Goal: Task Accomplishment & Management: Use online tool/utility

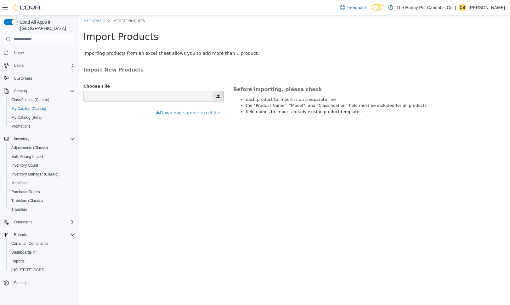
type input "**********"
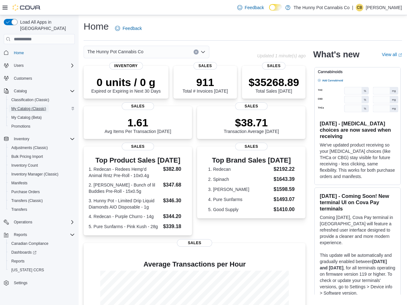
click at [39, 106] on span "My Catalog (Classic)" at bounding box center [28, 108] width 35 height 5
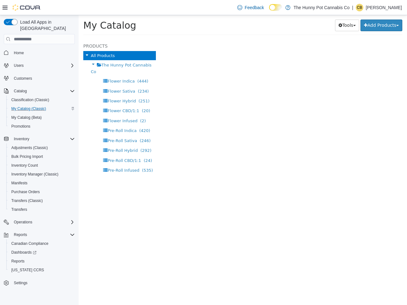
click at [4, 6] on icon at bounding box center [5, 8] width 5 height 4
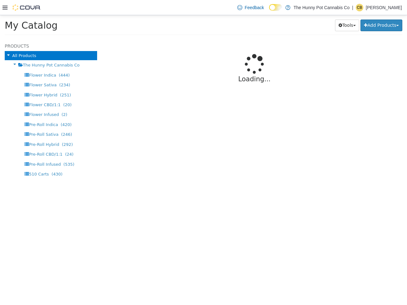
select select "**********"
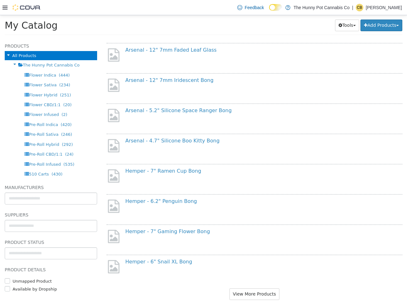
scroll to position [422, 0]
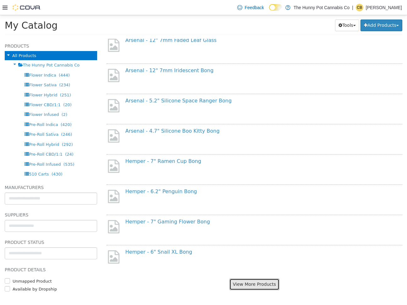
drag, startPoint x: 262, startPoint y: 286, endPoint x: 201, endPoint y: 223, distance: 87.7
click at [262, 286] on button "View More Products" at bounding box center [255, 284] width 50 height 12
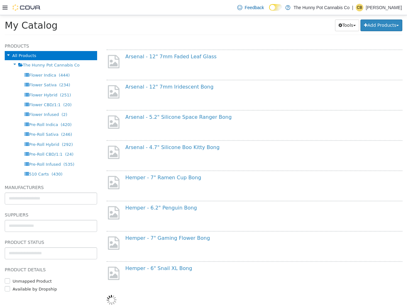
select select "**********"
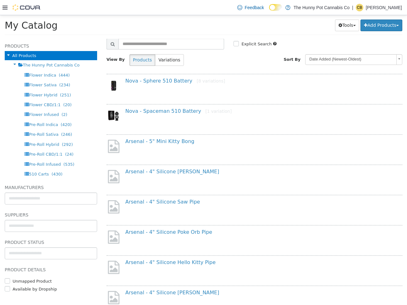
scroll to position [0, 0]
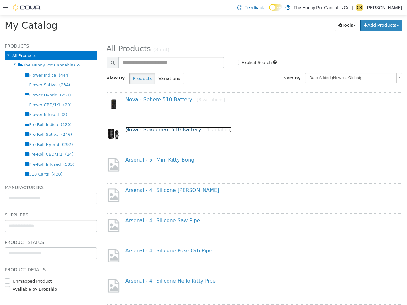
click at [153, 129] on link "Nova - Spaceman 510 Battery [1 variation]" at bounding box center [179, 129] width 106 height 6
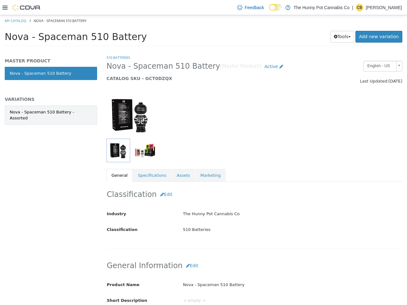
click at [60, 107] on link "Nova - Spaceman 510 Battery - Assorted" at bounding box center [51, 114] width 93 height 19
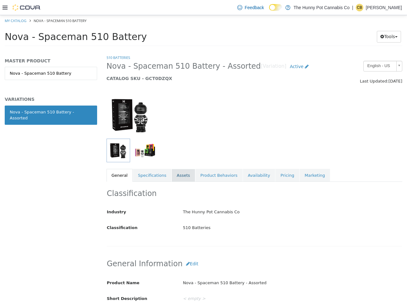
click at [178, 175] on link "Assets" at bounding box center [183, 175] width 23 height 13
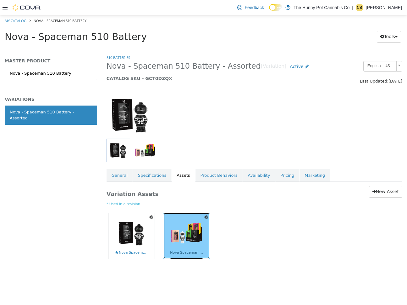
click at [179, 239] on img at bounding box center [186, 232] width 33 height 33
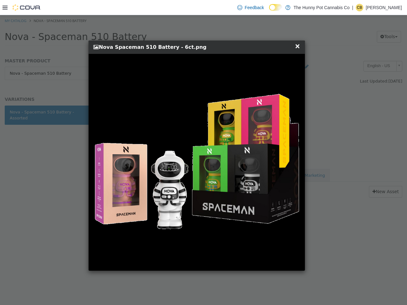
click at [60, 202] on div "× Close Nova Spaceman 510 Battery - 6ct.png" at bounding box center [197, 155] width 395 height 281
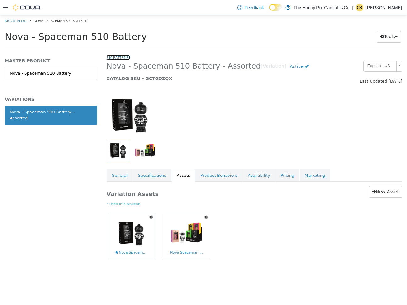
click at [113, 55] on link "510 Batteries" at bounding box center [119, 57] width 24 height 5
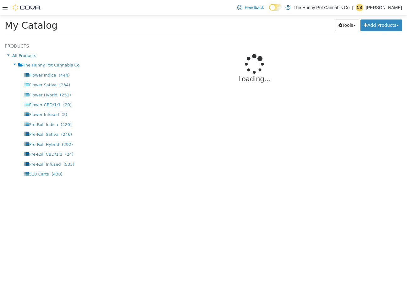
select select "**********"
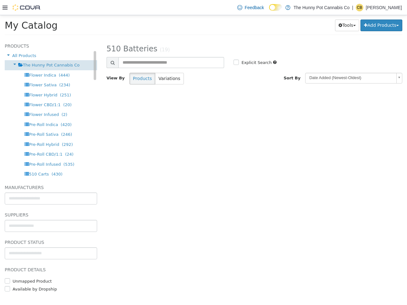
click at [25, 65] on span "The Hunny Pot Cannabis Co" at bounding box center [51, 65] width 57 height 5
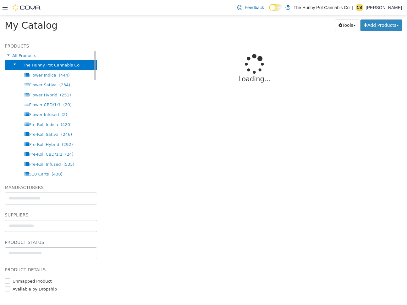
select select "**********"
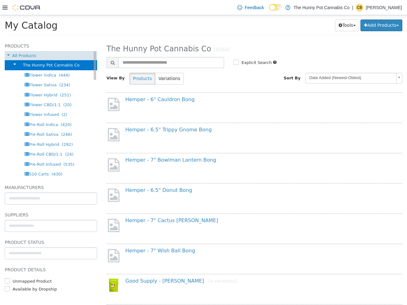
click at [28, 53] on span "All Products" at bounding box center [24, 55] width 24 height 5
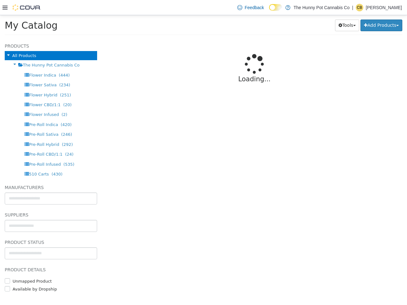
select select "**********"
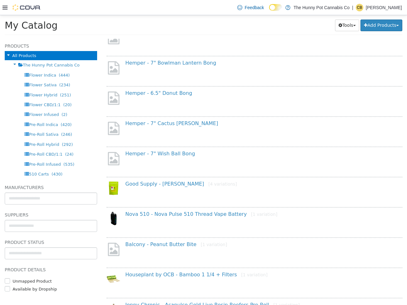
scroll to position [98, 0]
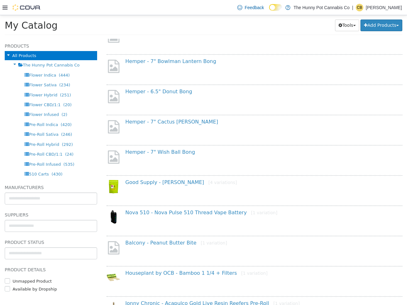
click at [7, 7] on icon at bounding box center [5, 7] width 5 height 5
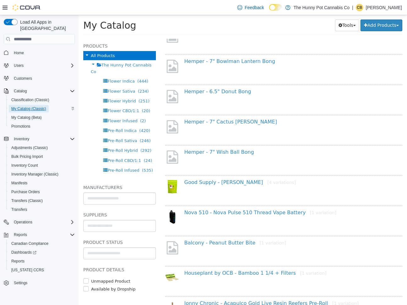
click at [29, 106] on span "My Catalog (Classic)" at bounding box center [28, 108] width 35 height 5
click at [24, 115] on span "My Catalog (Beta)" at bounding box center [26, 117] width 31 height 5
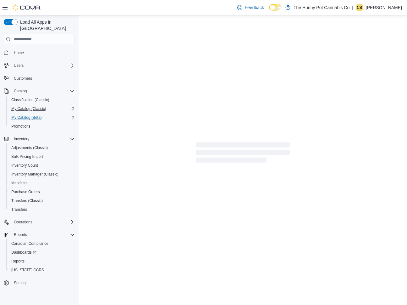
select select "**********"
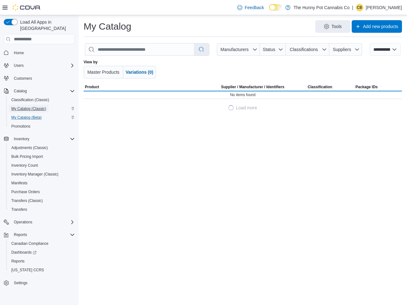
click at [24, 106] on span "My Catalog (Classic)" at bounding box center [28, 108] width 35 height 5
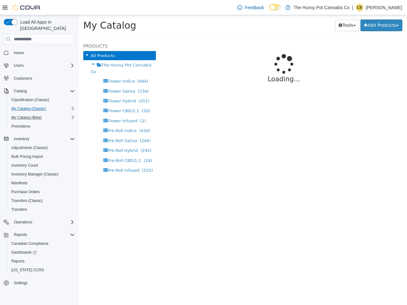
select select "**********"
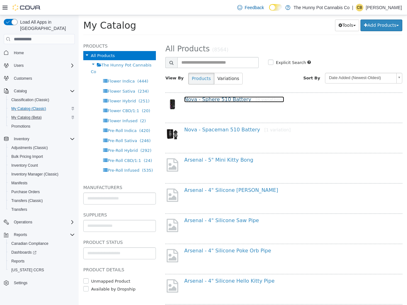
click at [209, 100] on link "Nova - Sphere 510 Battery [8 variations]" at bounding box center [234, 99] width 100 height 6
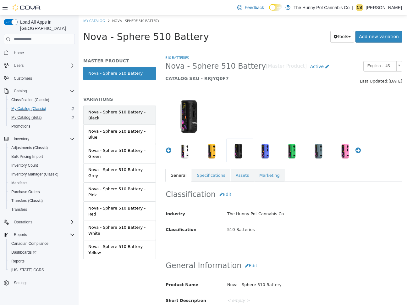
click at [128, 116] on div "Nova - Sphere 510 Battery - Black" at bounding box center [119, 115] width 63 height 12
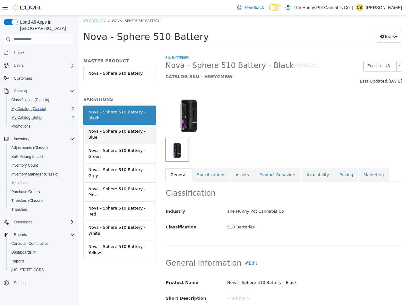
click at [124, 139] on div "Nova - Sphere 510 Battery - Blue" at bounding box center [119, 134] width 63 height 12
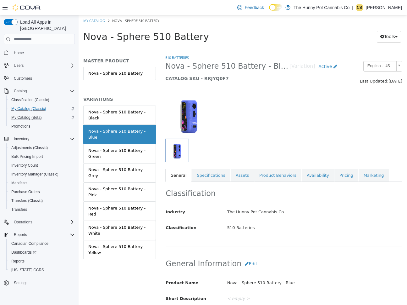
click at [123, 158] on div "Nova - Sphere 510 Battery - Green" at bounding box center [119, 153] width 63 height 12
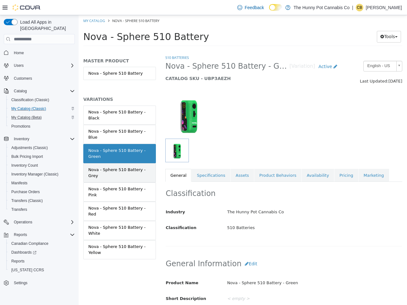
click at [126, 174] on div "Nova - Sphere 510 Battery - Grey" at bounding box center [119, 172] width 63 height 12
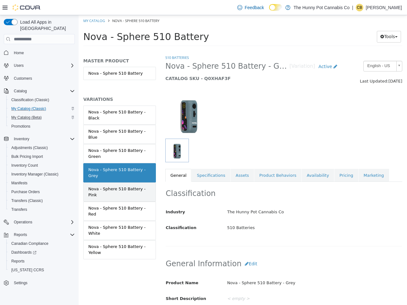
click at [139, 187] on div "Nova - Sphere 510 Battery - Pink" at bounding box center [119, 192] width 63 height 12
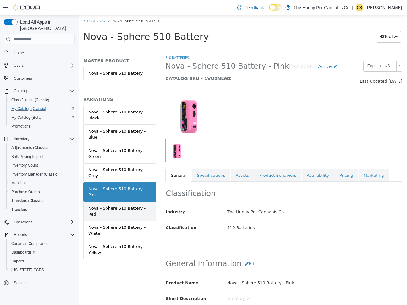
click at [136, 205] on div "Nova - Sphere 510 Battery - Red" at bounding box center [119, 211] width 63 height 12
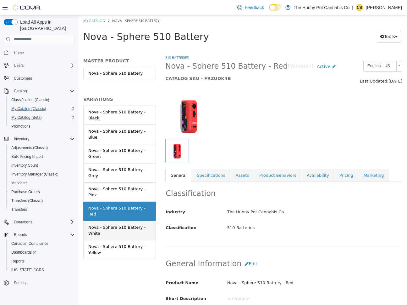
click at [126, 224] on div "Nova - Sphere 510 Battery - White" at bounding box center [119, 230] width 63 height 12
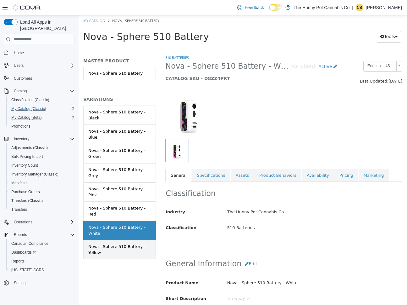
click at [124, 243] on div "Nova - Sphere 510 Battery - Yellow" at bounding box center [119, 249] width 63 height 12
click at [36, 106] on span "My Catalog (Classic)" at bounding box center [28, 108] width 35 height 5
click at [88, 19] on link "My Catalog" at bounding box center [94, 20] width 22 height 5
select select "**********"
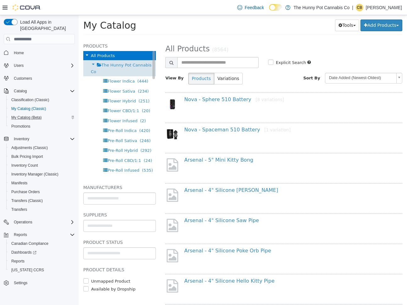
click at [124, 65] on span "The Hunny Pot Cannabis Co" at bounding box center [121, 68] width 61 height 11
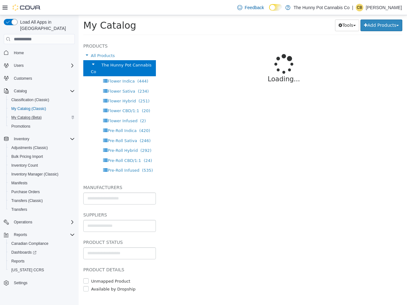
select select "**********"
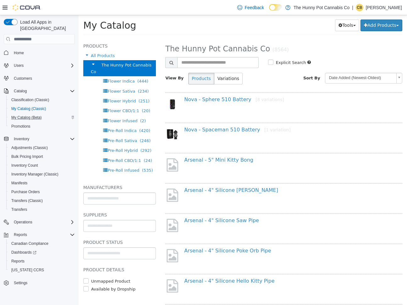
click at [5, 6] on icon at bounding box center [5, 7] width 5 height 5
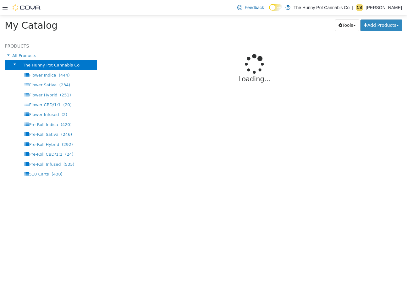
select select "**********"
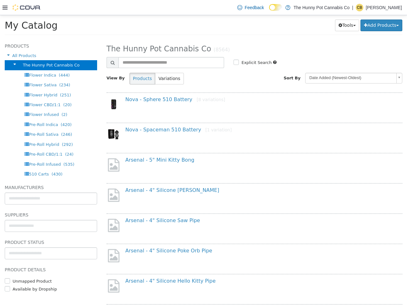
click at [227, 110] on div "Nova - Sphere 510 Battery [8 variations]" at bounding box center [255, 107] width 306 height 23
click at [59, 73] on span "(444)" at bounding box center [64, 75] width 11 height 5
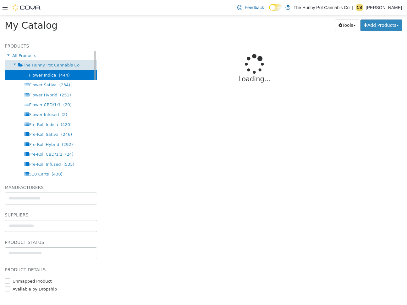
click at [59, 65] on span "The Hunny Pot Cannabis Co" at bounding box center [51, 65] width 57 height 5
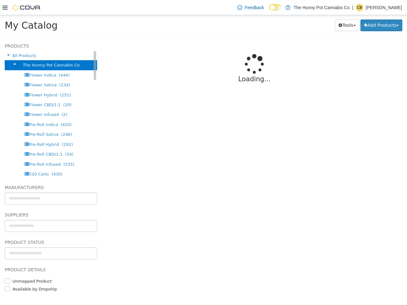
select select "**********"
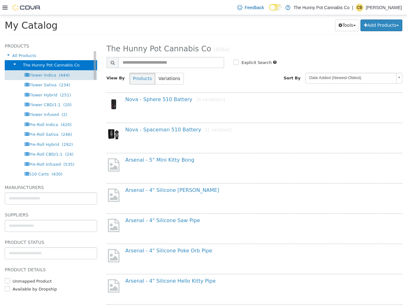
click at [29, 76] on span "Flower Indica" at bounding box center [42, 75] width 27 height 5
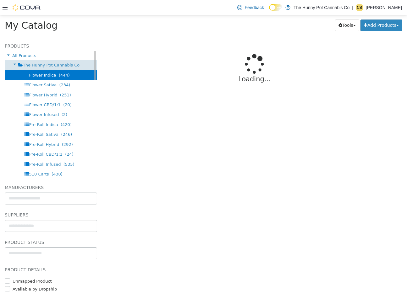
select select "**********"
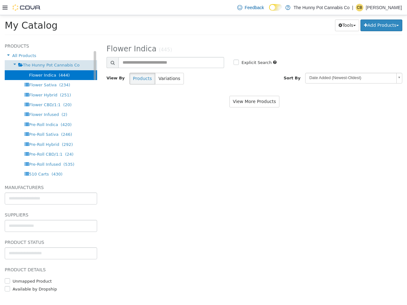
click at [40, 63] on span "The Hunny Pot Cannabis Co" at bounding box center [51, 65] width 57 height 5
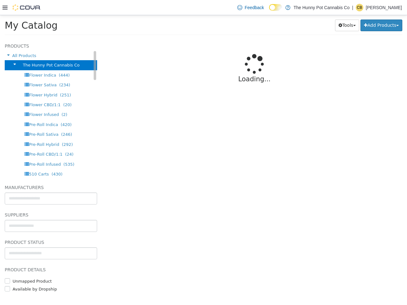
select select "**********"
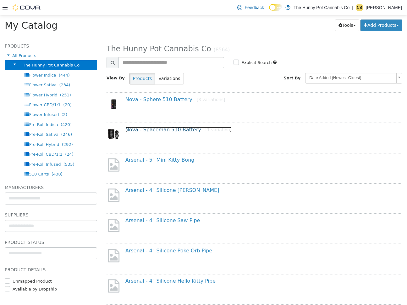
click at [169, 129] on link "Nova - Spaceman 510 Battery [1 variation]" at bounding box center [179, 129] width 106 height 6
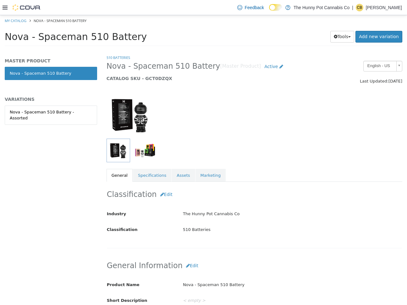
click at [16, 26] on div "Nova - Spaceman 510 Battery Tools Clone Print Labels Add new variation" at bounding box center [203, 38] width 407 height 24
click at [10, 19] on link "My Catalog" at bounding box center [16, 20] width 22 height 5
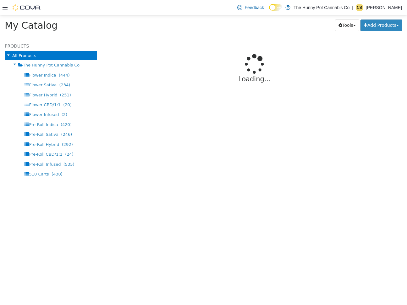
select select "**********"
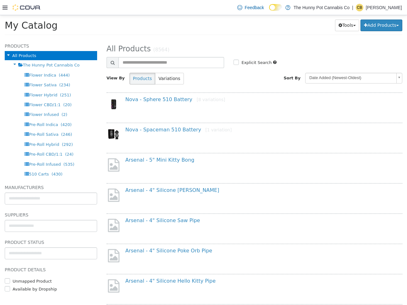
scroll to position [3, 0]
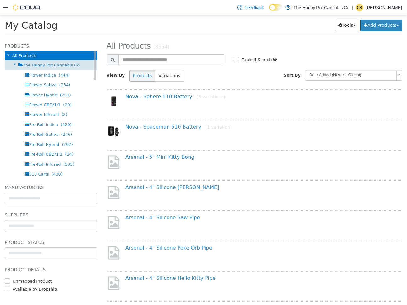
click at [57, 67] on div "The Hunny Pot Cannabis Co" at bounding box center [51, 65] width 93 height 10
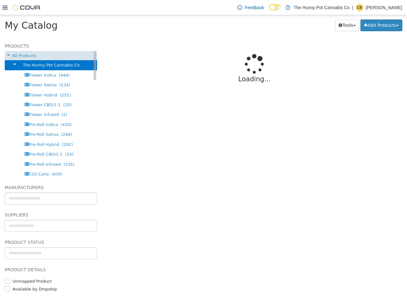
select select "**********"
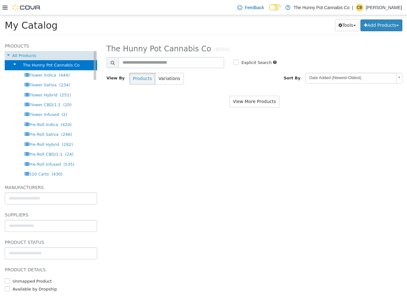
click at [59, 58] on div "All Products" at bounding box center [51, 55] width 93 height 9
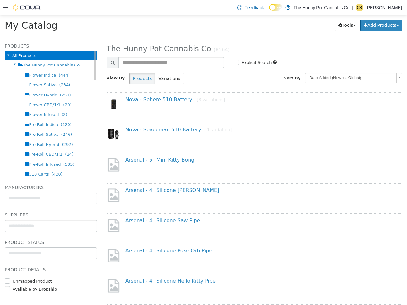
select select "**********"
click at [8, 5] on div at bounding box center [22, 7] width 38 height 6
click at [6, 7] on icon at bounding box center [5, 8] width 5 height 4
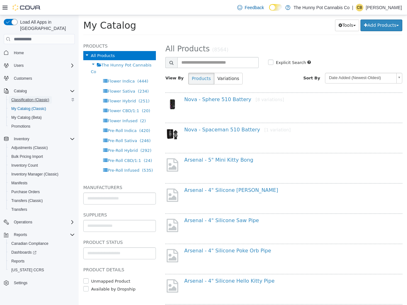
click at [29, 97] on span "Classification (Classic)" at bounding box center [30, 99] width 38 height 5
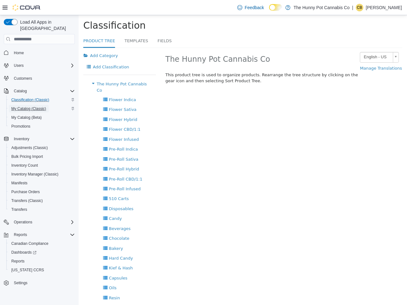
click at [46, 106] on span "My Catalog (Classic)" at bounding box center [28, 108] width 35 height 5
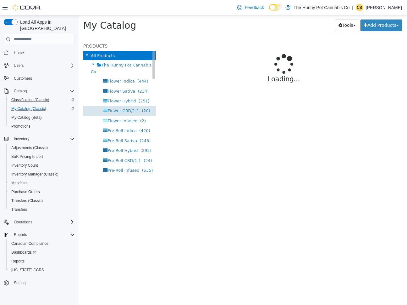
select select "**********"
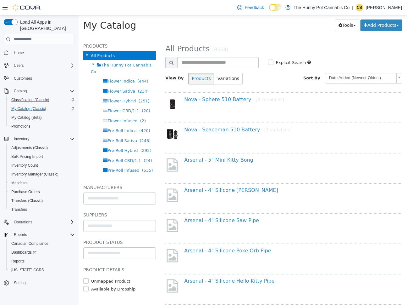
click at [8, 8] on div at bounding box center [22, 7] width 38 height 6
click at [4, 8] on icon at bounding box center [5, 7] width 5 height 5
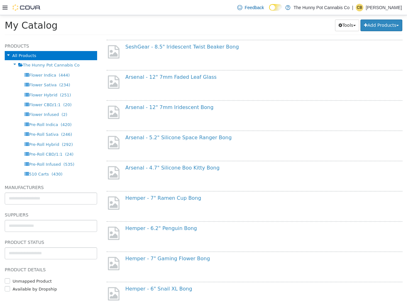
scroll to position [422, 0]
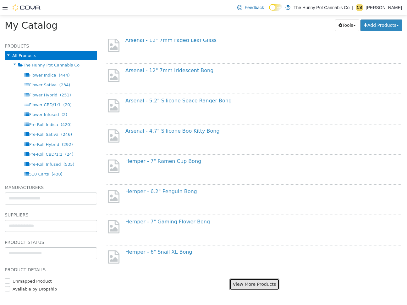
click at [250, 284] on button "View More Products" at bounding box center [255, 284] width 50 height 12
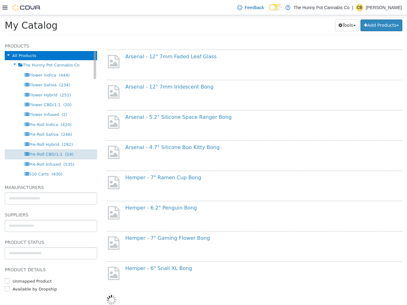
scroll to position [405, 0]
select select "**********"
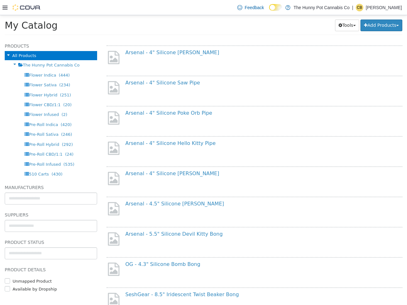
scroll to position [133, 0]
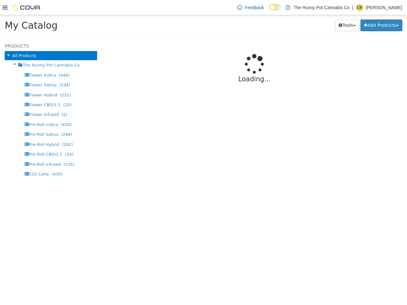
select select "**********"
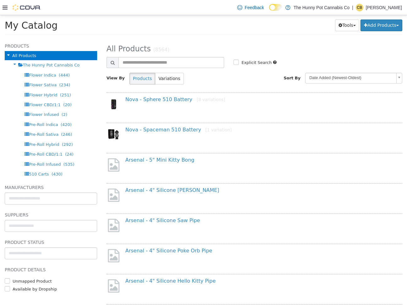
drag, startPoint x: 249, startPoint y: 174, endPoint x: 242, endPoint y: 177, distance: 7.4
click at [249, 174] on div "Arsenal - 5" Mini Kitty Bong" at bounding box center [255, 168] width 306 height 23
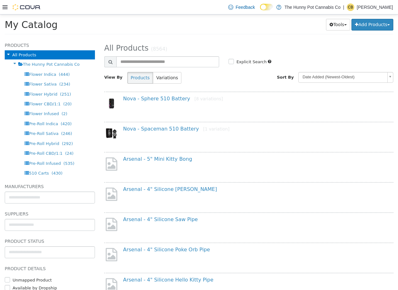
drag, startPoint x: 244, startPoint y: 166, endPoint x: 252, endPoint y: 171, distance: 9.6
click at [244, 166] on div "Arsenal - 5" Mini Kitty Bong" at bounding box center [256, 162] width 274 height 12
click at [149, 99] on link "Nova - Sphere 510 Battery [8 variations]" at bounding box center [173, 99] width 100 height 6
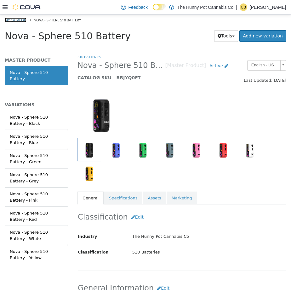
click at [17, 21] on link "My Catalog" at bounding box center [16, 20] width 22 height 5
select select "**********"
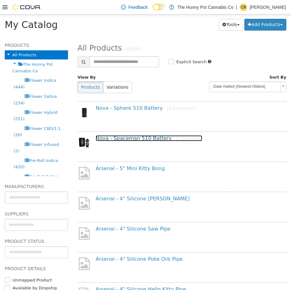
click at [143, 136] on link "Nova - Spaceman 510 Battery [1 variation]" at bounding box center [149, 138] width 106 height 6
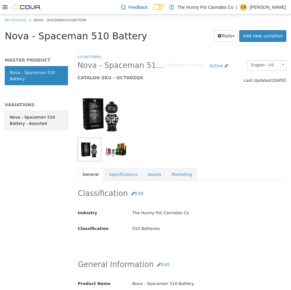
click at [49, 120] on div "Nova - Spaceman 510 Battery - Assorted" at bounding box center [36, 120] width 53 height 12
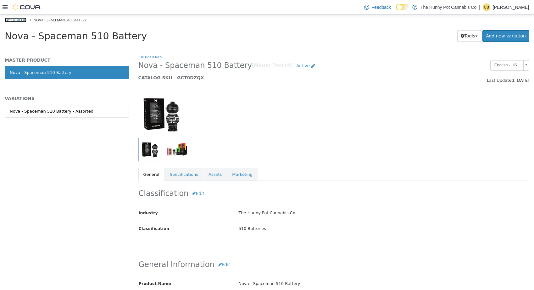
drag, startPoint x: 21, startPoint y: 20, endPoint x: 329, endPoint y: 22, distance: 308.4
click at [21, 20] on link "My Catalog" at bounding box center [16, 20] width 22 height 5
select select "**********"
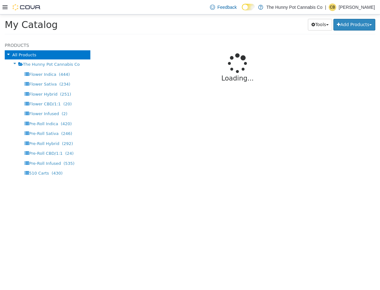
select select "**********"
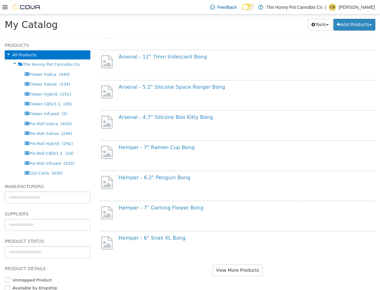
scroll to position [435, 0]
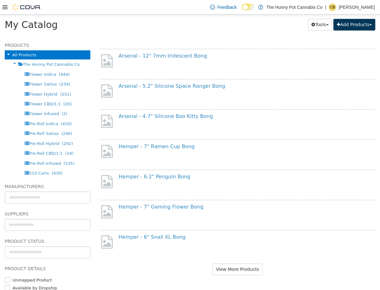
click at [345, 26] on button "Add Products" at bounding box center [354, 25] width 42 height 12
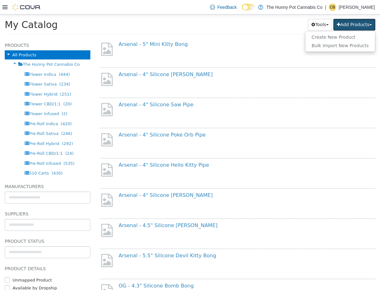
scroll to position [0, 0]
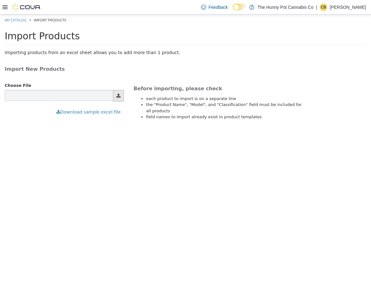
type input "**********"
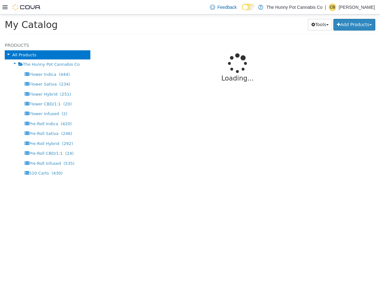
select select "**********"
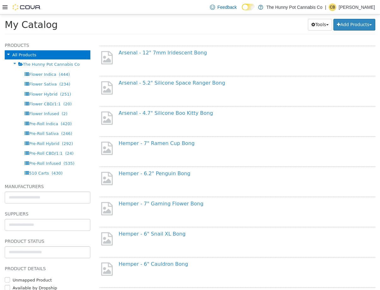
scroll to position [435, 0]
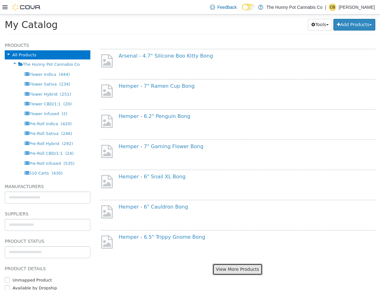
click at [239, 268] on button "View More Products" at bounding box center [237, 270] width 50 height 12
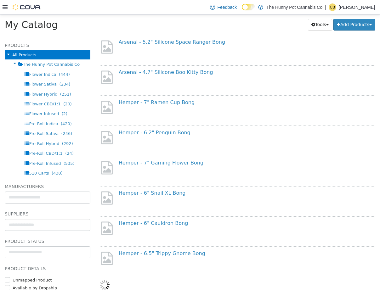
select select "**********"
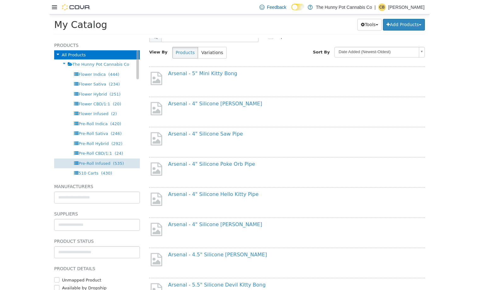
scroll to position [7, 0]
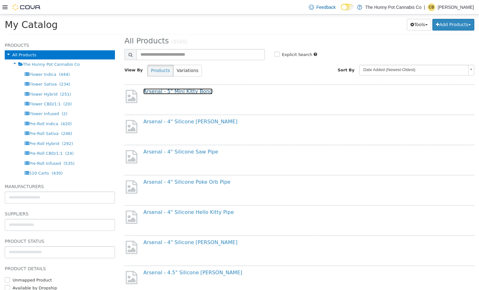
click at [195, 93] on link "Arsenal - 5" Mini Kitty Bong" at bounding box center [177, 91] width 69 height 6
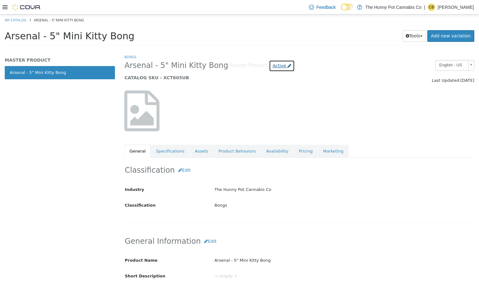
click at [272, 66] on span "Active" at bounding box center [279, 65] width 14 height 5
click at [271, 121] on label "Archived" at bounding box center [264, 122] width 18 height 7
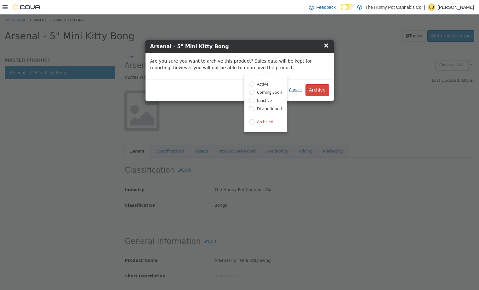
click at [293, 90] on button "Cancel" at bounding box center [295, 90] width 20 height 11
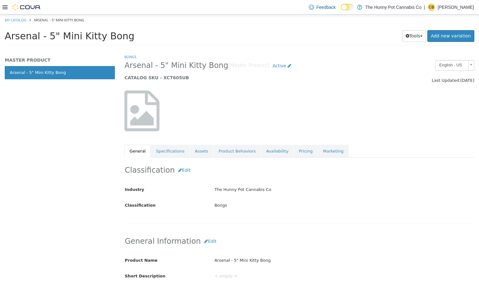
click at [24, 17] on li "My Catalog" at bounding box center [16, 20] width 23 height 6
click at [24, 19] on link "My Catalog" at bounding box center [16, 20] width 22 height 5
select select "**********"
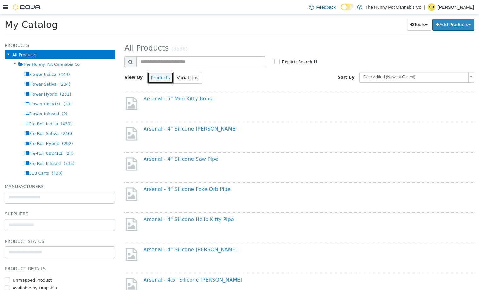
click at [168, 80] on button "Products" at bounding box center [160, 78] width 26 height 12
click at [183, 78] on button "Variations" at bounding box center [187, 78] width 29 height 12
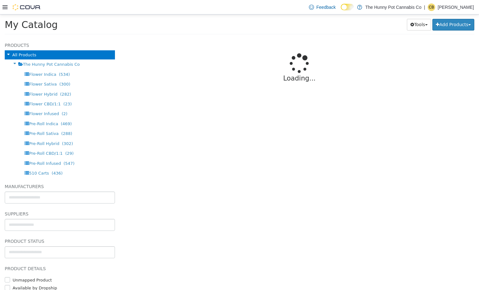
select select "**********"
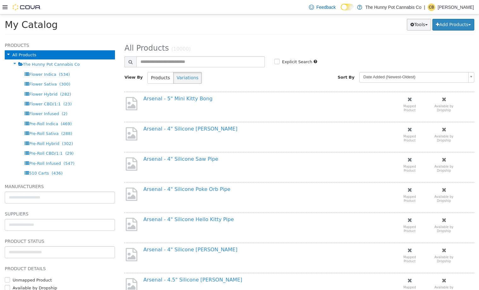
click at [379, 28] on button "Tools" at bounding box center [419, 25] width 24 height 12
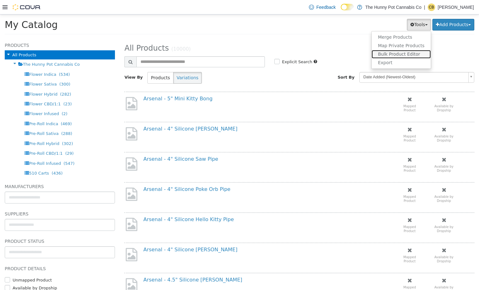
click at [379, 53] on link "Bulk Product Editor" at bounding box center [400, 54] width 59 height 8
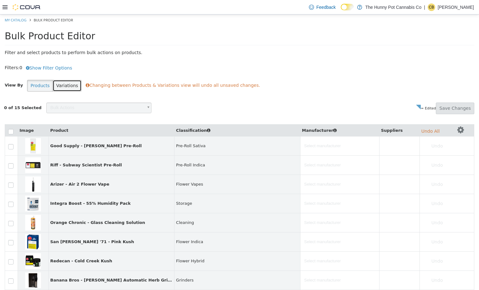
click at [54, 83] on button "Variations" at bounding box center [67, 86] width 29 height 12
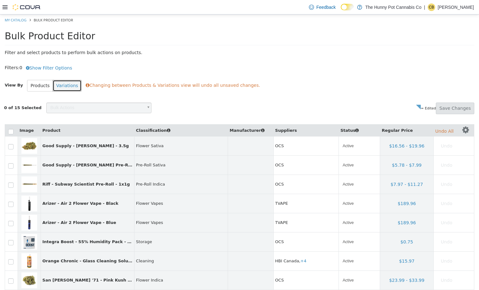
click at [65, 110] on span "Bulk Actions" at bounding box center [95, 108] width 96 height 10
click at [41, 71] on button "Show Filter Options" at bounding box center [48, 68] width 53 height 12
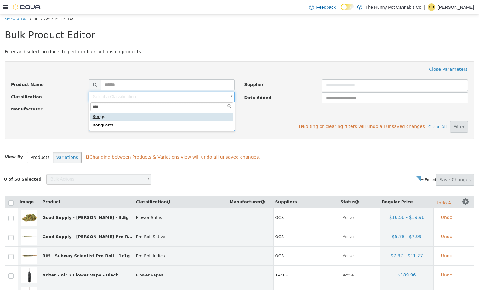
type input "****"
type input "*****"
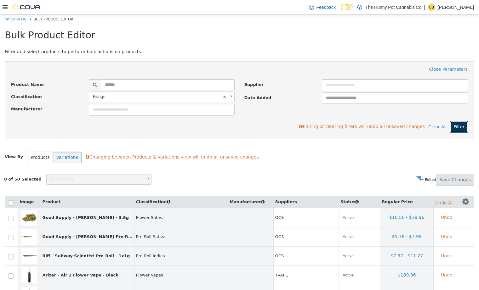
click at [379, 127] on button "Filter" at bounding box center [459, 127] width 18 height 12
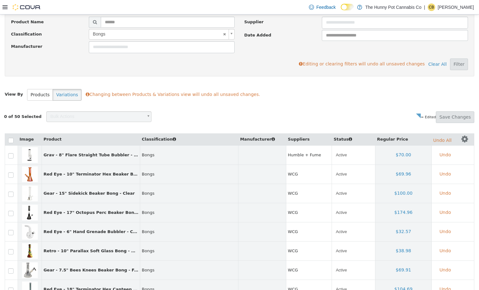
scroll to position [64, 0]
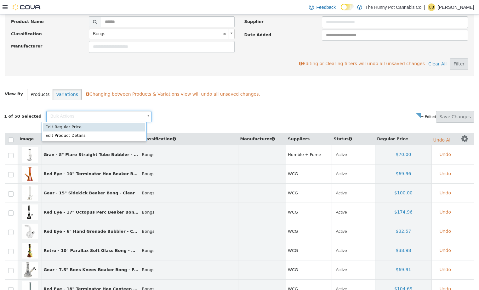
scroll to position [0, 2]
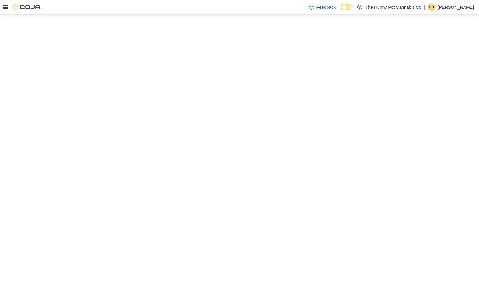
click at [6, 8] on icon at bounding box center [5, 7] width 5 height 5
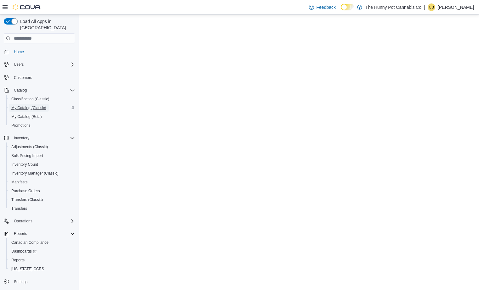
click at [49, 104] on link "My Catalog (Classic)" at bounding box center [29, 108] width 40 height 8
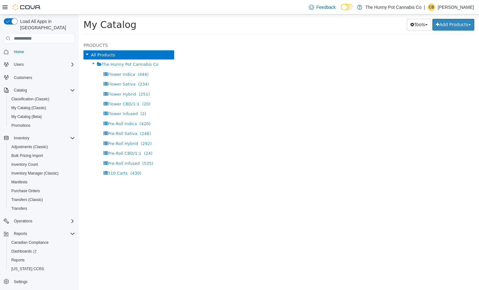
drag, startPoint x: 7, startPoint y: 6, endPoint x: 8, endPoint y: 13, distance: 6.7
click at [7, 6] on icon at bounding box center [5, 7] width 5 height 5
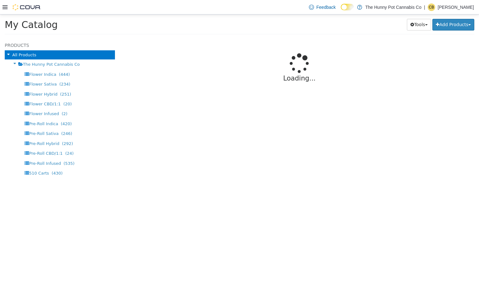
select select "**********"
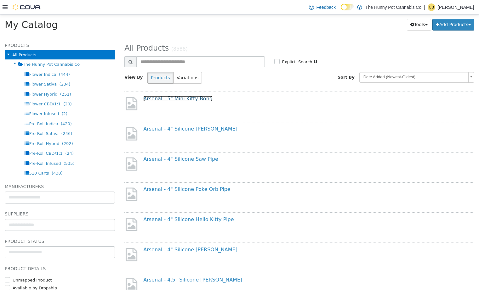
click at [176, 98] on link "Arsenal - 5" Mini Kitty Bong" at bounding box center [177, 99] width 69 height 6
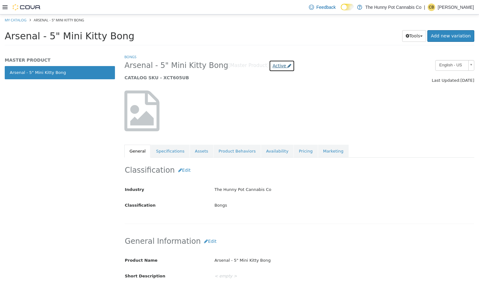
click at [272, 67] on span "Active" at bounding box center [279, 65] width 14 height 5
drag, startPoint x: 268, startPoint y: 120, endPoint x: 227, endPoint y: 120, distance: 40.6
click at [268, 120] on label "Archived" at bounding box center [264, 122] width 18 height 7
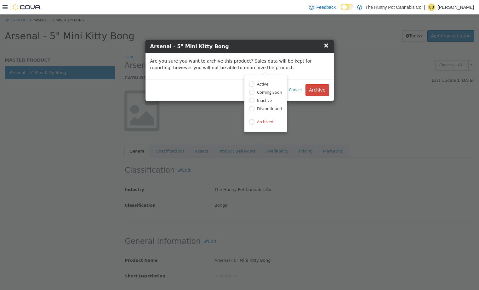
click at [308, 73] on div "Are you sure you want to archive this product? Sales data will be kept for repo…" at bounding box center [239, 66] width 188 height 26
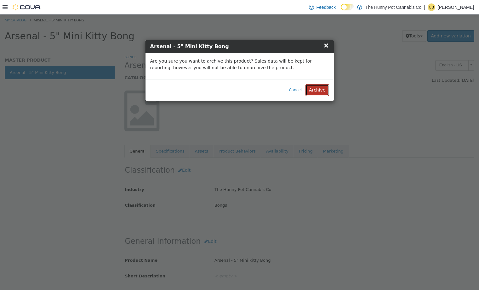
click at [318, 91] on button "Archive" at bounding box center [316, 90] width 23 height 12
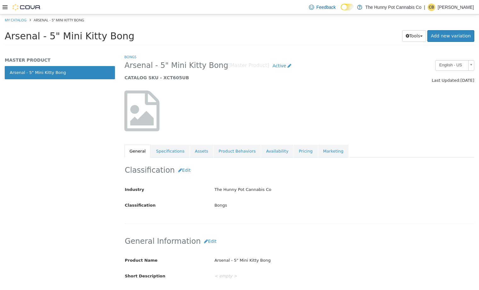
select select "**********"
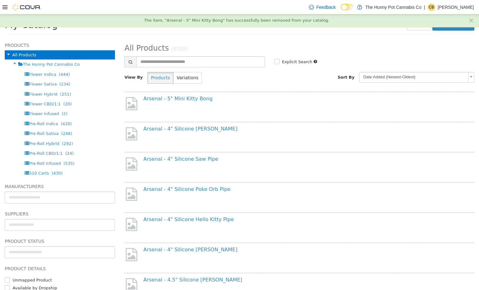
click at [167, 102] on h4 "Arsenal - 5" Mini Kitty Bong" at bounding box center [303, 99] width 320 height 7
click at [171, 98] on link "Arsenal - 5" Mini Kitty Bong" at bounding box center [177, 99] width 69 height 6
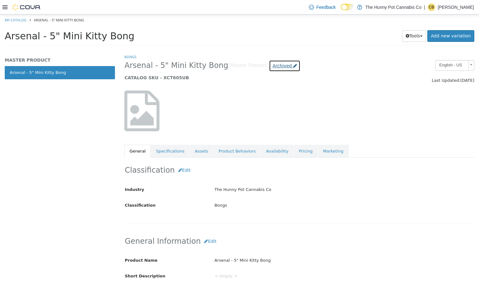
click at [272, 68] on span "Archived" at bounding box center [281, 65] width 19 height 5
click at [86, 42] on div "Arsenal - 5" Mini Kitty Bong Tools Clone Print Labels Add new variation" at bounding box center [239, 38] width 469 height 16
click at [18, 21] on link "My Catalog" at bounding box center [16, 20] width 22 height 5
select select "**********"
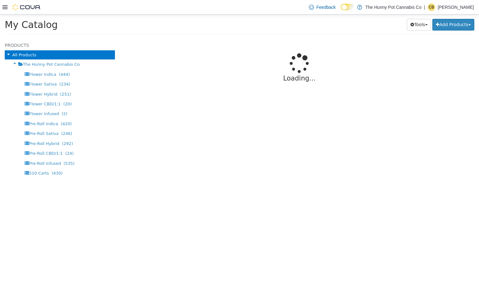
select select "**********"
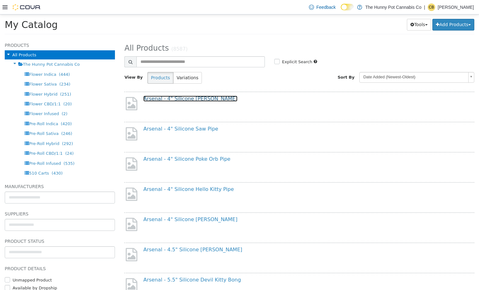
click at [193, 98] on link "Arsenal - 4" Silicone [PERSON_NAME]" at bounding box center [190, 99] width 94 height 6
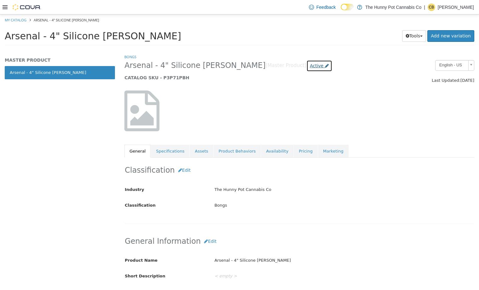
click at [306, 68] on link "Active" at bounding box center [319, 66] width 26 height 12
click at [283, 121] on label "Archived" at bounding box center [290, 122] width 18 height 7
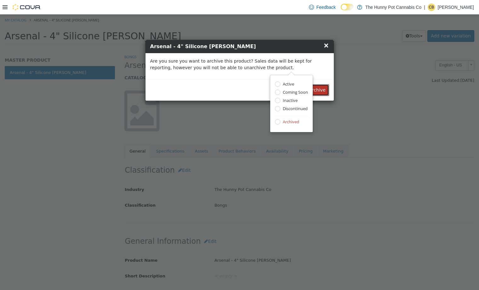
click at [320, 89] on button "Archive" at bounding box center [316, 90] width 23 height 12
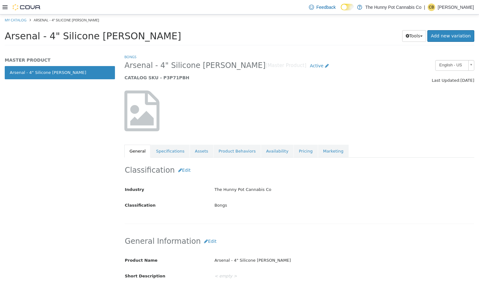
select select "**********"
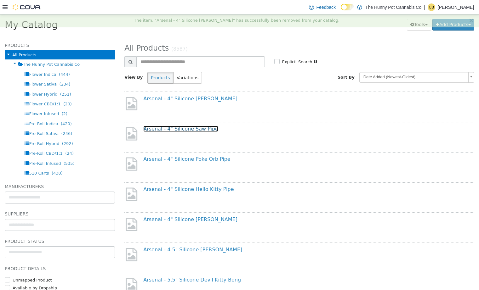
click at [175, 130] on link "Arsenal - 4" Silicone Saw Pipe" at bounding box center [180, 129] width 75 height 6
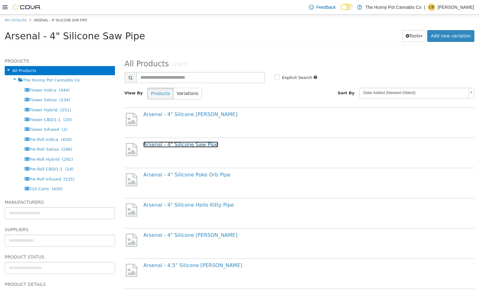
drag, startPoint x: 193, startPoint y: 147, endPoint x: 153, endPoint y: 106, distance: 57.2
click at [193, 147] on link "Arsenal - 4" Silicone Saw Pipe" at bounding box center [180, 145] width 75 height 6
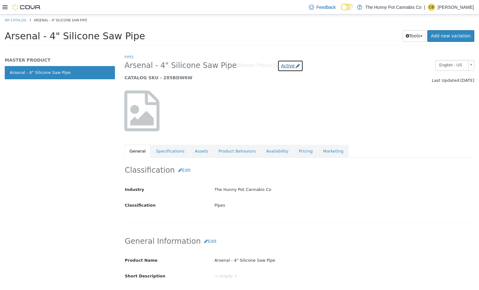
click at [281, 64] on span "Active" at bounding box center [288, 65] width 14 height 5
click at [267, 121] on label "Archived" at bounding box center [272, 122] width 18 height 7
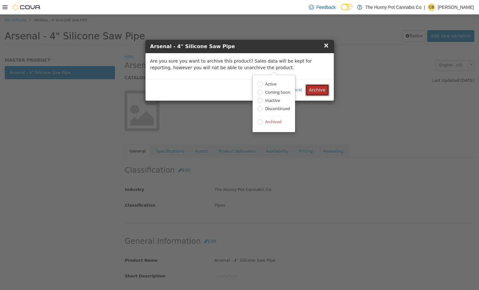
click at [318, 87] on button "Archive" at bounding box center [316, 90] width 23 height 12
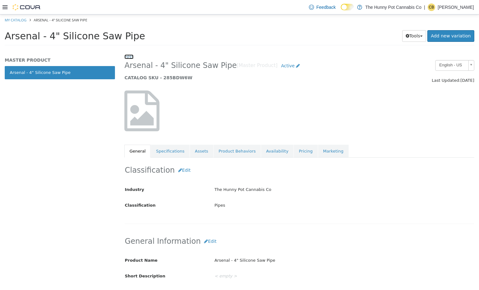
click at [126, 58] on link "Pipes" at bounding box center [128, 56] width 9 height 5
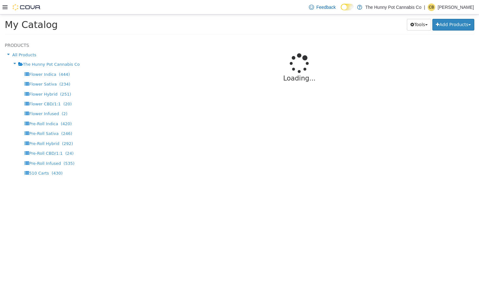
select select "**********"
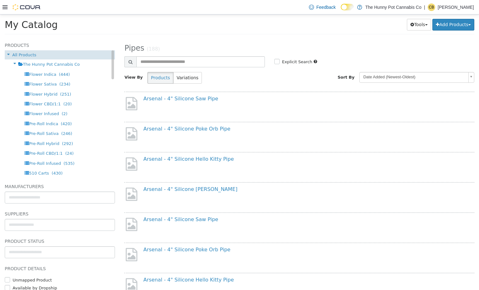
click at [42, 56] on div "All Products" at bounding box center [60, 54] width 110 height 9
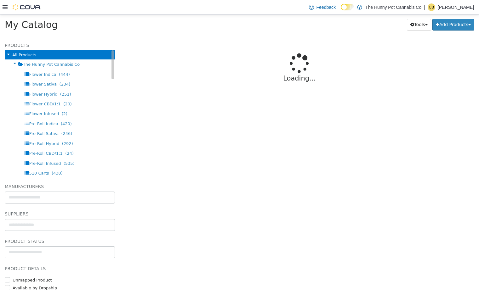
select select "**********"
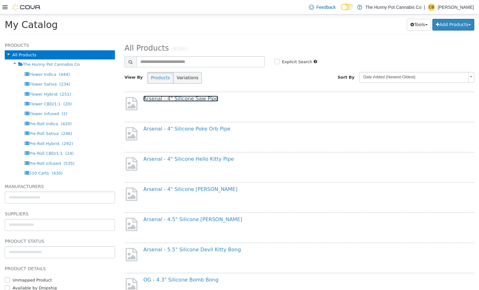
click at [178, 98] on link "Arsenal - 4" Silicone Saw Pipe" at bounding box center [180, 99] width 75 height 6
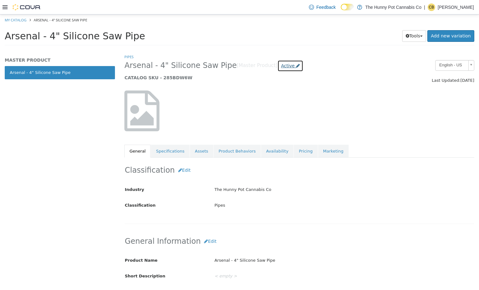
click at [281, 65] on span "Active" at bounding box center [288, 65] width 14 height 5
click at [264, 118] on div "Active Coming Soon Inactive Discontinued Archived" at bounding box center [273, 103] width 33 height 44
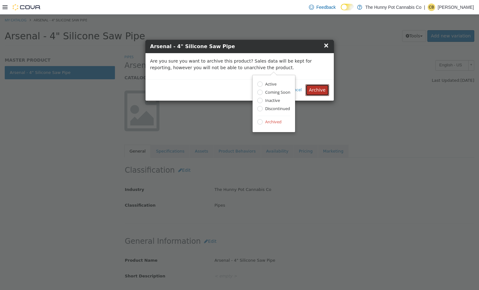
click at [316, 88] on button "Archive" at bounding box center [316, 90] width 23 height 12
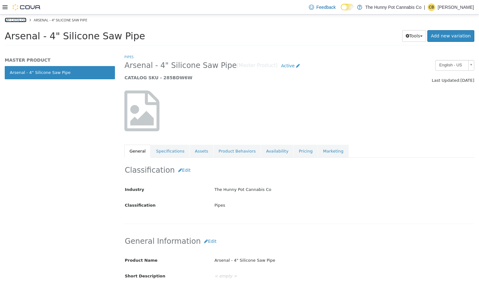
click at [21, 19] on link "My Catalog" at bounding box center [16, 20] width 22 height 5
select select "**********"
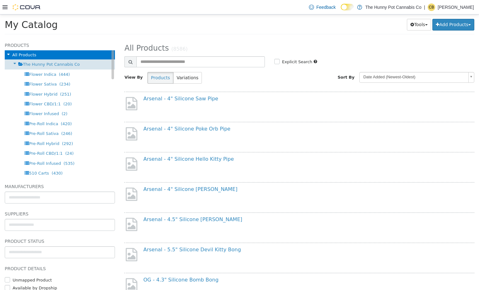
click at [70, 67] on div "The Hunny Pot Cannabis Co" at bounding box center [60, 64] width 110 height 10
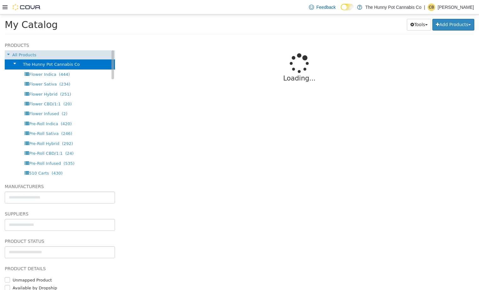
select select "**********"
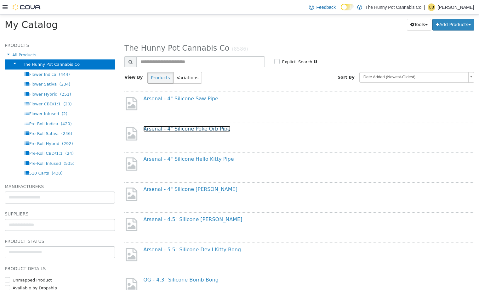
click at [188, 129] on link "Arsenal - 4" Silicone Poke Orb Pipe" at bounding box center [186, 129] width 87 height 6
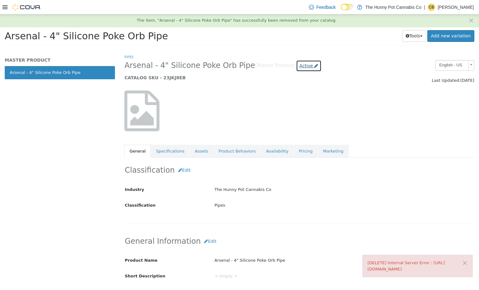
click at [314, 64] on icon at bounding box center [316, 66] width 4 height 4
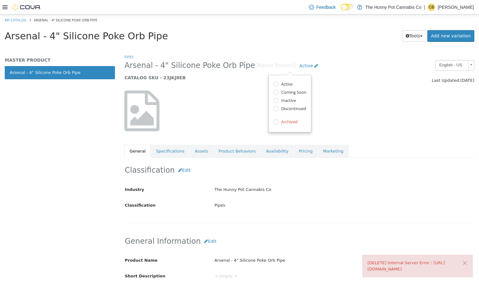
click at [289, 122] on label "Archived" at bounding box center [288, 122] width 18 height 7
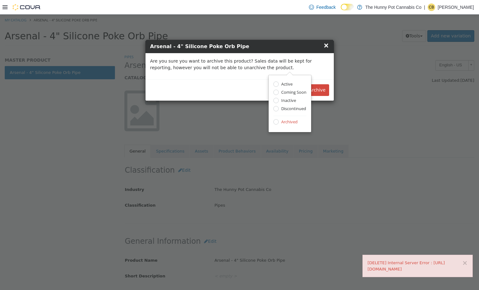
click at [323, 56] on div "Are you sure you want to archive this product? Sales data will be kept for repo…" at bounding box center [239, 66] width 188 height 26
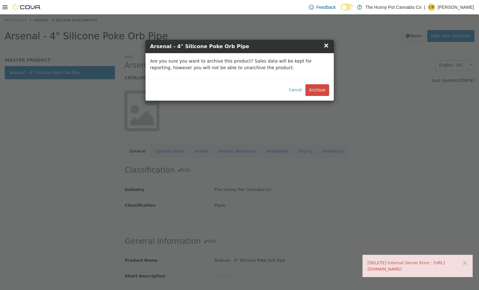
click at [327, 49] on span "×" at bounding box center [326, 46] width 6 height 8
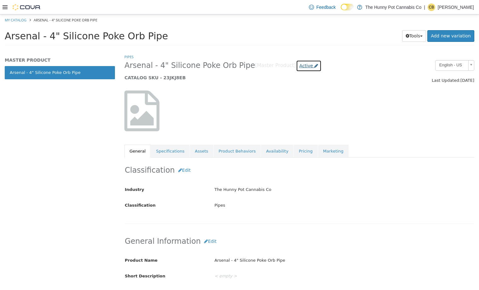
click at [296, 69] on link "Active" at bounding box center [309, 66] width 26 height 12
click at [284, 122] on label "Archived" at bounding box center [288, 122] width 18 height 7
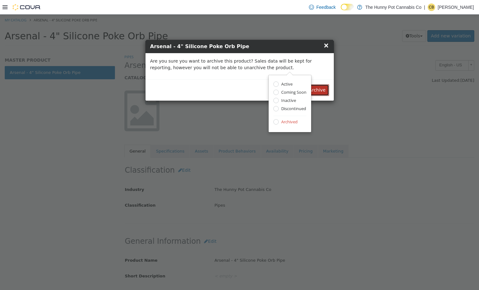
click at [314, 91] on button "Archive" at bounding box center [316, 90] width 23 height 12
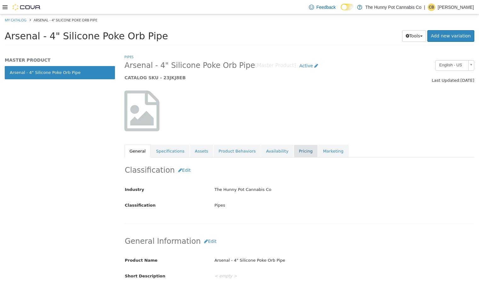
click at [296, 151] on link "Pricing" at bounding box center [306, 151] width 24 height 13
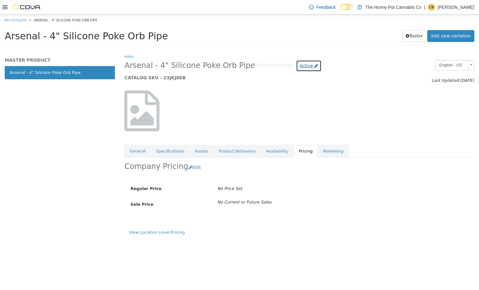
click at [299, 64] on span "Active" at bounding box center [306, 65] width 14 height 5
click at [286, 124] on label "Archived" at bounding box center [288, 122] width 18 height 7
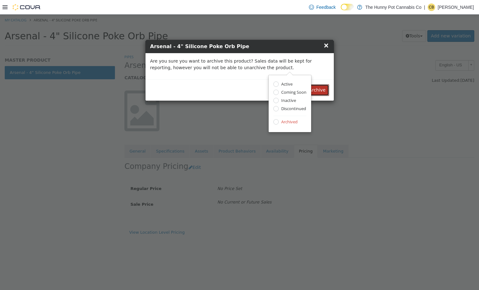
click at [322, 88] on button "Archive" at bounding box center [316, 90] width 23 height 12
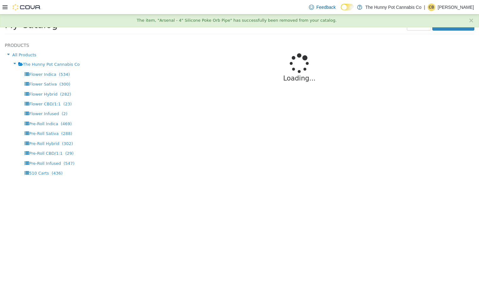
select select "**********"
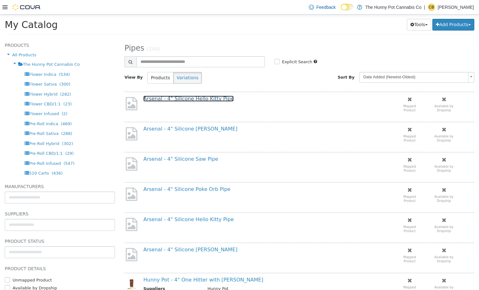
click at [177, 100] on link "Arsenal - 4" Silicone Hello Kitty Pipe" at bounding box center [188, 99] width 90 height 6
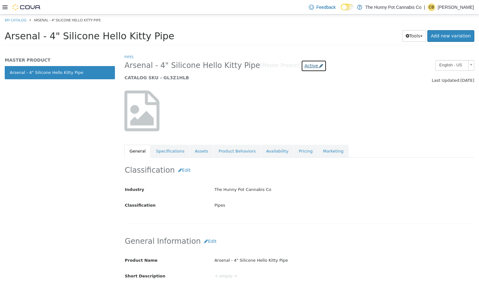
click at [304, 66] on span "Active" at bounding box center [311, 65] width 14 height 5
click at [289, 123] on label "Archived" at bounding box center [292, 122] width 18 height 7
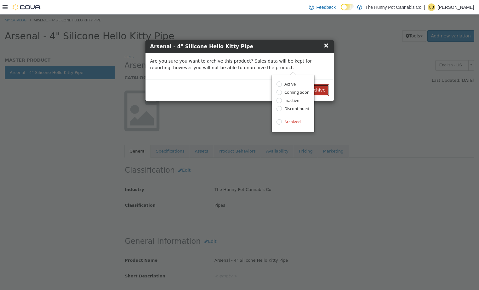
click at [324, 90] on button "Archive" at bounding box center [316, 90] width 23 height 12
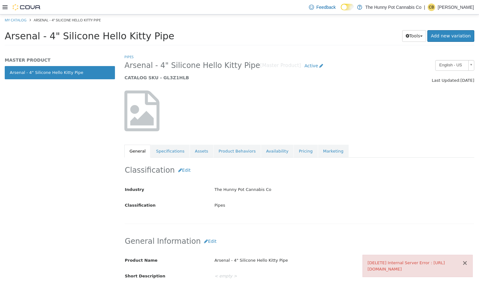
drag, startPoint x: 467, startPoint y: 256, endPoint x: 430, endPoint y: 241, distance: 40.0
click at [467, 260] on button "×" at bounding box center [465, 263] width 6 height 7
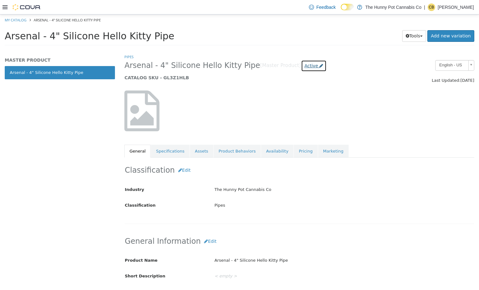
click at [304, 64] on span "Active" at bounding box center [311, 65] width 14 height 5
click at [292, 123] on label "Archived" at bounding box center [292, 122] width 18 height 7
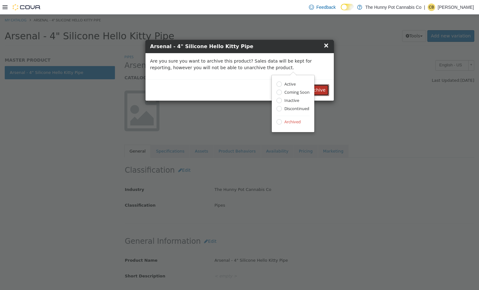
click at [324, 90] on button "Archive" at bounding box center [316, 90] width 23 height 12
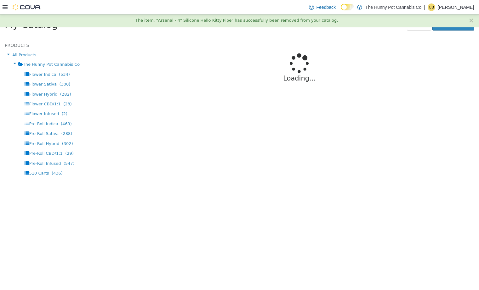
select select "**********"
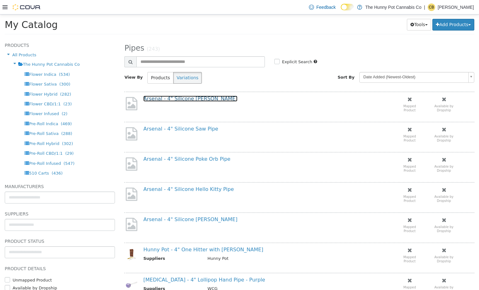
click at [185, 98] on link "Arsenal - 4" Silicone Chun-Li Pipe" at bounding box center [190, 99] width 94 height 6
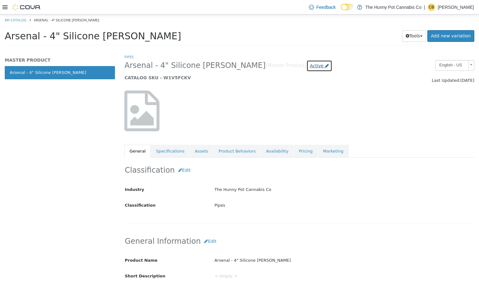
click at [310, 66] on span "Active" at bounding box center [317, 65] width 14 height 5
click at [283, 122] on label "Archived" at bounding box center [285, 122] width 18 height 7
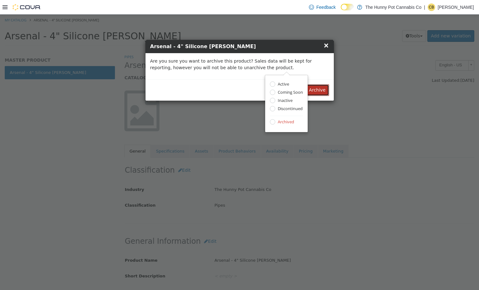
click at [311, 86] on button "Archive" at bounding box center [316, 90] width 23 height 12
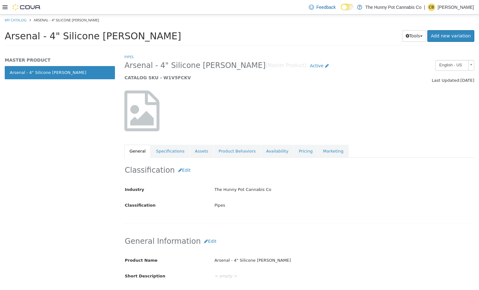
select select "**********"
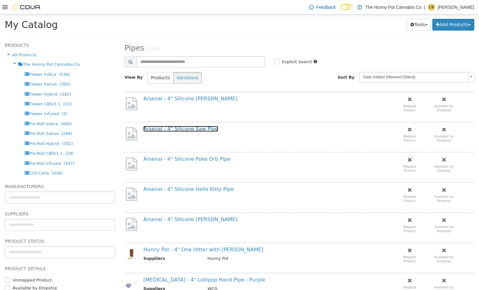
click at [184, 128] on link "Arsenal - 4" Silicone Saw Pipe" at bounding box center [180, 129] width 75 height 6
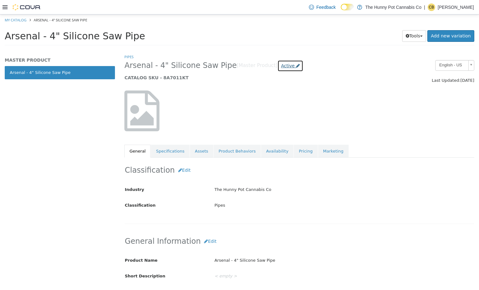
click at [281, 66] on span "Active" at bounding box center [288, 65] width 14 height 5
drag, startPoint x: 276, startPoint y: 120, endPoint x: 267, endPoint y: 117, distance: 9.8
click at [275, 119] on label "Archived" at bounding box center [272, 122] width 18 height 7
drag, startPoint x: 252, startPoint y: 122, endPoint x: 262, endPoint y: 124, distance: 10.8
click at [252, 122] on div "Active Coming Soon Inactive Discontinued Archived" at bounding box center [273, 104] width 43 height 58
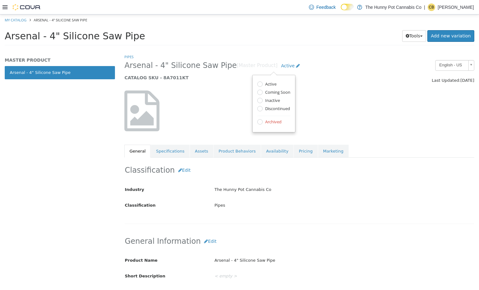
click at [262, 124] on div "Archived" at bounding box center [273, 122] width 33 height 7
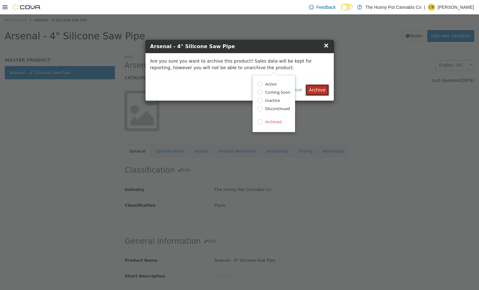
click at [324, 89] on button "Archive" at bounding box center [316, 90] width 23 height 12
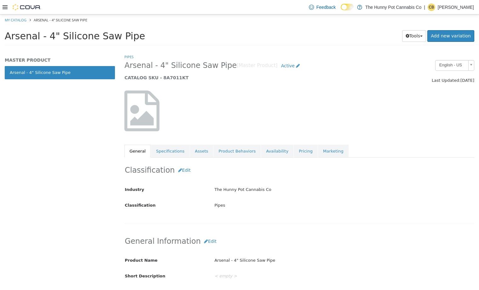
select select "**********"
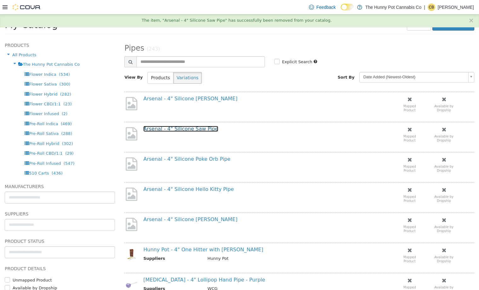
click at [188, 127] on link "Arsenal - 4" Silicone Saw Pipe" at bounding box center [180, 129] width 75 height 6
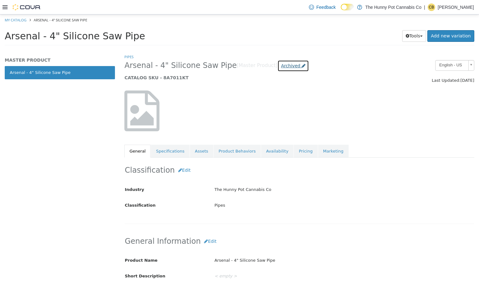
drag, startPoint x: 272, startPoint y: 66, endPoint x: 271, endPoint y: 70, distance: 4.1
click at [281, 66] on span "Archived" at bounding box center [290, 65] width 19 height 5
click at [198, 100] on div at bounding box center [180, 114] width 120 height 47
click at [19, 20] on link "My Catalog" at bounding box center [16, 20] width 22 height 5
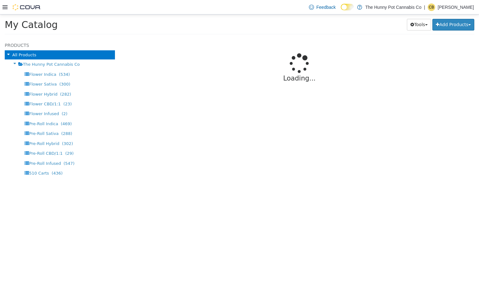
select select "**********"
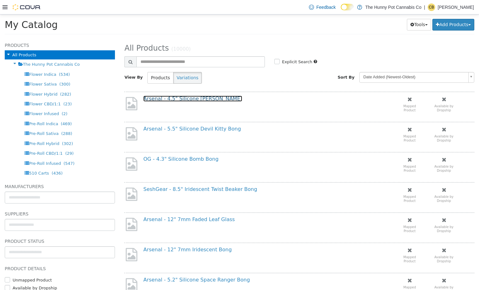
click at [199, 100] on link "Arsenal - 4.5" Silicone [PERSON_NAME]" at bounding box center [192, 99] width 99 height 6
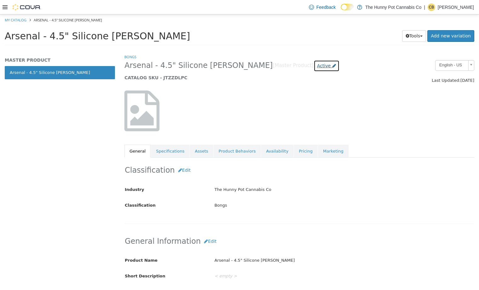
click at [317, 67] on span "Active" at bounding box center [324, 65] width 14 height 5
drag, startPoint x: 293, startPoint y: 123, endPoint x: 285, endPoint y: 121, distance: 8.3
click at [293, 123] on div "Archived" at bounding box center [285, 122] width 33 height 7
click at [284, 121] on label "Archived" at bounding box center [284, 122] width 18 height 7
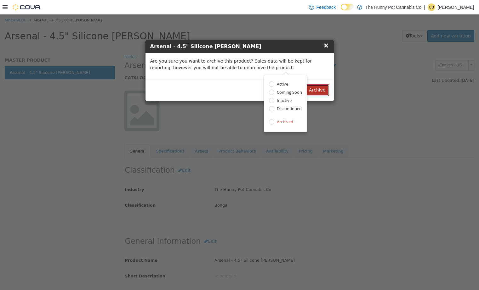
click at [318, 90] on button "Archive" at bounding box center [316, 90] width 23 height 12
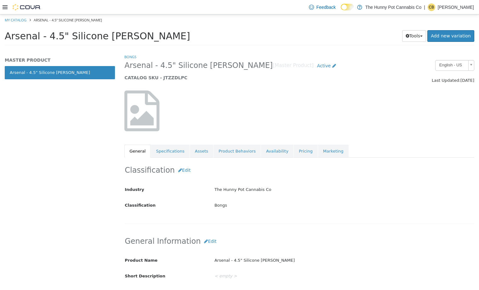
select select "**********"
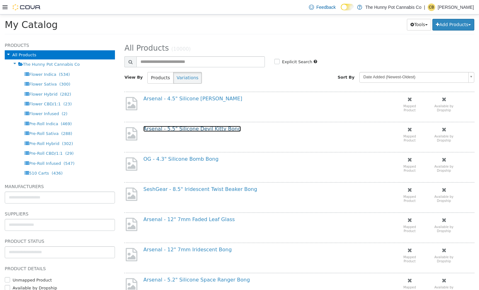
click at [197, 127] on link "Arsenal - 5.5" Silicone Devil Kitty Bong" at bounding box center [192, 129] width 98 height 6
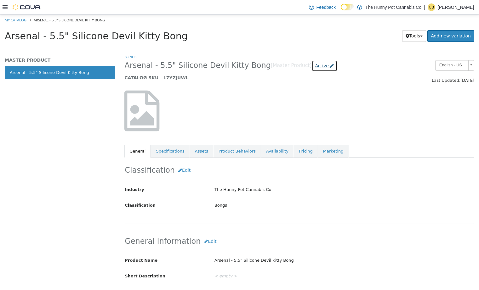
click at [315, 64] on span "Active" at bounding box center [322, 65] width 14 height 5
click at [303, 125] on label "Archived" at bounding box center [300, 122] width 18 height 7
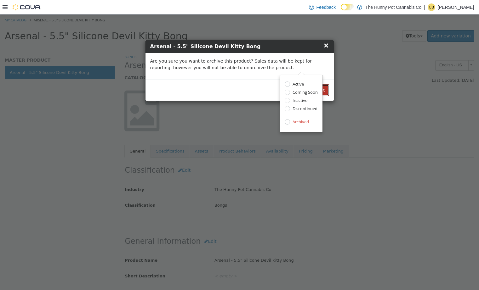
click at [328, 88] on button "Archive" at bounding box center [316, 90] width 23 height 12
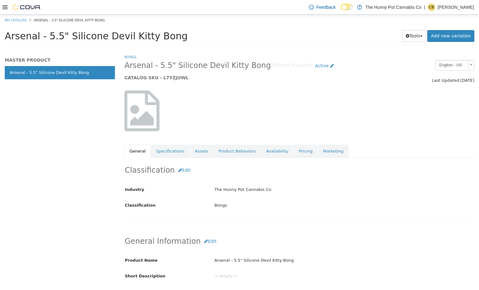
select select "**********"
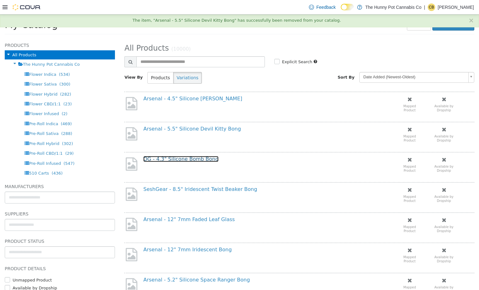
click at [195, 160] on link "OG - 4.3" Silicone Bomb Bong" at bounding box center [180, 159] width 75 height 6
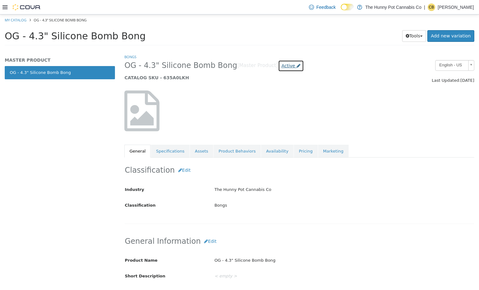
click at [281, 67] on span "Active" at bounding box center [288, 65] width 14 height 5
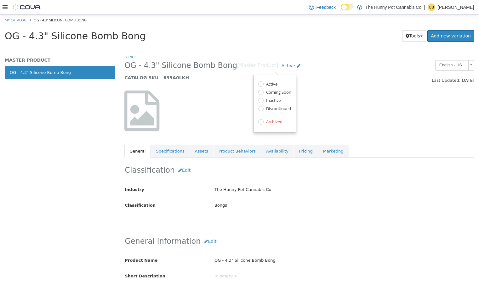
click at [272, 124] on label "Archived" at bounding box center [273, 122] width 18 height 7
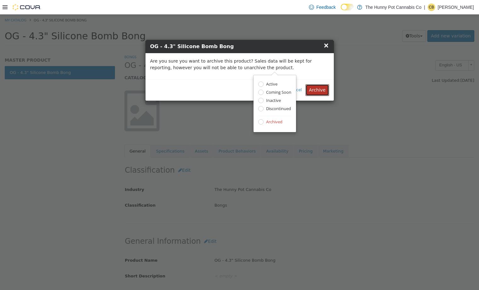
click at [317, 90] on button "Archive" at bounding box center [316, 90] width 23 height 12
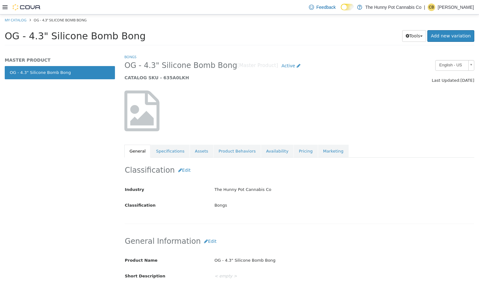
select select "**********"
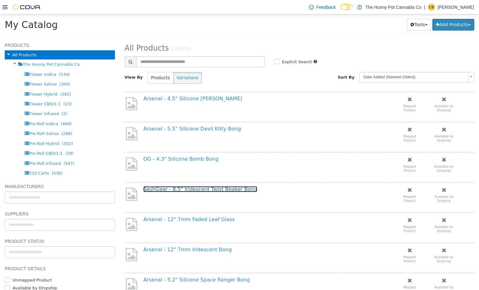
click at [222, 189] on link "SeshGear - 8.5" Iridescent Twist Beaker Bong" at bounding box center [200, 189] width 114 height 6
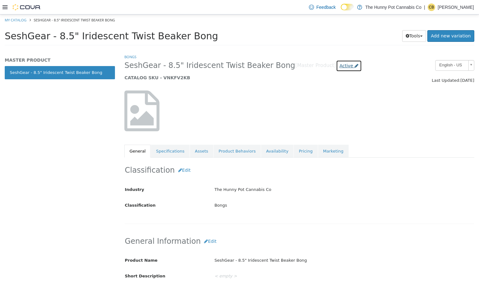
drag, startPoint x: 321, startPoint y: 65, endPoint x: 318, endPoint y: 70, distance: 6.2
click at [339, 65] on span "Active" at bounding box center [346, 65] width 14 height 5
click at [325, 121] on label "Archived" at bounding box center [322, 122] width 18 height 7
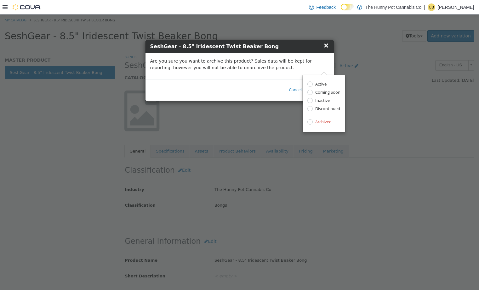
click at [267, 93] on div "Cancel Archive" at bounding box center [239, 89] width 188 height 21
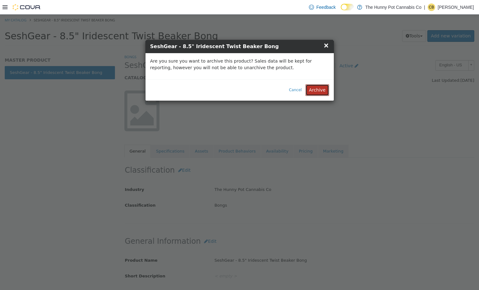
click at [325, 89] on button "Archive" at bounding box center [316, 90] width 23 height 12
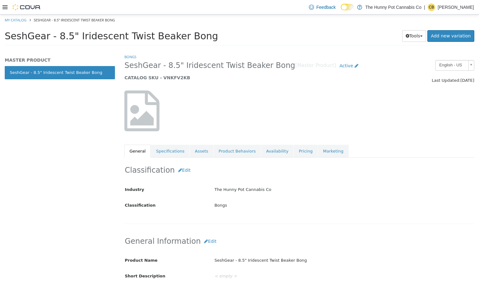
select select "**********"
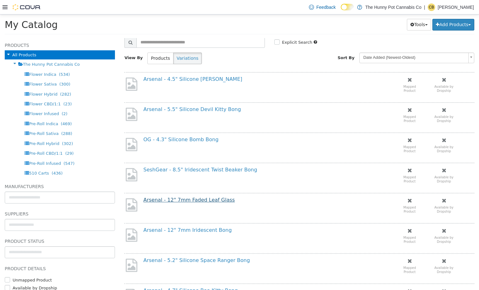
scroll to position [20, 0]
click at [188, 202] on h4 "Arsenal - 12" 7mm Faded Leaf Glass" at bounding box center [261, 199] width 237 height 7
click at [194, 198] on link "Arsenal - 12" 7mm Faded Leaf Glass" at bounding box center [188, 199] width 91 height 6
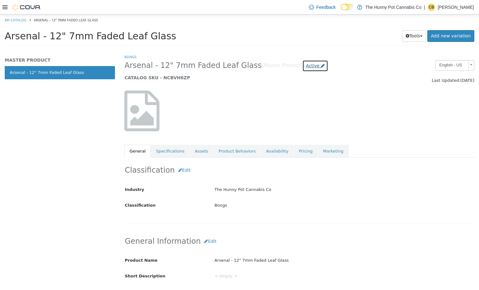
click at [306, 66] on span "Active" at bounding box center [313, 65] width 14 height 5
click at [296, 121] on label "Archived" at bounding box center [293, 122] width 18 height 7
click at [286, 121] on label "Archived" at bounding box center [293, 122] width 18 height 7
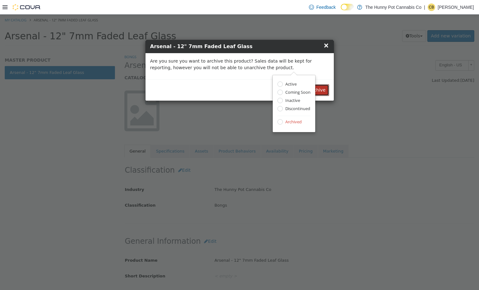
click at [323, 92] on button "Archive" at bounding box center [316, 90] width 23 height 12
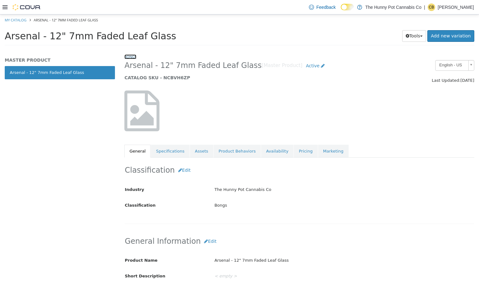
click at [127, 56] on link "Bongs" at bounding box center [130, 56] width 12 height 5
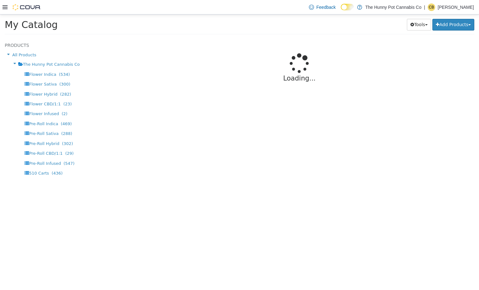
select select "**********"
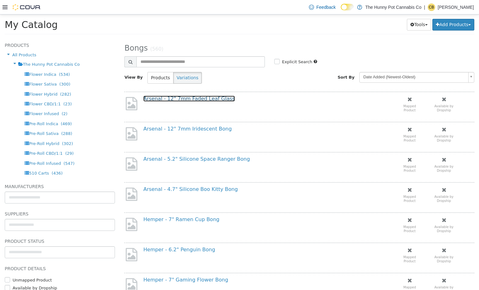
click at [168, 98] on link "Arsenal - 12" 7mm Faded Leaf Glass" at bounding box center [188, 99] width 91 height 6
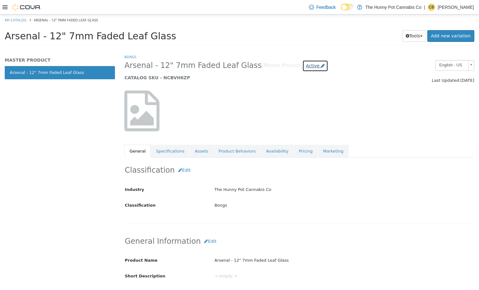
click at [306, 67] on span "Active" at bounding box center [313, 65] width 14 height 5
click at [290, 122] on label "Archived" at bounding box center [293, 122] width 18 height 7
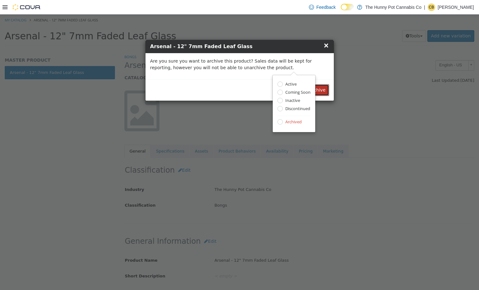
click at [327, 92] on button "Archive" at bounding box center [316, 90] width 23 height 12
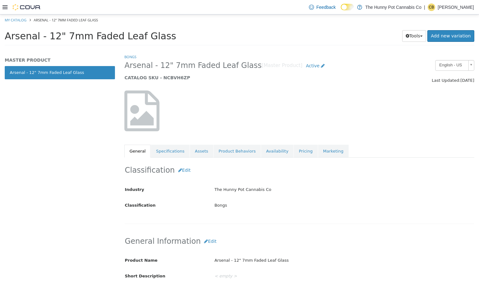
select select "**********"
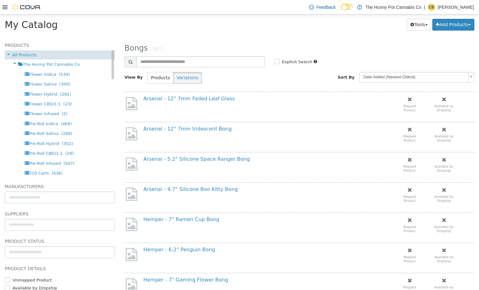
click at [48, 54] on div "All Products" at bounding box center [60, 54] width 110 height 9
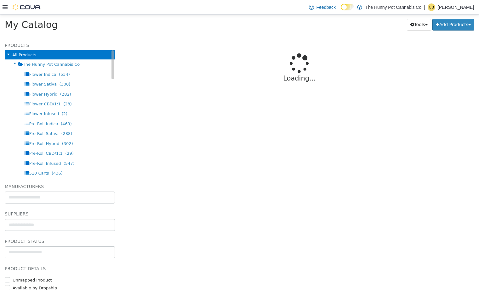
select select "**********"
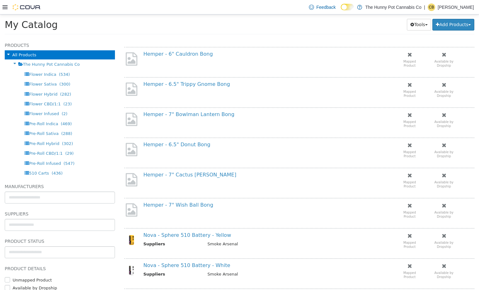
scroll to position [256, 0]
click at [172, 205] on link "Hemper - 7" Wish Ball Bong" at bounding box center [178, 205] width 70 height 6
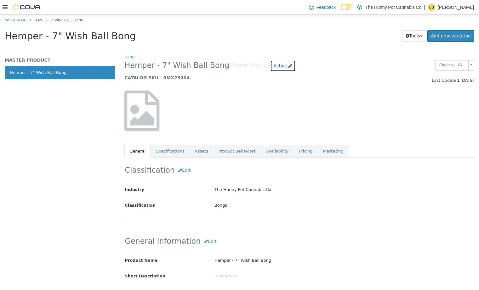
drag, startPoint x: 260, startPoint y: 67, endPoint x: 257, endPoint y: 68, distance: 3.2
click at [273, 68] on span "Active" at bounding box center [280, 65] width 14 height 5
click at [266, 122] on label "Archived" at bounding box center [265, 122] width 18 height 7
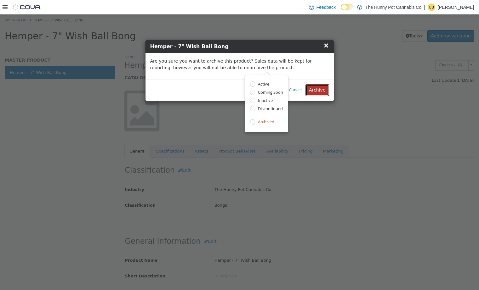
drag, startPoint x: 316, startPoint y: 90, endPoint x: 311, endPoint y: 92, distance: 5.1
click at [316, 90] on button "Archive" at bounding box center [316, 90] width 23 height 12
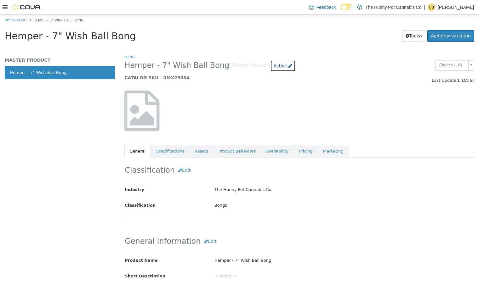
click at [273, 65] on span "Active" at bounding box center [280, 65] width 14 height 5
drag, startPoint x: 199, startPoint y: 92, endPoint x: 174, endPoint y: 65, distance: 36.9
click at [199, 91] on div at bounding box center [180, 114] width 120 height 47
click at [132, 57] on link "Bongs" at bounding box center [130, 56] width 12 height 5
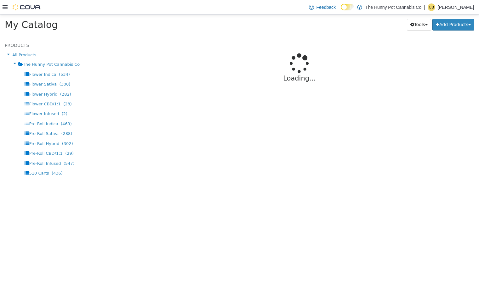
select select "**********"
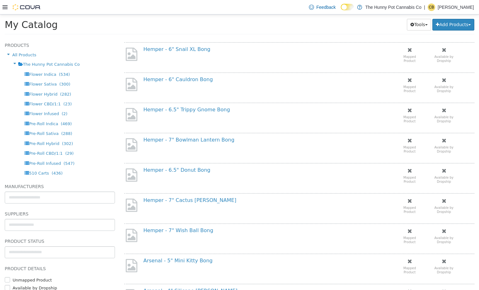
scroll to position [226, 0]
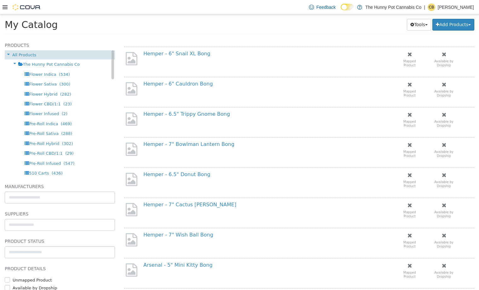
click at [21, 51] on div "All Products" at bounding box center [60, 54] width 110 height 9
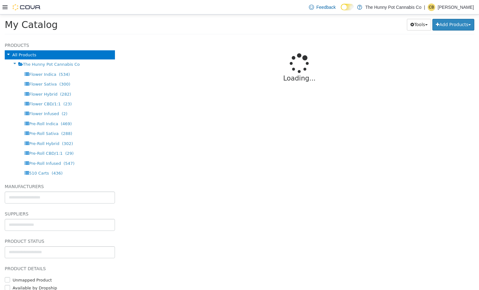
select select "**********"
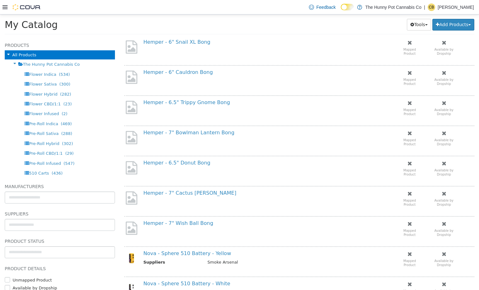
scroll to position [243, 0]
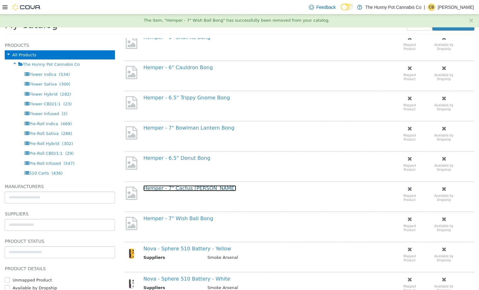
click at [182, 189] on link "Hemper - 7" Cactus Jack Bong" at bounding box center [189, 188] width 93 height 6
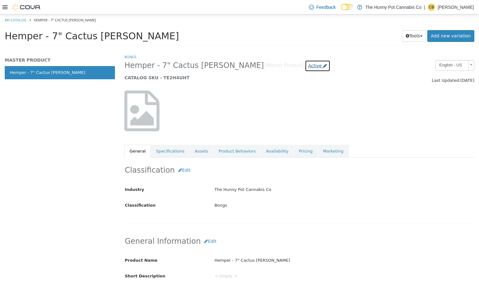
click at [323, 67] on icon at bounding box center [325, 66] width 4 height 4
click at [273, 121] on label "Archived" at bounding box center [275, 122] width 18 height 7
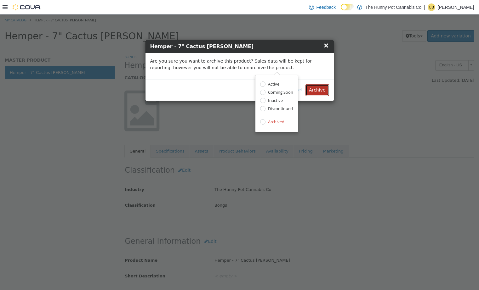
click at [318, 89] on button "Archive" at bounding box center [316, 90] width 23 height 12
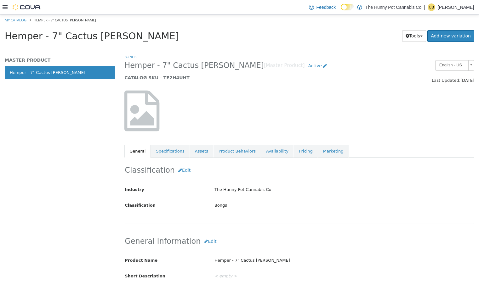
select select "**********"
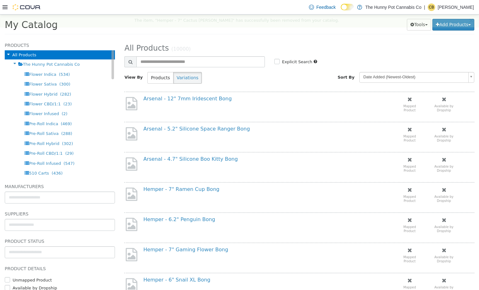
drag, startPoint x: 49, startPoint y: 53, endPoint x: 53, endPoint y: 57, distance: 5.8
click at [49, 53] on div "All Products" at bounding box center [60, 54] width 110 height 9
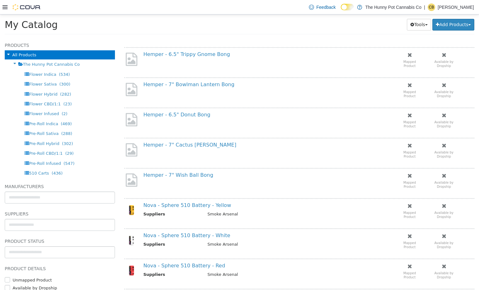
scroll to position [269, 0]
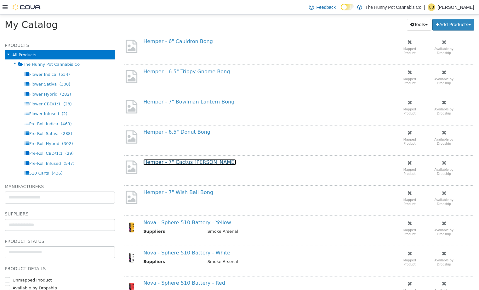
click at [181, 164] on link "Hemper - 7" Cactus Jack Bong" at bounding box center [189, 162] width 93 height 6
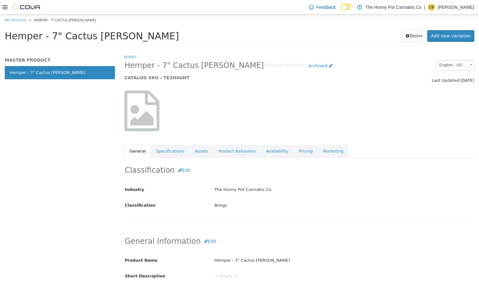
click at [131, 60] on h2 "Hemper - 7" Cactus Jack Bong [Master Product] Archived" at bounding box center [254, 66] width 260 height 12
click at [131, 57] on link "Bongs" at bounding box center [130, 56] width 12 height 5
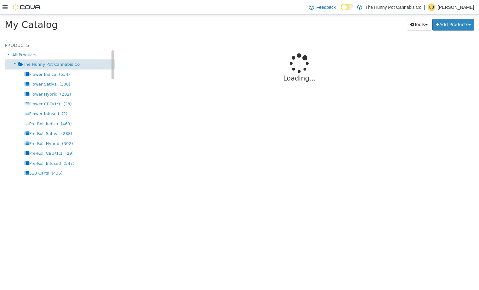
select select "**********"
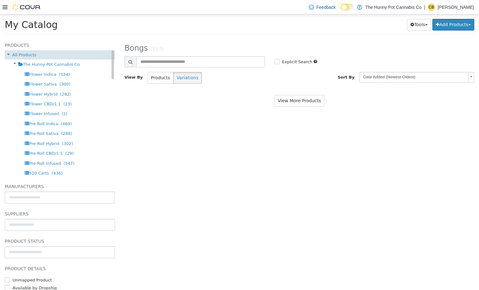
click at [45, 53] on div "All Products" at bounding box center [60, 54] width 110 height 9
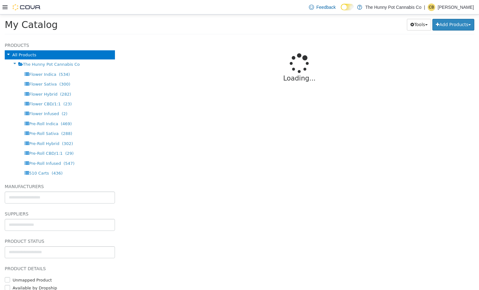
select select "**********"
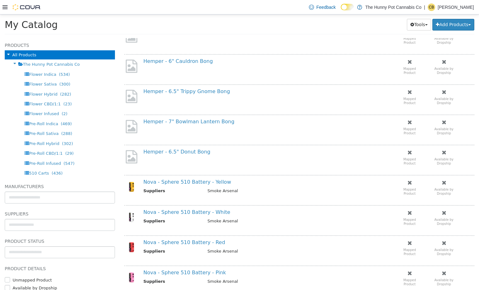
scroll to position [209, 0]
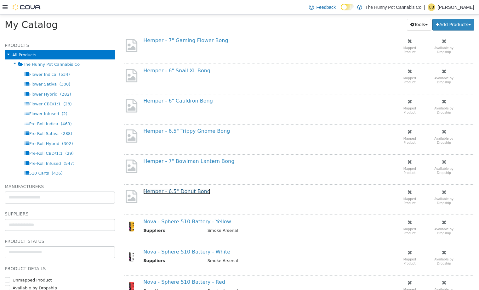
click at [190, 193] on link "Hemper - 6.5" Donut Bong" at bounding box center [176, 191] width 67 height 6
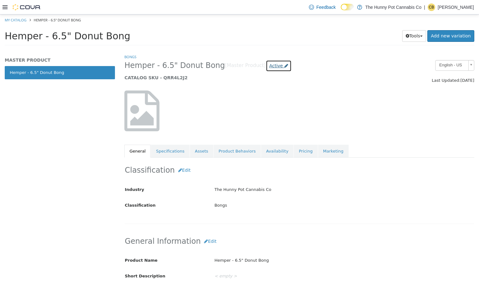
click at [269, 68] on span "Active" at bounding box center [276, 65] width 14 height 5
click at [262, 123] on label "Archived" at bounding box center [262, 122] width 18 height 7
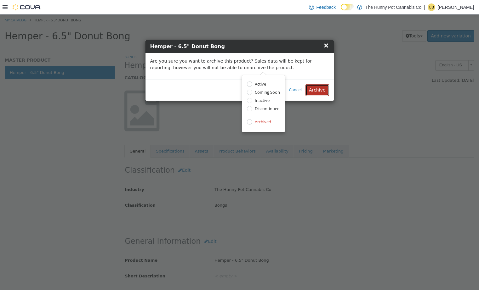
click at [317, 92] on button "Archive" at bounding box center [316, 90] width 23 height 12
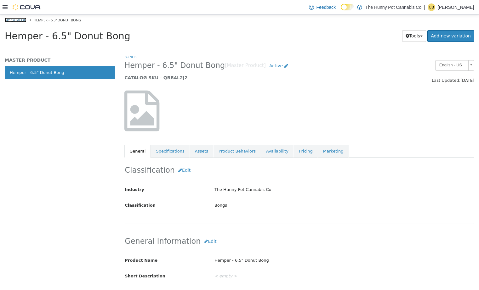
click at [19, 20] on link "My Catalog" at bounding box center [16, 20] width 22 height 5
select select "**********"
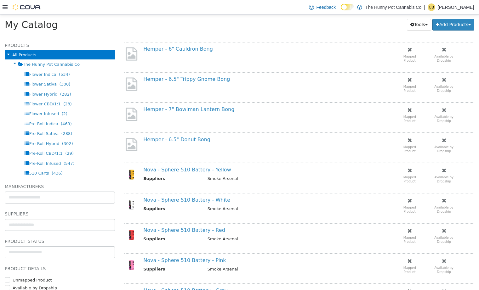
scroll to position [250, 0]
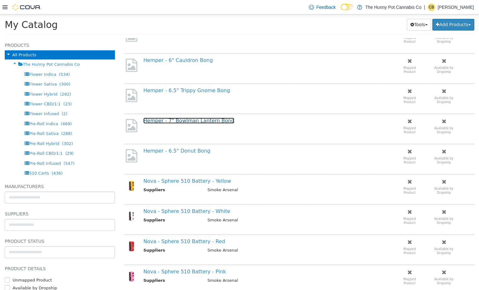
click at [177, 120] on link "Hemper - 7" Bowlman Lantern Bong" at bounding box center [188, 121] width 91 height 6
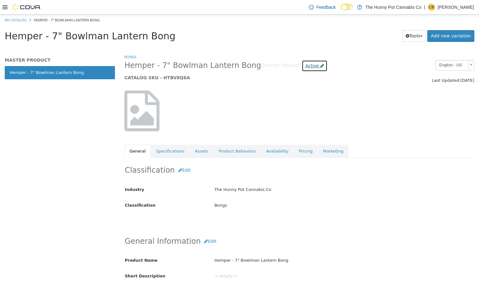
click at [320, 64] on icon at bounding box center [322, 66] width 4 height 4
click at [296, 122] on label "Archived" at bounding box center [292, 122] width 18 height 7
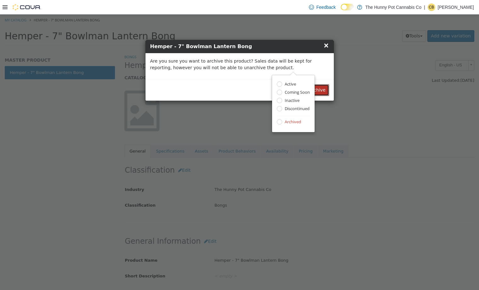
click at [320, 92] on button "Archive" at bounding box center [316, 90] width 23 height 12
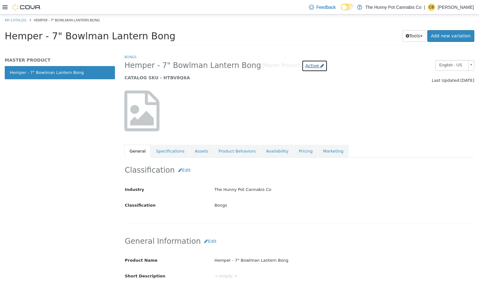
click at [305, 67] on span "Active" at bounding box center [312, 65] width 14 height 5
click at [186, 72] on div "Hemper - 7" Bowlman Lantern Bong [Master Product] Active Active Coming Soon Ina…" at bounding box center [254, 72] width 269 height 24
click at [20, 20] on link "My Catalog" at bounding box center [16, 20] width 22 height 5
select select "**********"
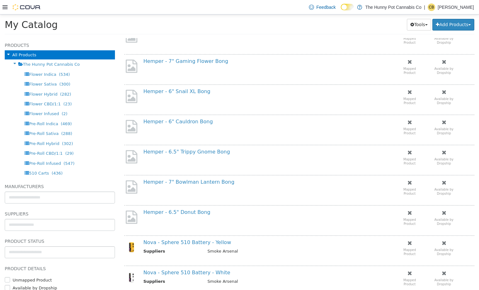
scroll to position [192, 0]
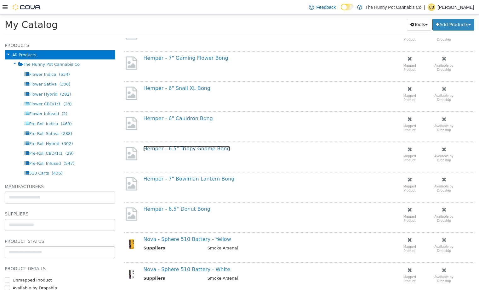
click at [205, 151] on link "Hemper - 6.5" Trippy Gnome Bong" at bounding box center [186, 149] width 87 height 6
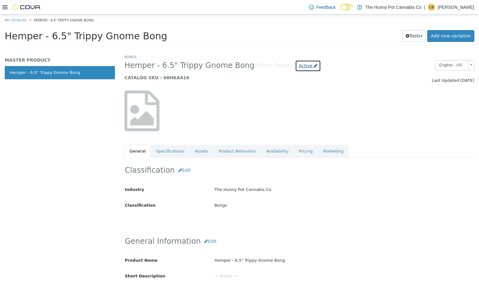
click at [298, 65] on span "Active" at bounding box center [305, 65] width 14 height 5
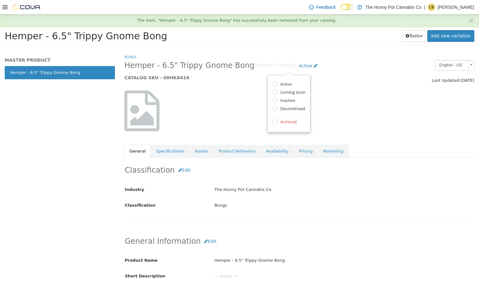
click at [278, 123] on label "Archived" at bounding box center [287, 122] width 18 height 7
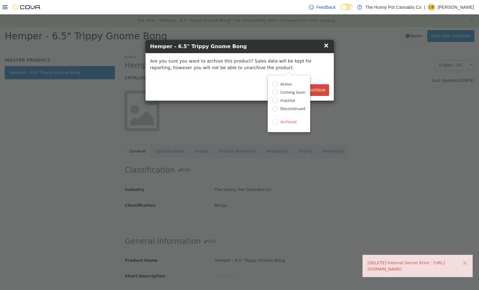
click at [330, 89] on div "Cancel Archive" at bounding box center [239, 89] width 188 height 21
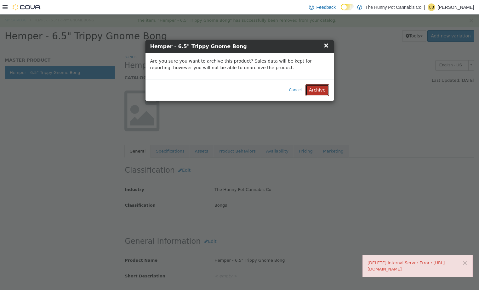
click at [323, 91] on button "Archive" at bounding box center [316, 90] width 23 height 12
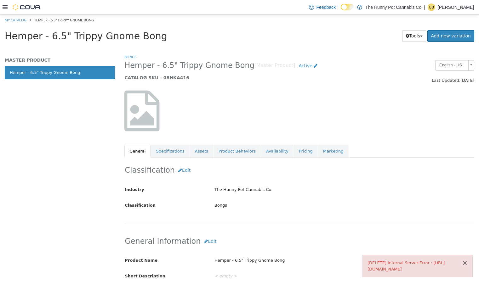
drag, startPoint x: 466, startPoint y: 258, endPoint x: 439, endPoint y: 244, distance: 30.8
click at [466, 260] on button "×" at bounding box center [465, 263] width 6 height 7
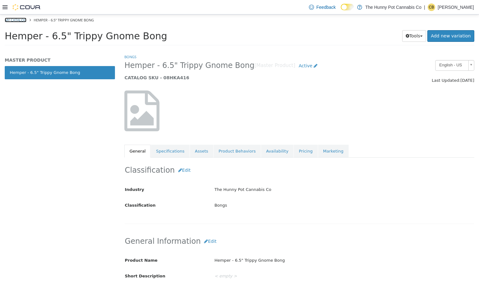
click at [19, 20] on link "My Catalog" at bounding box center [16, 20] width 22 height 5
select select "**********"
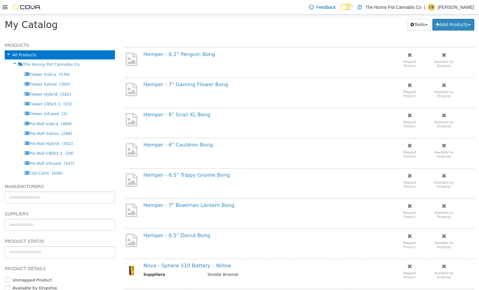
scroll to position [171, 0]
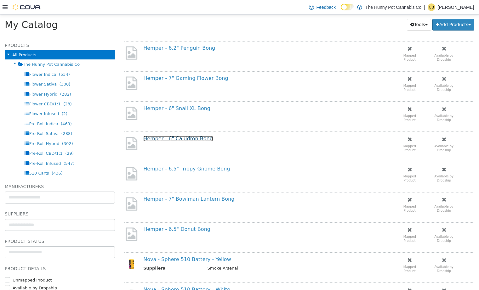
click at [178, 139] on link "Hemper - 6" Cauldron Bong" at bounding box center [178, 139] width 70 height 6
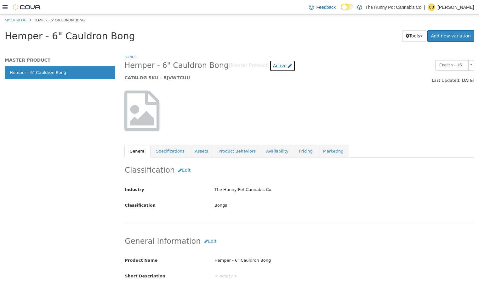
click at [273, 67] on span "Active" at bounding box center [280, 65] width 14 height 5
drag, startPoint x: 261, startPoint y: 118, endPoint x: 259, endPoint y: 121, distance: 3.8
click at [261, 118] on div "Active Coming Soon Inactive Discontinued Archived" at bounding box center [266, 103] width 33 height 44
drag, startPoint x: 259, startPoint y: 121, endPoint x: 252, endPoint y: 125, distance: 7.6
click at [259, 121] on label "Archived" at bounding box center [265, 122] width 18 height 7
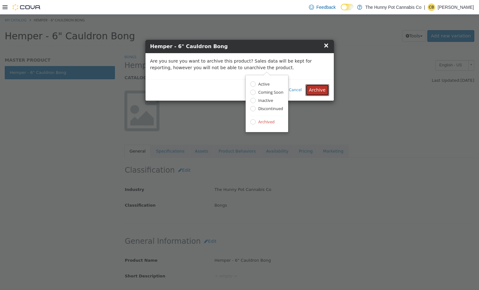
drag, startPoint x: 315, startPoint y: 91, endPoint x: 304, endPoint y: 100, distance: 14.1
click at [315, 91] on button "Archive" at bounding box center [316, 90] width 23 height 12
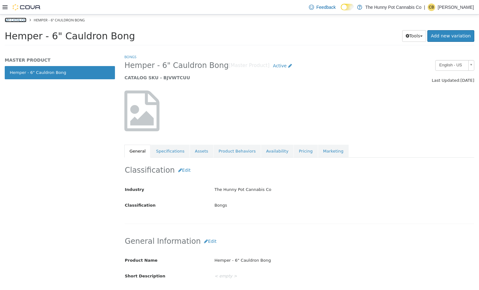
click at [15, 18] on link "My Catalog" at bounding box center [16, 20] width 22 height 5
select select "**********"
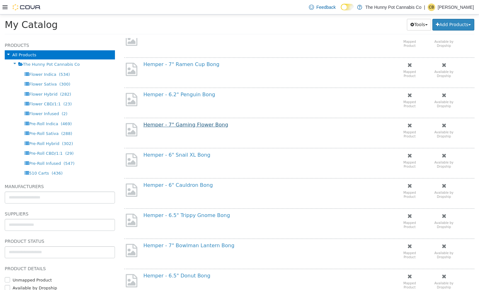
scroll to position [126, 0]
click at [184, 155] on link "Hemper - 6" Snail XL Bong" at bounding box center [176, 154] width 67 height 6
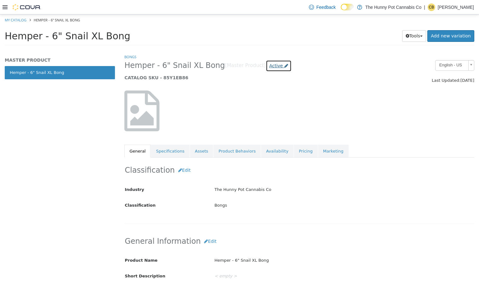
click at [269, 66] on span "Active" at bounding box center [276, 65] width 14 height 5
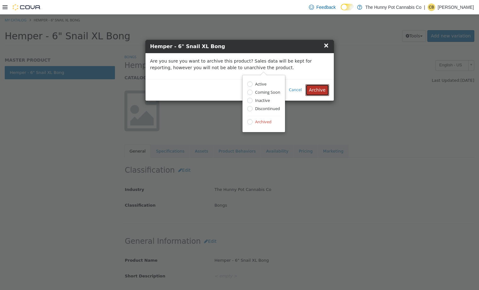
click at [314, 92] on button "Archive" at bounding box center [316, 90] width 23 height 12
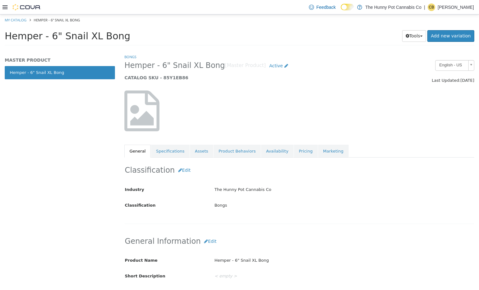
select select "**********"
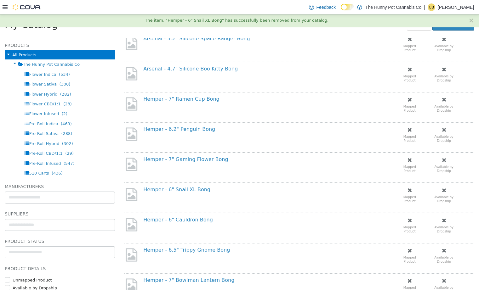
scroll to position [98, 0]
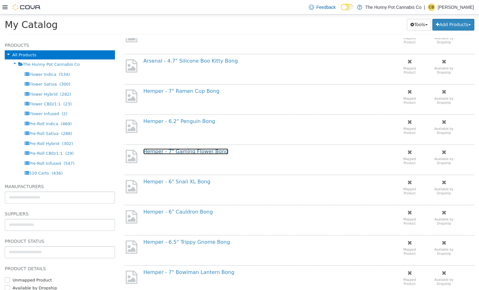
click at [203, 151] on link "Hemper - 7" Gaming Flower Bong" at bounding box center [185, 152] width 85 height 6
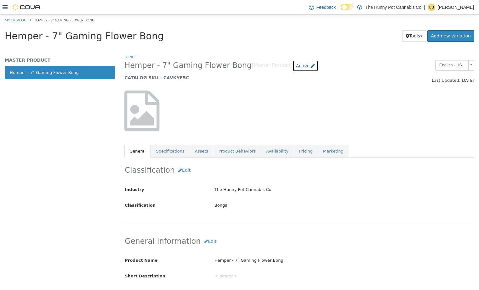
click at [296, 63] on span "Active" at bounding box center [303, 65] width 14 height 5
click at [282, 124] on label "Archived" at bounding box center [284, 122] width 18 height 7
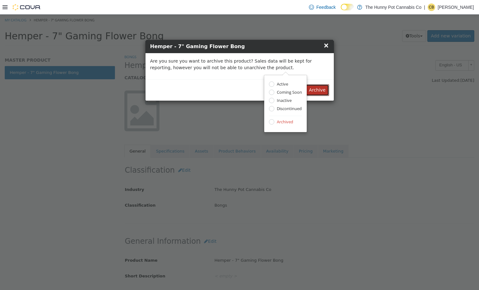
click at [317, 89] on button "Archive" at bounding box center [316, 90] width 23 height 12
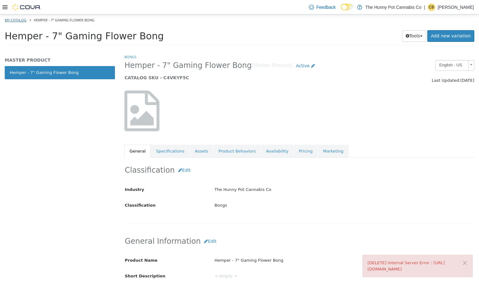
click at [21, 23] on ol "My Catalog Hemper - 7" Gaming Flower Bong" at bounding box center [239, 19] width 479 height 11
click at [20, 19] on link "My Catalog" at bounding box center [16, 20] width 22 height 5
select select "**********"
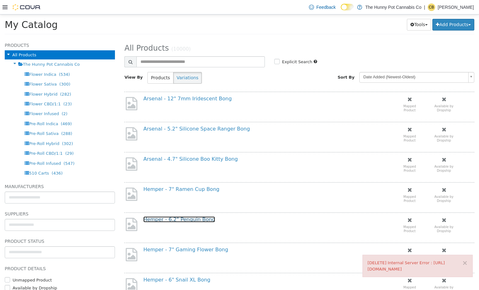
click at [196, 220] on link "Hemper - 6.2" Penguin Bong" at bounding box center [179, 219] width 72 height 6
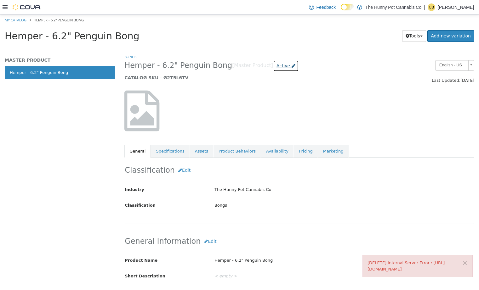
click at [291, 65] on icon at bounding box center [293, 66] width 4 height 4
click at [270, 122] on label "Archived" at bounding box center [268, 122] width 18 height 7
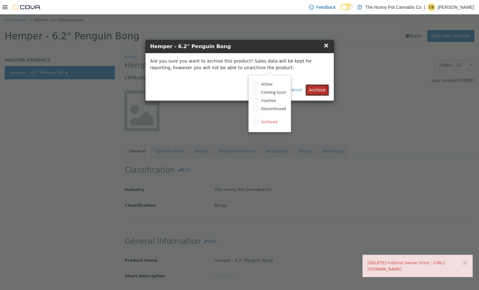
click at [320, 94] on button "Archive" at bounding box center [316, 90] width 23 height 12
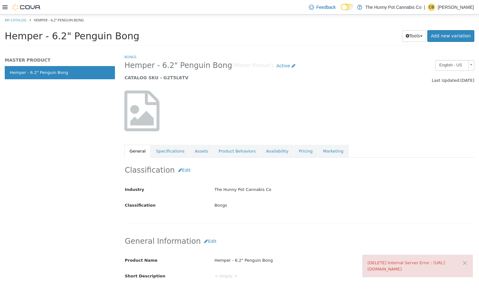
select select "**********"
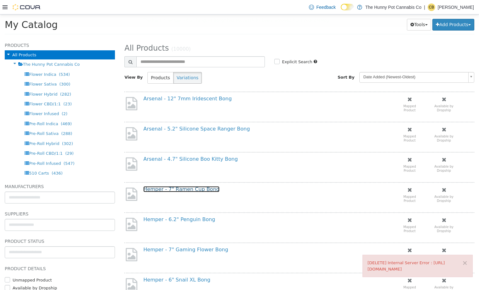
click at [188, 188] on link "Hemper - 7" Ramen Cup Bong" at bounding box center [181, 189] width 76 height 6
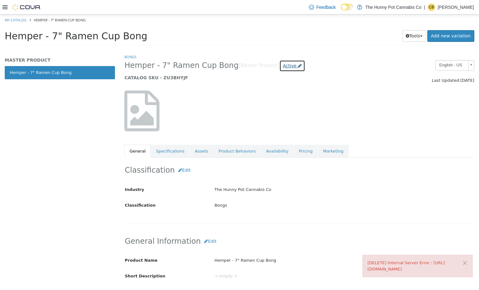
drag, startPoint x: 276, startPoint y: 65, endPoint x: 270, endPoint y: 70, distance: 7.6
click at [283, 65] on span "Active" at bounding box center [290, 65] width 14 height 5
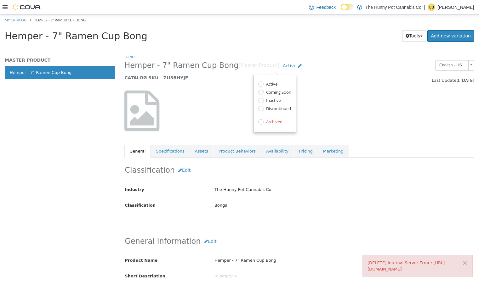
click at [272, 122] on label "Archived" at bounding box center [273, 122] width 18 height 7
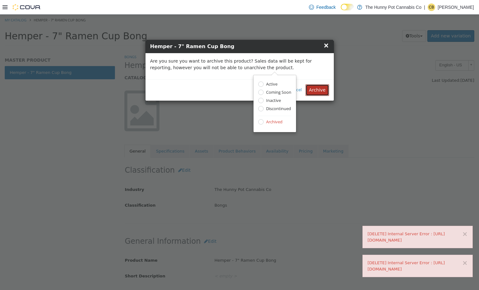
click at [323, 91] on button "Archive" at bounding box center [316, 90] width 23 height 12
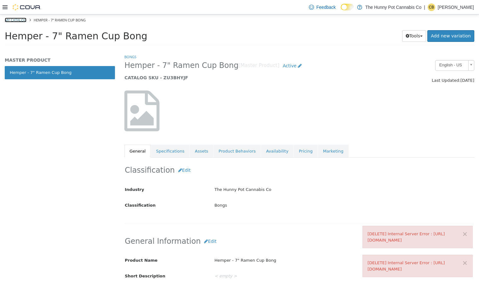
click at [22, 19] on link "My Catalog" at bounding box center [16, 20] width 22 height 5
select select "**********"
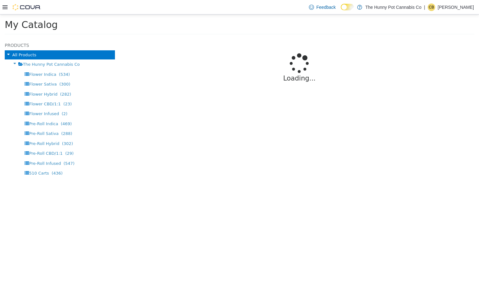
select select "**********"
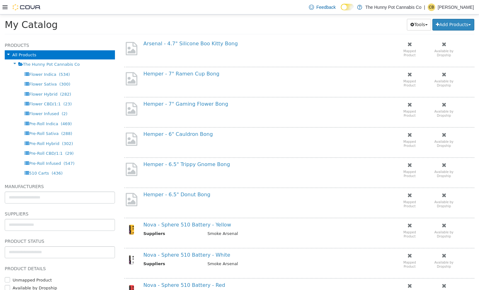
scroll to position [116, 0]
click at [174, 102] on link "Hemper - 7" Gaming Flower Bong" at bounding box center [185, 103] width 85 height 6
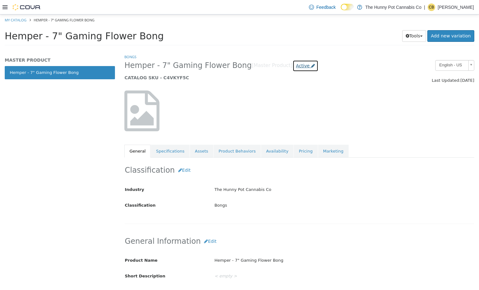
drag, startPoint x: 278, startPoint y: 68, endPoint x: 276, endPoint y: 72, distance: 4.6
click at [296, 68] on span "Active" at bounding box center [303, 65] width 14 height 5
click at [284, 120] on label "Archived" at bounding box center [284, 122] width 18 height 7
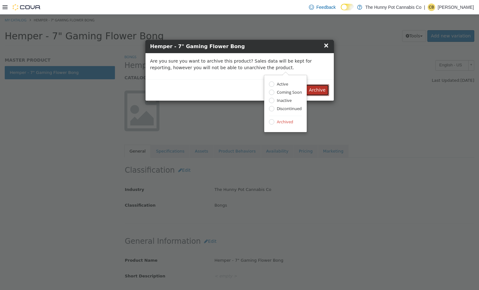
click at [315, 89] on button "Archive" at bounding box center [316, 90] width 23 height 12
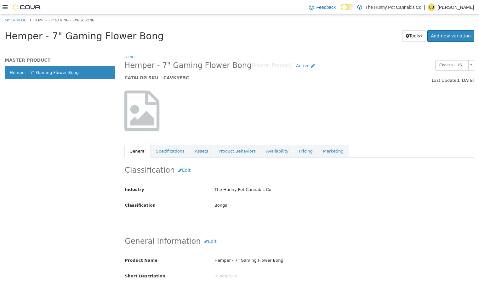
select select "**********"
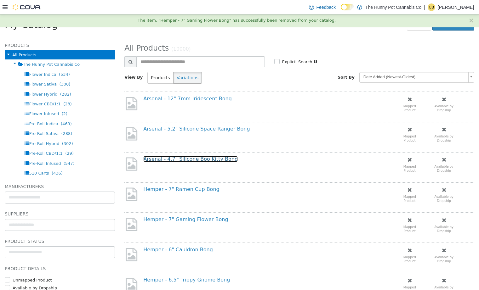
click at [199, 158] on link "Arsenal - 4.7" Silicone Boo Kitty Bong" at bounding box center [190, 159] width 94 height 6
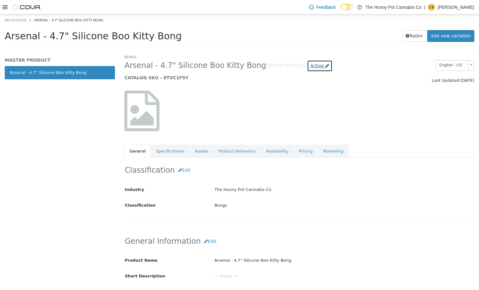
click at [310, 65] on span "Active" at bounding box center [317, 65] width 14 height 5
click at [296, 121] on label "Archived" at bounding box center [296, 122] width 18 height 7
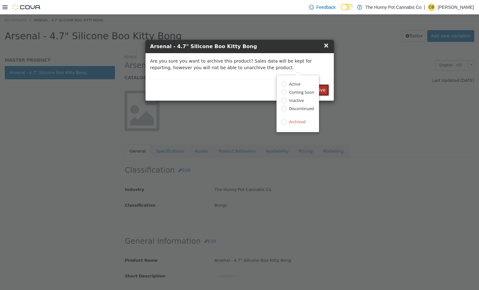
click at [322, 91] on button "Archive" at bounding box center [316, 90] width 23 height 12
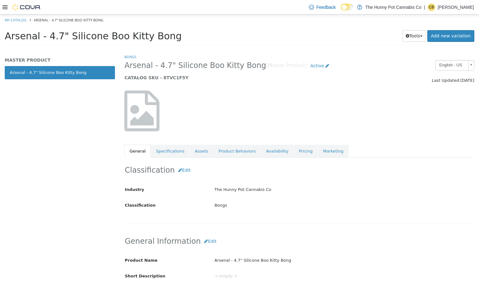
select select "**********"
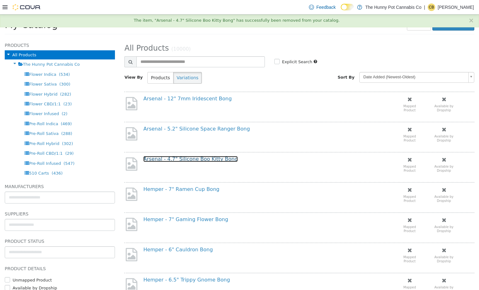
click at [197, 157] on link "Arsenal - 4.7" Silicone Boo Kitty Bong" at bounding box center [190, 159] width 94 height 6
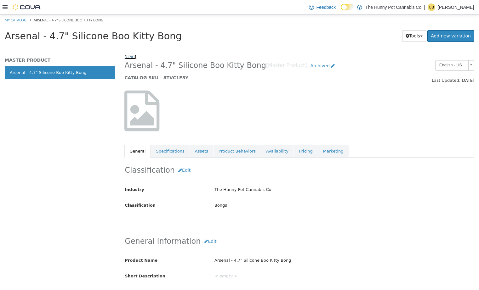
click at [131, 58] on link "Bongs" at bounding box center [130, 56] width 12 height 5
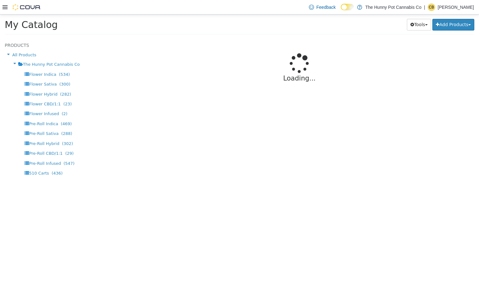
select select "**********"
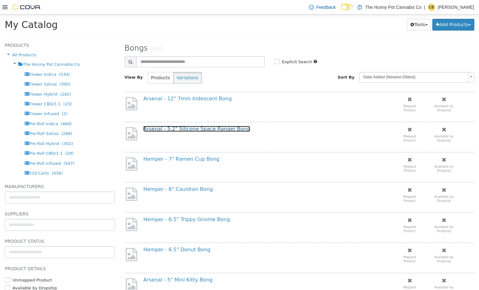
click at [193, 130] on link "Arsenal - 5.2" Silicone Space Ranger Bong" at bounding box center [196, 129] width 106 height 6
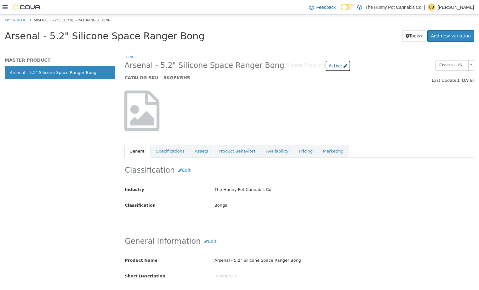
drag, startPoint x: 313, startPoint y: 61, endPoint x: 307, endPoint y: 71, distance: 11.6
click at [325, 61] on link "Active" at bounding box center [338, 66] width 26 height 12
click at [312, 120] on label "Archived" at bounding box center [313, 122] width 18 height 7
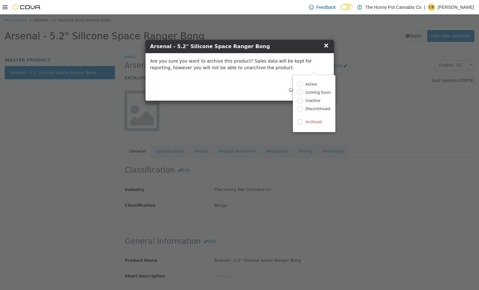
drag, startPoint x: 268, startPoint y: 89, endPoint x: 294, endPoint y: 90, distance: 25.2
click at [268, 89] on div "Cancel Archive" at bounding box center [239, 89] width 188 height 21
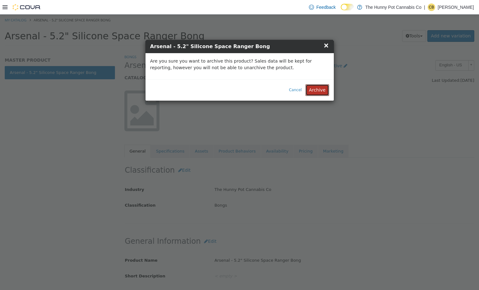
drag, startPoint x: 328, startPoint y: 88, endPoint x: 183, endPoint y: 117, distance: 147.6
click at [328, 88] on button "Archive" at bounding box center [316, 90] width 23 height 12
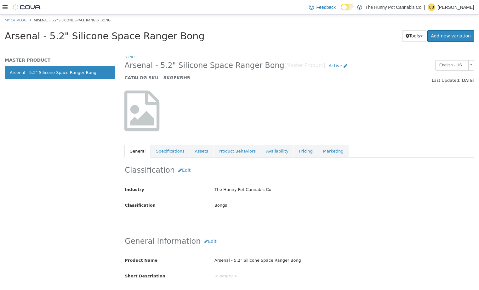
select select "**********"
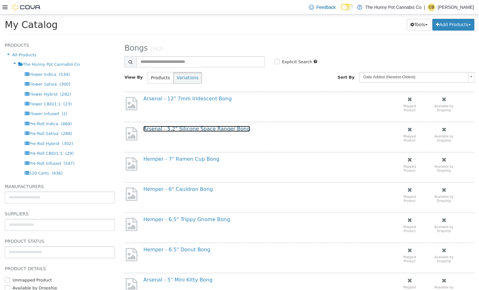
click at [182, 128] on link "Arsenal - 5.2" Silicone Space Ranger Bong" at bounding box center [196, 129] width 106 height 6
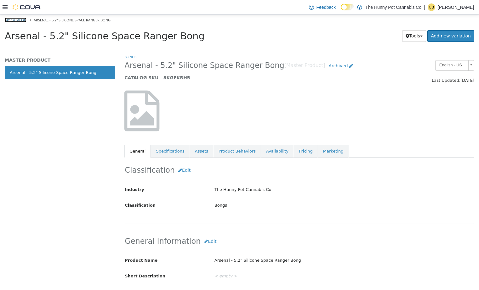
drag, startPoint x: 18, startPoint y: 20, endPoint x: 35, endPoint y: 34, distance: 21.6
click at [18, 20] on link "My Catalog" at bounding box center [16, 20] width 22 height 5
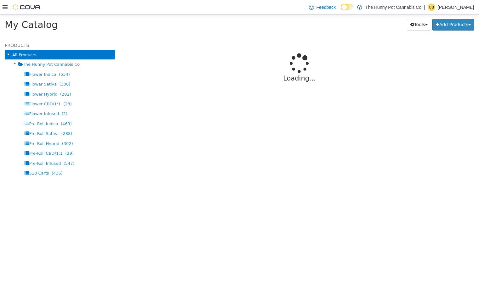
select select "**********"
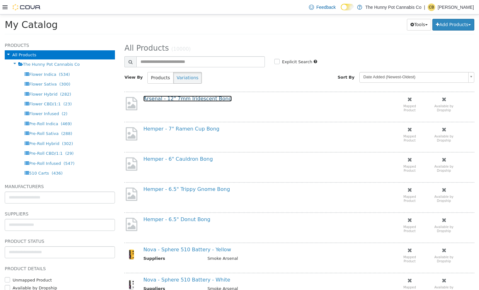
click at [184, 98] on link "Arsenal - 12" 7mm Iridescent Bong" at bounding box center [187, 99] width 88 height 6
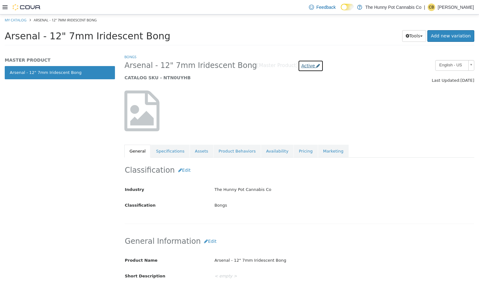
click at [301, 68] on span "Active" at bounding box center [308, 65] width 14 height 5
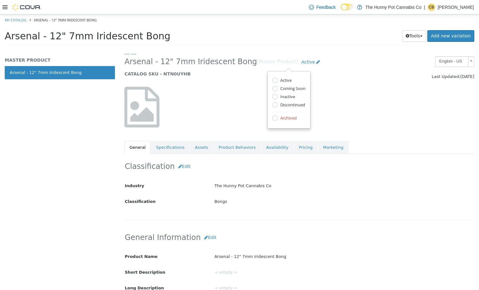
drag, startPoint x: 285, startPoint y: 121, endPoint x: 282, endPoint y: 117, distance: 4.8
click at [285, 121] on label "Archived" at bounding box center [287, 118] width 18 height 7
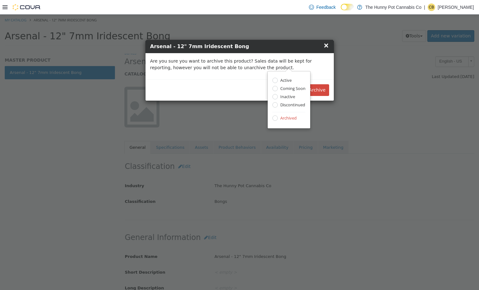
scroll to position [5, 0]
click at [313, 90] on button "Archive" at bounding box center [316, 90] width 23 height 12
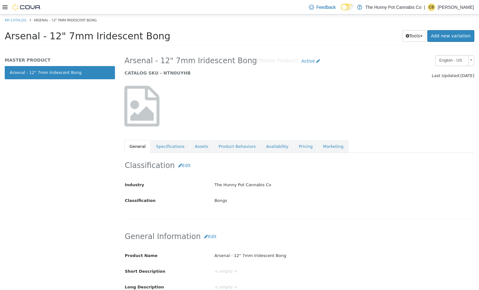
select select "**********"
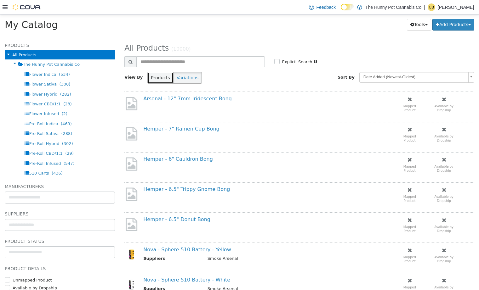
click at [159, 81] on button "Products" at bounding box center [160, 78] width 26 height 12
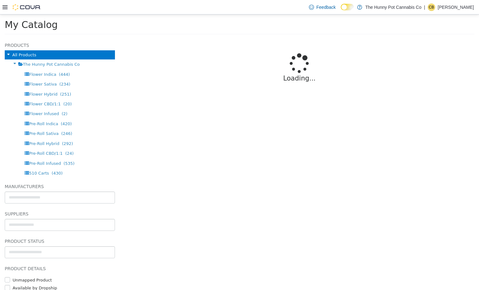
select select "**********"
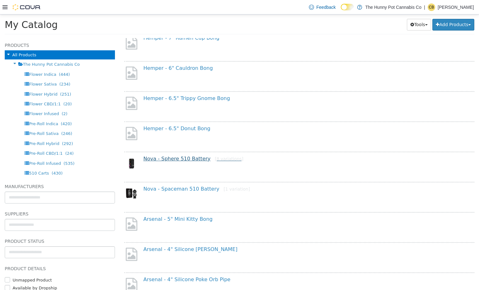
scroll to position [58, 0]
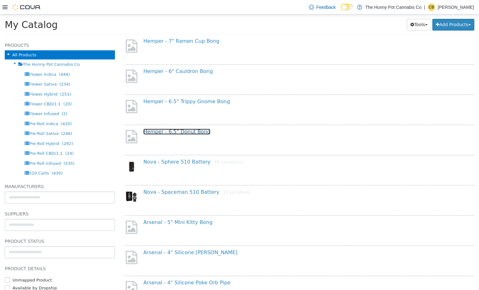
click at [168, 131] on link "Hemper - 6.5" Donut Bong" at bounding box center [176, 132] width 67 height 6
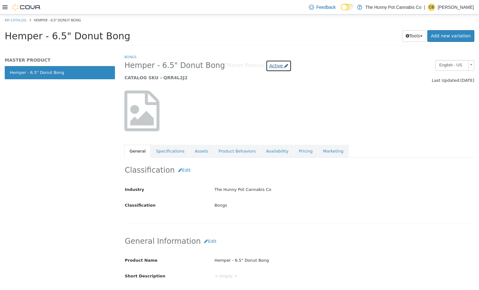
click at [269, 68] on span "Active" at bounding box center [276, 65] width 14 height 5
click at [262, 121] on label "Archived" at bounding box center [262, 122] width 18 height 7
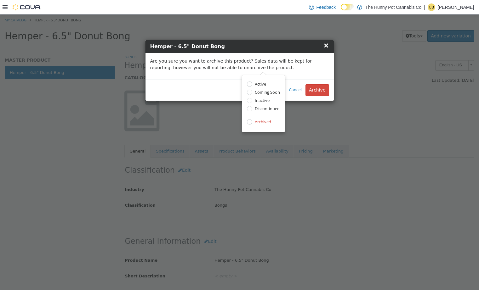
click at [317, 96] on div "Cancel Archive" at bounding box center [239, 89] width 188 height 21
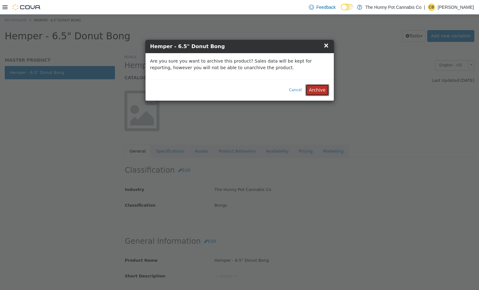
click at [317, 93] on button "Archive" at bounding box center [316, 90] width 23 height 12
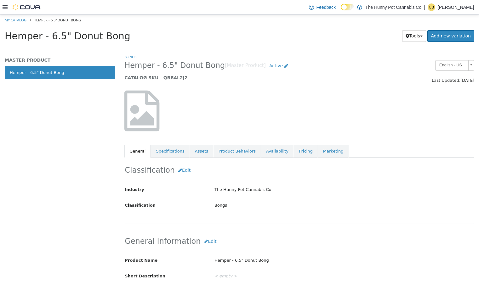
select select "**********"
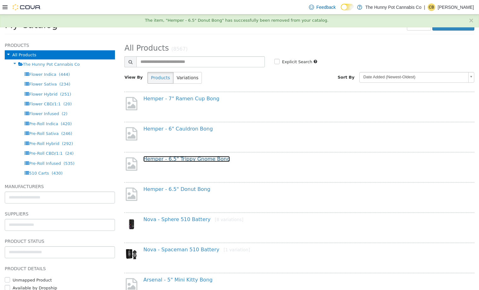
click at [189, 160] on link "Hemper - 6.5" Trippy Gnome Bong" at bounding box center [186, 159] width 87 height 6
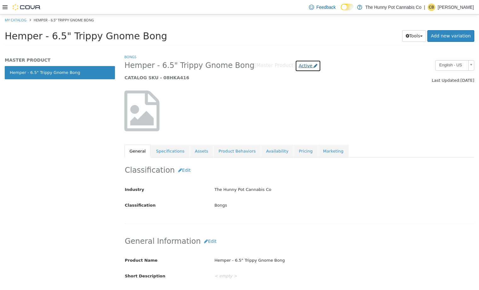
click at [295, 69] on link "Active" at bounding box center [308, 66] width 26 height 12
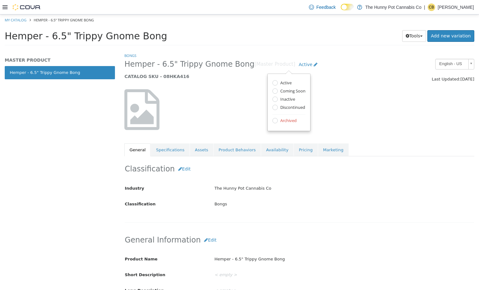
click at [289, 123] on label "Archived" at bounding box center [287, 121] width 18 height 7
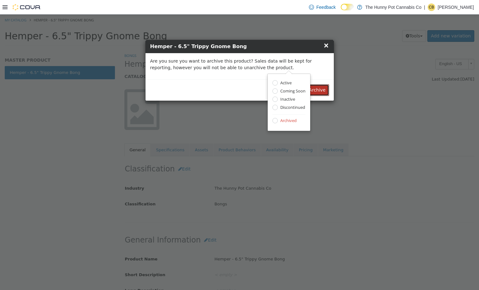
click at [317, 91] on button "Archive" at bounding box center [316, 90] width 23 height 12
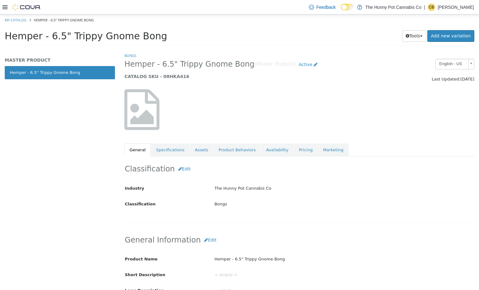
select select "**********"
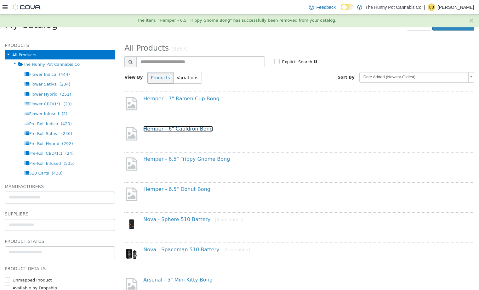
click at [177, 129] on link "Hemper - 6" Cauldron Bong" at bounding box center [178, 129] width 70 height 6
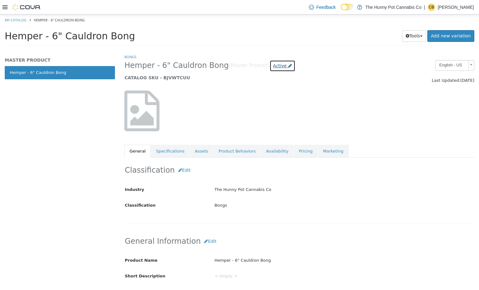
drag, startPoint x: 267, startPoint y: 63, endPoint x: 262, endPoint y: 71, distance: 8.7
click at [273, 63] on span "Active" at bounding box center [280, 65] width 14 height 5
click at [265, 122] on label "Archived" at bounding box center [265, 122] width 18 height 7
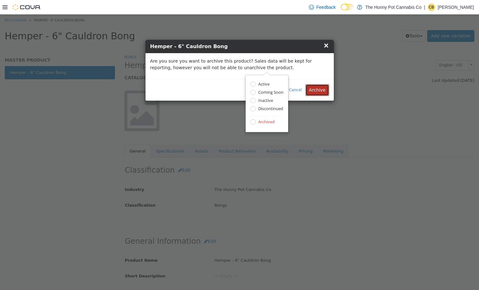
click at [317, 87] on button "Archive" at bounding box center [316, 90] width 23 height 12
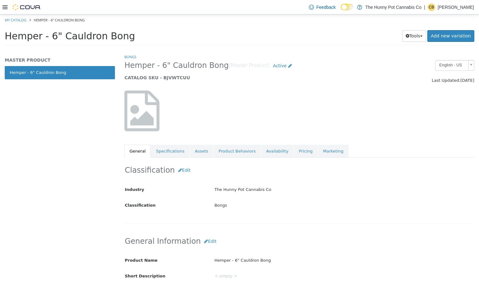
select select "**********"
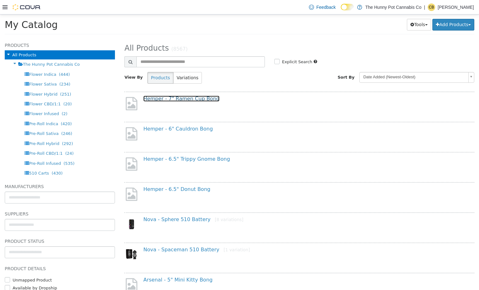
click at [195, 99] on link "Hemper - 7" Ramen Cup Bong" at bounding box center [181, 99] width 76 height 6
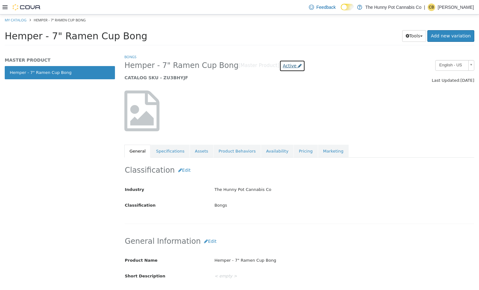
click at [283, 66] on span "Active" at bounding box center [290, 65] width 14 height 5
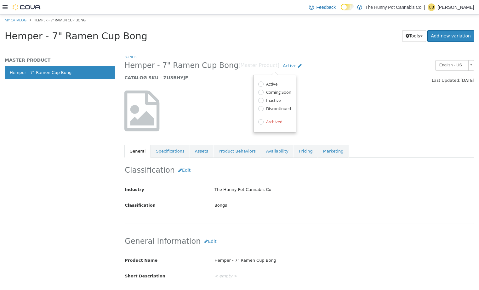
click at [274, 121] on label "Archived" at bounding box center [273, 122] width 18 height 7
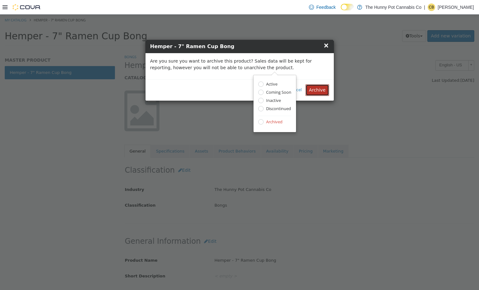
click at [316, 94] on button "Archive" at bounding box center [316, 90] width 23 height 12
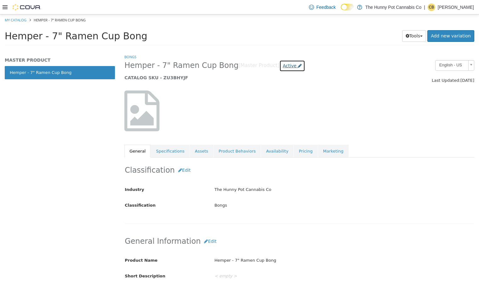
click at [283, 65] on span "Active" at bounding box center [290, 65] width 14 height 5
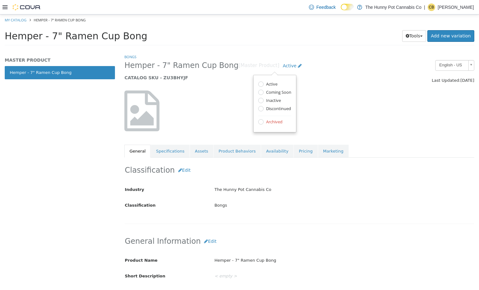
click at [227, 102] on div at bounding box center [180, 114] width 120 height 47
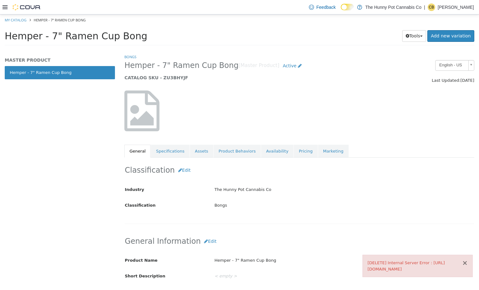
drag, startPoint x: 463, startPoint y: 257, endPoint x: 457, endPoint y: 260, distance: 6.6
click at [463, 260] on button "×" at bounding box center [465, 263] width 6 height 7
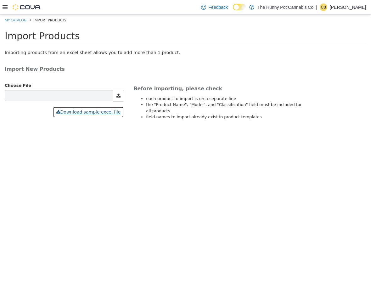
click at [112, 112] on button "Download sample excel file" at bounding box center [88, 112] width 71 height 12
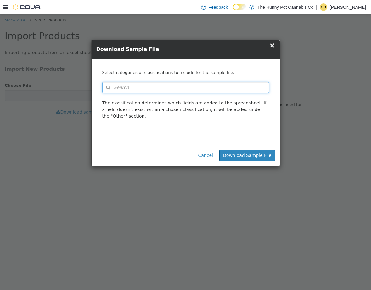
click at [208, 85] on button "Search" at bounding box center [185, 87] width 167 height 11
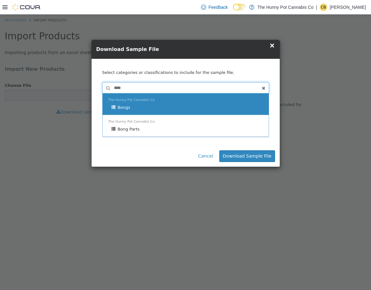
type input "****"
click at [208, 106] on div "Bongs" at bounding box center [187, 107] width 152 height 6
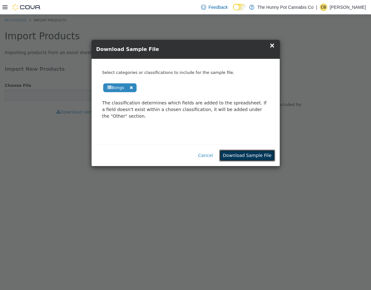
click at [258, 159] on button "Download Sample File" at bounding box center [246, 156] width 55 height 12
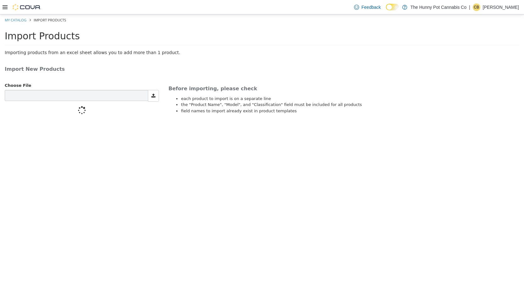
type input "**********"
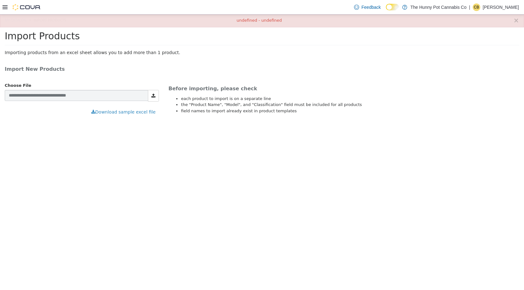
drag, startPoint x: 279, startPoint y: 20, endPoint x: 222, endPoint y: 22, distance: 57.6
click at [222, 22] on div "× undefined - undefined" at bounding box center [262, 20] width 524 height 13
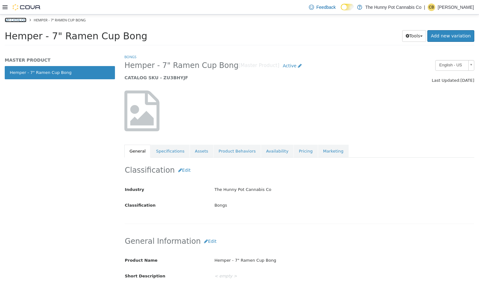
click at [20, 19] on link "My Catalog" at bounding box center [16, 20] width 22 height 5
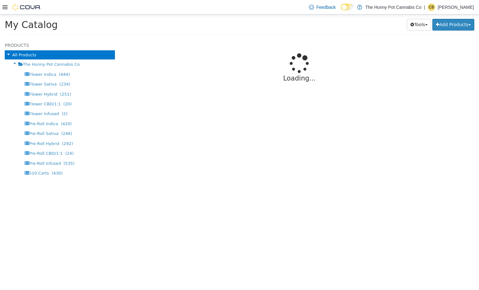
select select "**********"
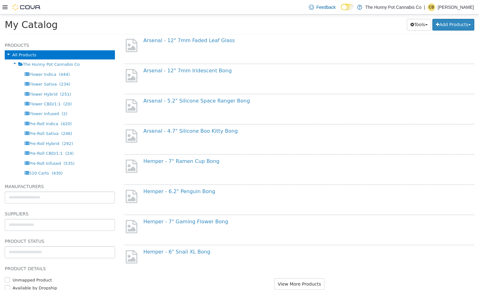
scroll to position [435, 0]
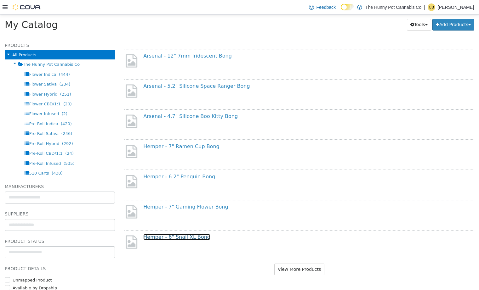
click at [175, 235] on link "Hemper - 6" Snail XL Bong" at bounding box center [176, 237] width 67 height 6
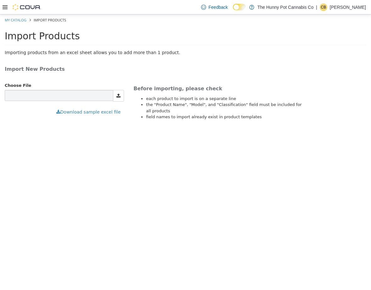
click at [6, 9] on icon at bounding box center [5, 7] width 5 height 5
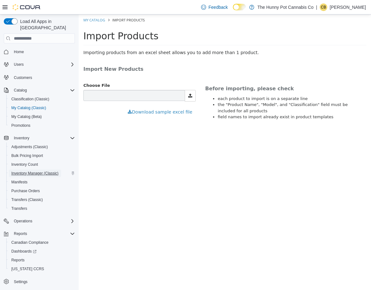
click at [47, 171] on span "Inventory Manager (Classic)" at bounding box center [34, 173] width 47 height 5
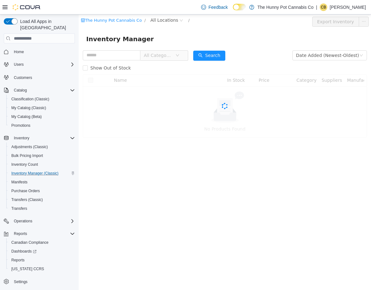
click at [6, 6] on icon at bounding box center [5, 7] width 5 height 5
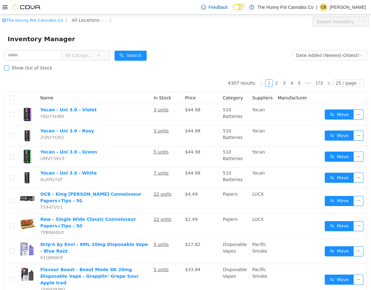
click at [32, 67] on span "Show Out of Stock" at bounding box center [32, 67] width 46 height 5
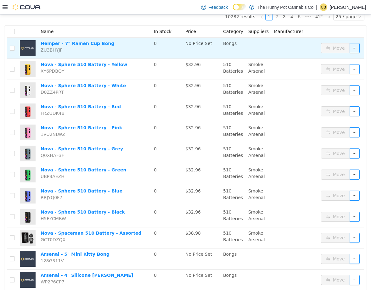
scroll to position [69, 0]
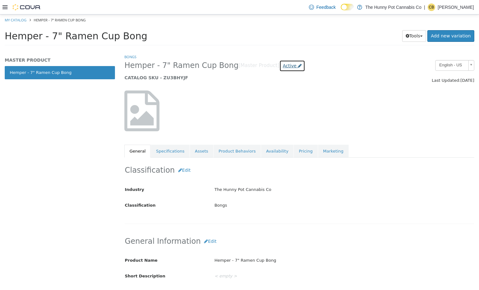
drag, startPoint x: 275, startPoint y: 66, endPoint x: 274, endPoint y: 71, distance: 4.8
click at [283, 66] on span "Active" at bounding box center [290, 65] width 14 height 5
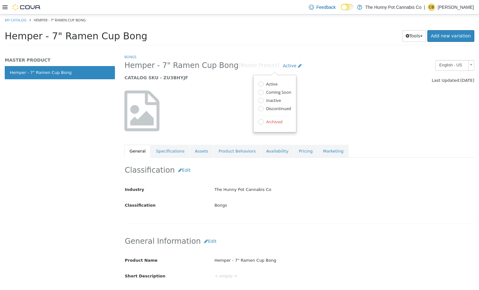
click at [276, 120] on label "Archived" at bounding box center [273, 122] width 18 height 7
click at [274, 123] on label "Archived" at bounding box center [273, 122] width 18 height 7
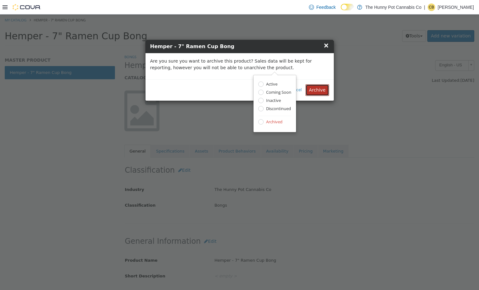
click at [321, 92] on button "Archive" at bounding box center [316, 90] width 23 height 12
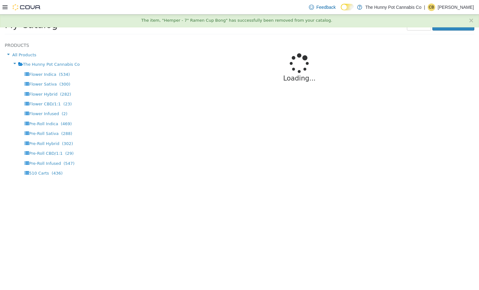
select select "**********"
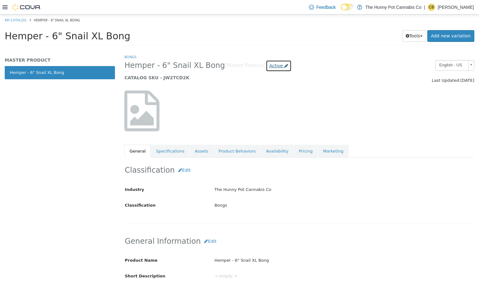
click at [266, 62] on link "Active" at bounding box center [279, 66] width 26 height 12
click at [262, 125] on label "Archived" at bounding box center [262, 122] width 18 height 7
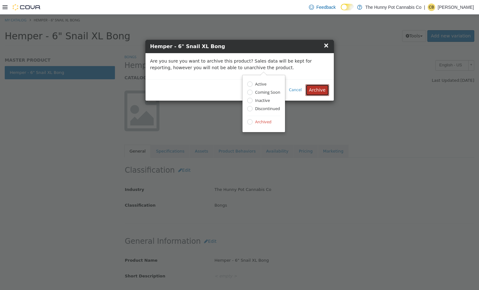
click at [321, 89] on button "Archive" at bounding box center [316, 90] width 23 height 12
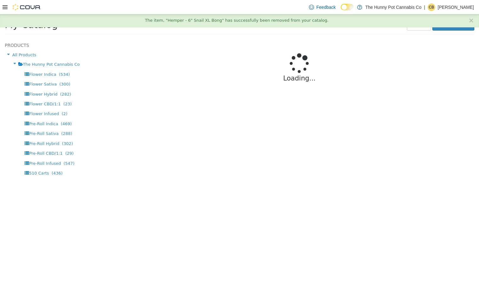
select select "**********"
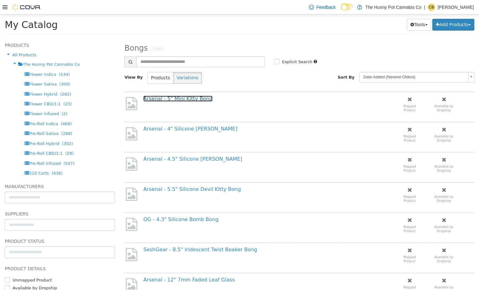
click at [194, 99] on link "Arsenal - 5" Mini Kitty Bong" at bounding box center [177, 99] width 69 height 6
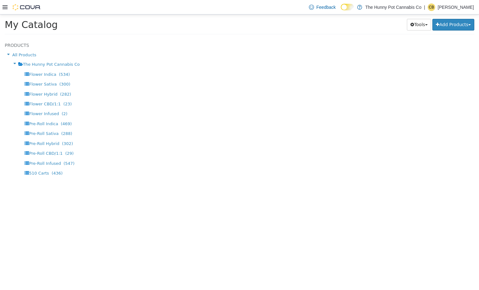
select select "**********"
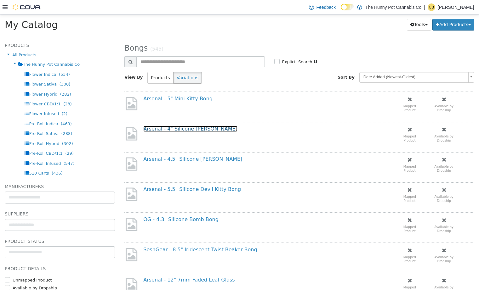
click at [198, 131] on link "Arsenal - 4" Silicone [PERSON_NAME]" at bounding box center [190, 129] width 94 height 6
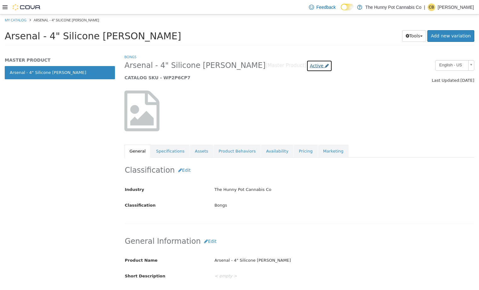
click at [325, 66] on icon at bounding box center [327, 66] width 4 height 4
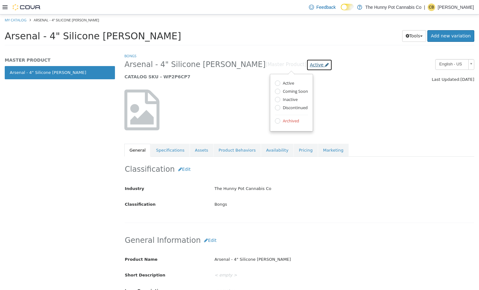
scroll to position [0, 0]
click at [287, 122] on label "Archived" at bounding box center [290, 122] width 18 height 7
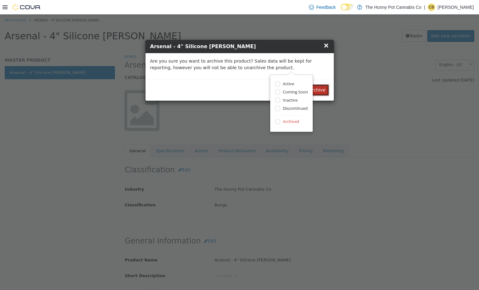
click at [320, 92] on button "Archive" at bounding box center [316, 90] width 23 height 12
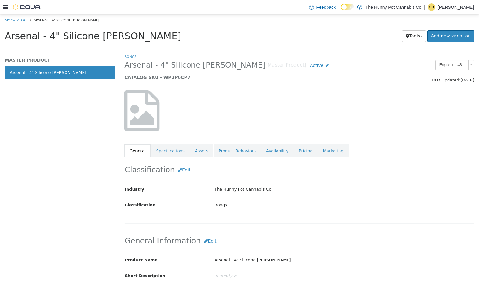
select select "**********"
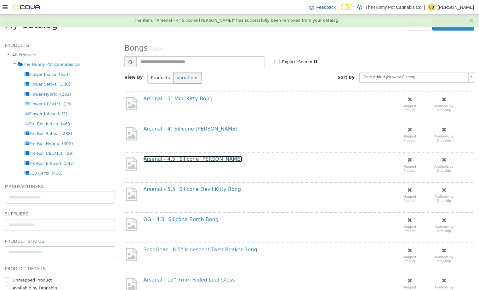
click at [193, 157] on link "Arsenal - 4.5" Silicone [PERSON_NAME]" at bounding box center [192, 159] width 99 height 6
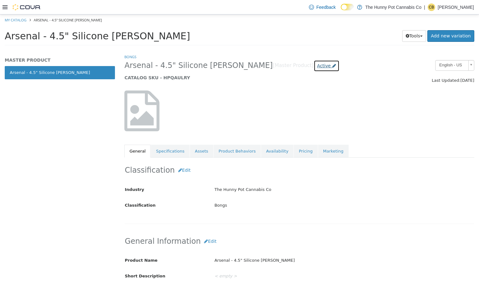
click at [332, 65] on icon at bounding box center [334, 66] width 4 height 4
click at [278, 122] on label "Archived" at bounding box center [284, 122] width 18 height 7
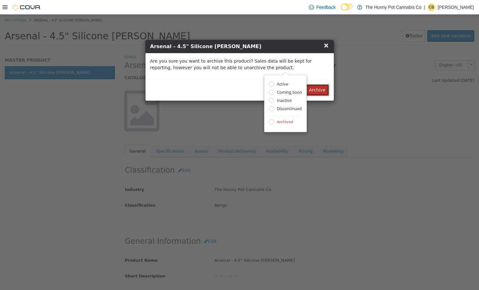
click at [316, 91] on button "Archive" at bounding box center [316, 90] width 23 height 12
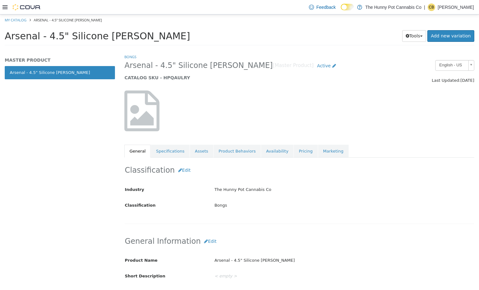
select select "**********"
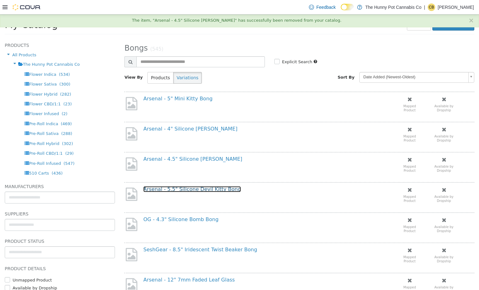
click at [194, 191] on link "Arsenal - 5.5" Silicone Devil Kitty Bong" at bounding box center [192, 189] width 98 height 6
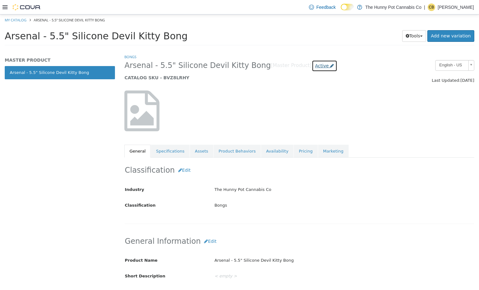
drag, startPoint x: 299, startPoint y: 68, endPoint x: 296, endPoint y: 71, distance: 4.0
click at [315, 68] on span "Active" at bounding box center [322, 65] width 14 height 5
click at [298, 121] on label "Archived" at bounding box center [300, 122] width 18 height 7
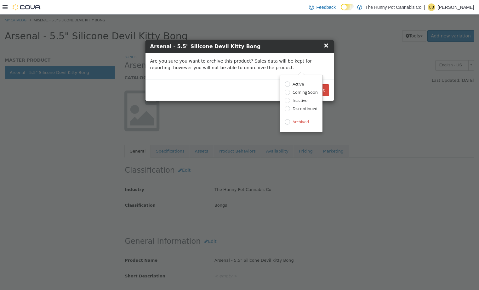
click at [329, 89] on div "Cancel Archive" at bounding box center [239, 89] width 188 height 21
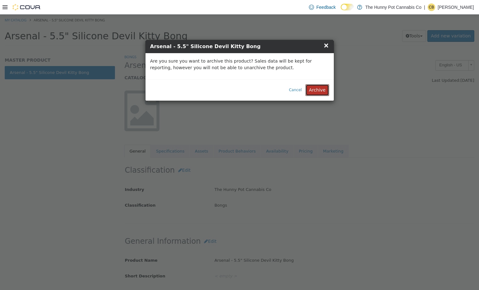
click at [325, 90] on button "Archive" at bounding box center [316, 90] width 23 height 12
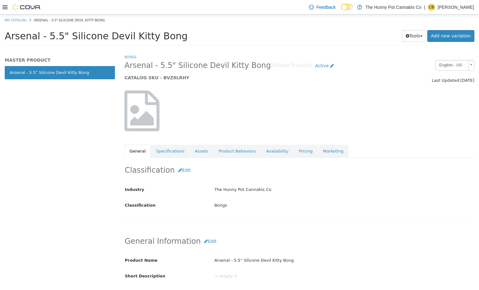
select select "**********"
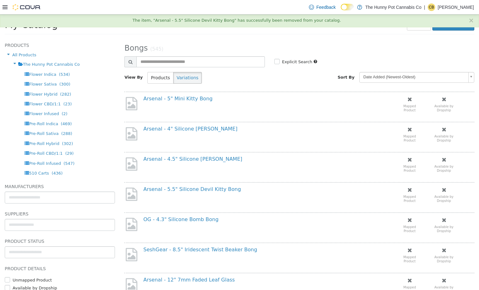
click at [191, 224] on div "OG - 4.3" Silicone Bomb Bong" at bounding box center [261, 222] width 247 height 12
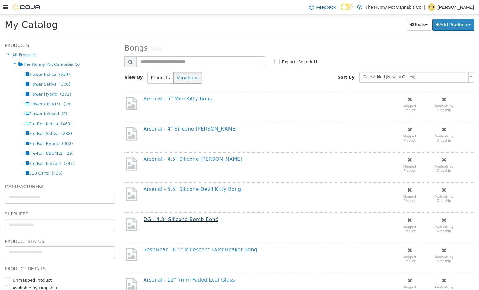
click at [194, 221] on link "OG - 4.3" Silicone Bomb Bong" at bounding box center [180, 219] width 75 height 6
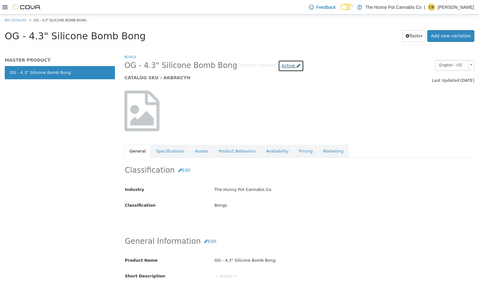
click at [281, 67] on span "Active" at bounding box center [288, 65] width 14 height 5
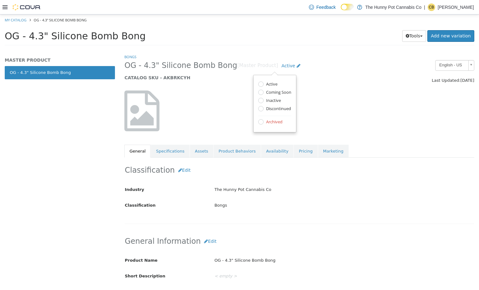
click at [276, 121] on label "Archived" at bounding box center [273, 122] width 18 height 7
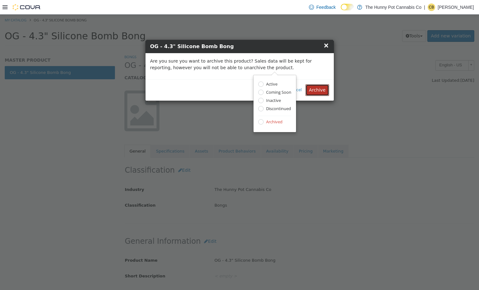
click at [315, 94] on button "Archive" at bounding box center [316, 90] width 23 height 12
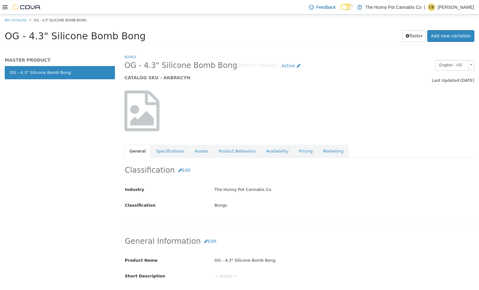
select select "**********"
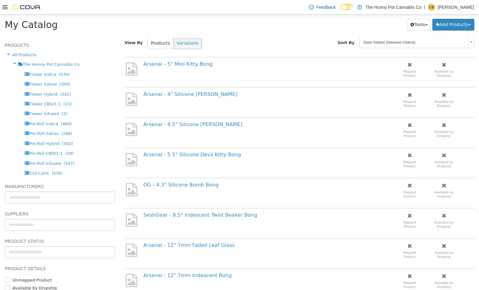
scroll to position [36, 0]
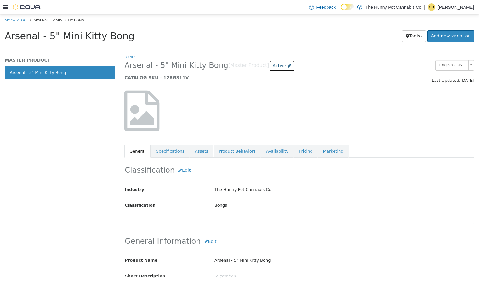
click at [272, 65] on span "Active" at bounding box center [279, 65] width 14 height 5
drag, startPoint x: 261, startPoint y: 121, endPoint x: 269, endPoint y: 121, distance: 8.2
click at [261, 121] on label "Archived" at bounding box center [264, 122] width 18 height 7
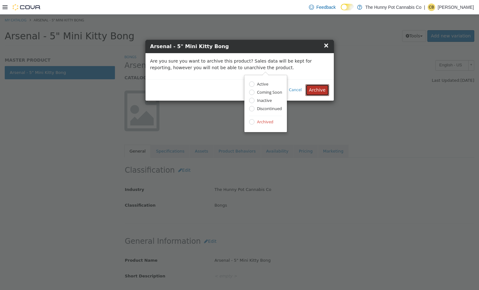
click at [313, 91] on button "Archive" at bounding box center [316, 90] width 23 height 12
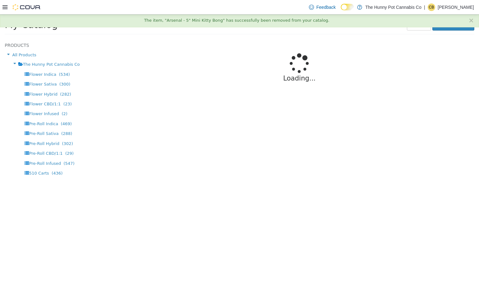
select select "**********"
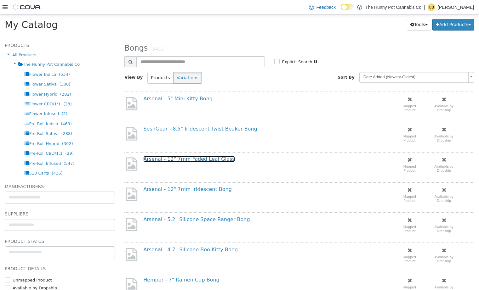
click at [177, 161] on link "Arsenal - 12" 7mm Faded Leaf Glass" at bounding box center [188, 159] width 91 height 6
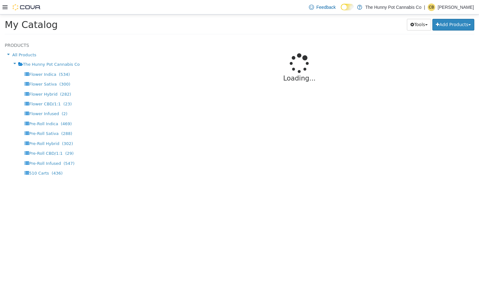
select select "**********"
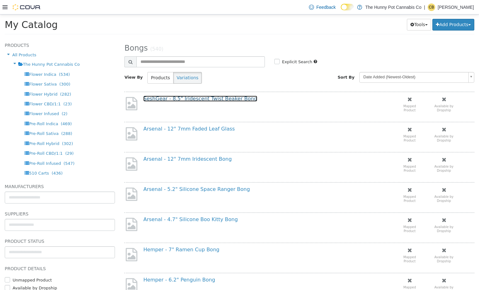
click at [193, 99] on link "SeshGear - 8.5" Iridescent Twist Beaker Bong" at bounding box center [200, 99] width 114 height 6
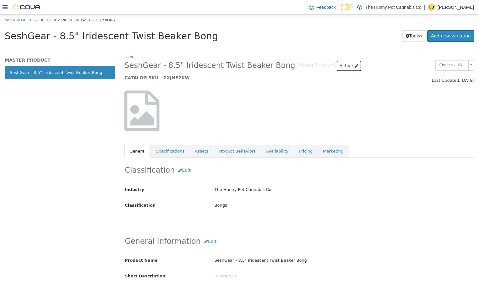
click at [336, 69] on link "Active" at bounding box center [349, 66] width 26 height 12
click at [315, 124] on label "Archived" at bounding box center [322, 122] width 18 height 7
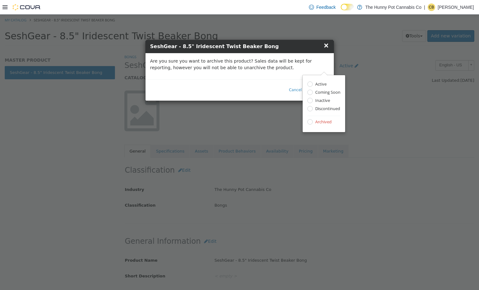
drag, startPoint x: 279, startPoint y: 91, endPoint x: 297, endPoint y: 96, distance: 18.5
click at [279, 91] on div "Cancel Archive" at bounding box center [239, 89] width 188 height 21
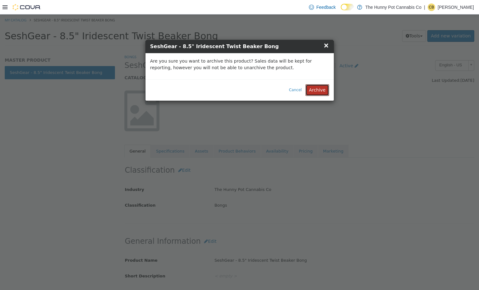
click at [316, 93] on button "Archive" at bounding box center [316, 90] width 23 height 12
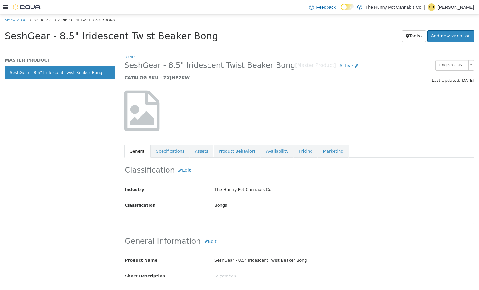
scroll to position [1, 0]
select select "**********"
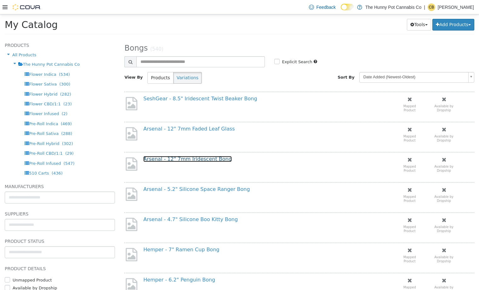
click at [182, 159] on link "Arsenal - 12" 7mm Iridescent Bong" at bounding box center [187, 159] width 88 height 6
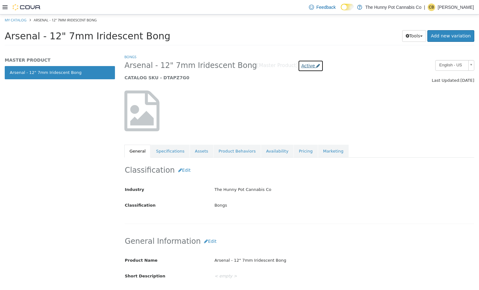
click at [301, 68] on span "Active" at bounding box center [308, 65] width 14 height 5
click at [288, 122] on label "Archived" at bounding box center [287, 122] width 18 height 7
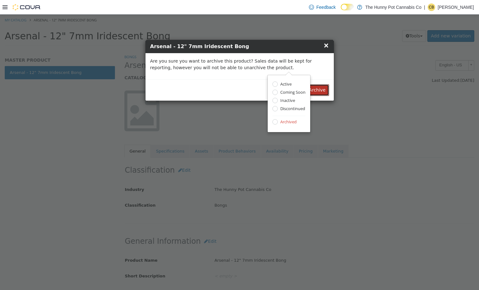
click at [321, 88] on button "Archive" at bounding box center [316, 90] width 23 height 12
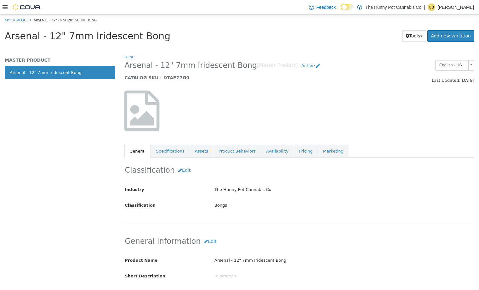
select select "**********"
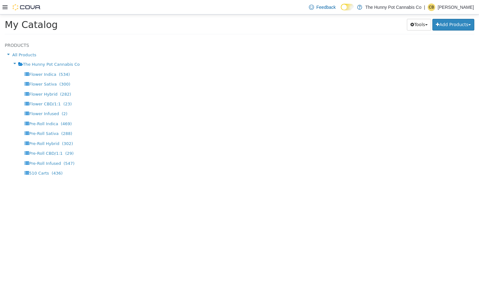
select select "**********"
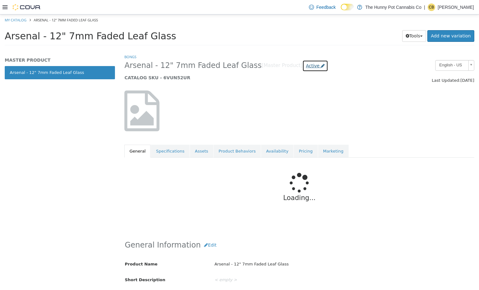
click at [302, 69] on link "Active" at bounding box center [315, 66] width 26 height 12
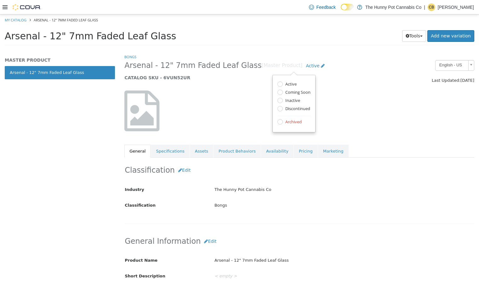
click at [286, 118] on div "Active Coming Soon Inactive Discontinued Archived" at bounding box center [293, 103] width 33 height 44
click at [285, 120] on label "Archived" at bounding box center [293, 122] width 18 height 7
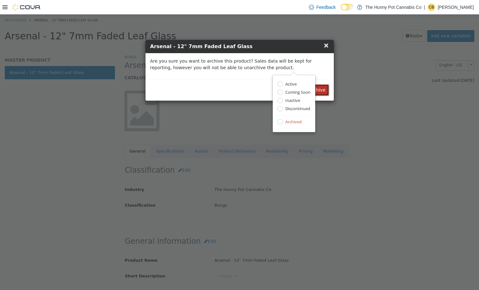
click at [319, 93] on button "Archive" at bounding box center [316, 90] width 23 height 12
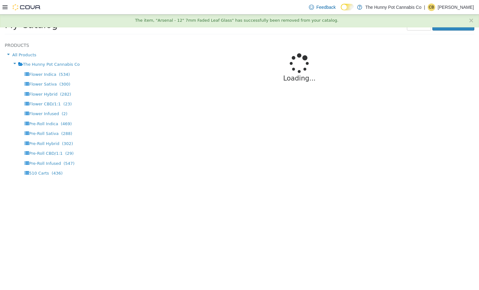
select select "**********"
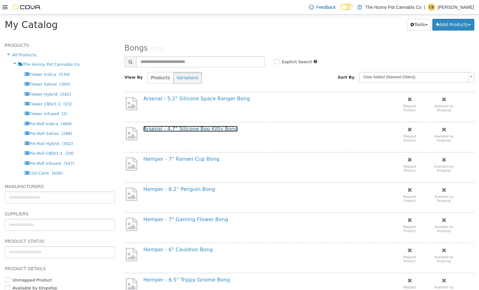
click at [155, 128] on link "Arsenal - 4.7" Silicone Boo Kitty Bong" at bounding box center [190, 129] width 94 height 6
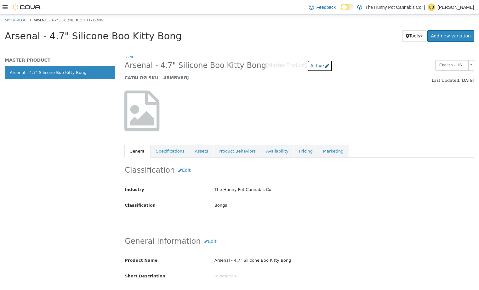
click at [310, 66] on span "Active" at bounding box center [317, 65] width 14 height 5
click at [295, 121] on label "Archived" at bounding box center [296, 122] width 18 height 7
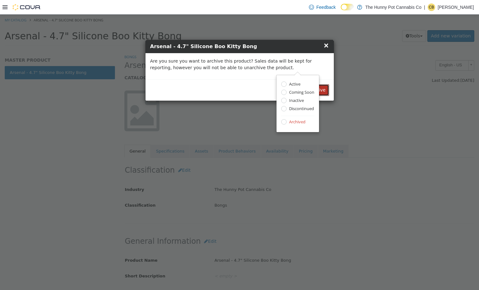
click at [324, 91] on button "Archive" at bounding box center [316, 90] width 23 height 12
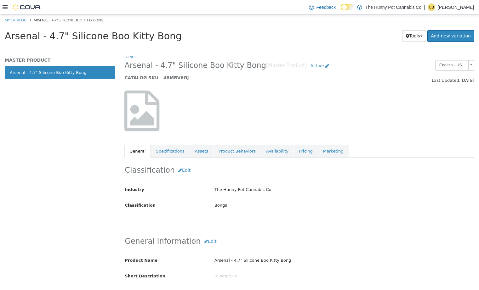
select select "**********"
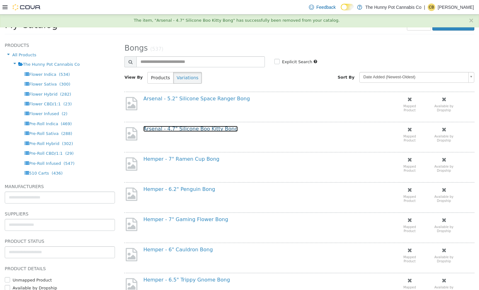
click at [202, 126] on link "Arsenal - 4.7" Silicone Boo Kitty Bong" at bounding box center [190, 129] width 94 height 6
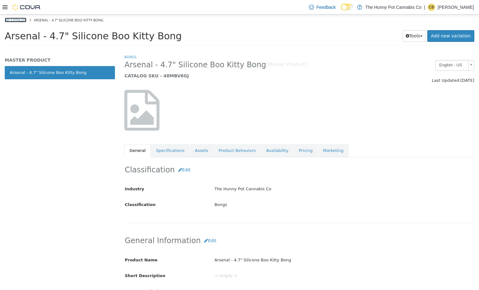
click at [11, 19] on link "My Catalog" at bounding box center [16, 20] width 22 height 5
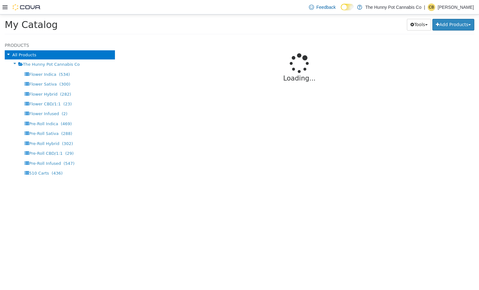
select select "**********"
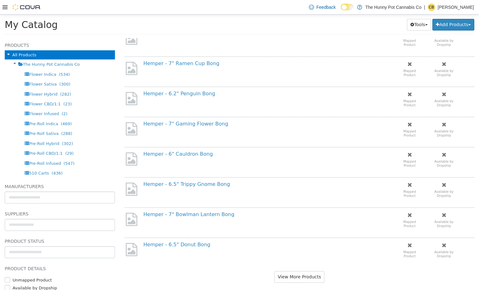
scroll to position [435, 0]
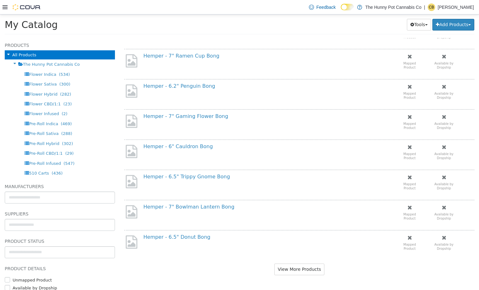
click at [180, 203] on div "Hemper - 7" Bowlman Lantern Bong Mapped Product Available by Dropship" at bounding box center [299, 213] width 350 height 27
click at [182, 205] on link "Hemper - 7" Bowlman Lantern Bong" at bounding box center [188, 207] width 91 height 6
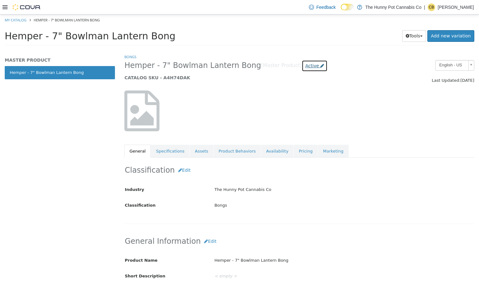
click at [305, 66] on span "Active" at bounding box center [312, 65] width 14 height 5
click at [285, 122] on label "Archived" at bounding box center [292, 122] width 18 height 7
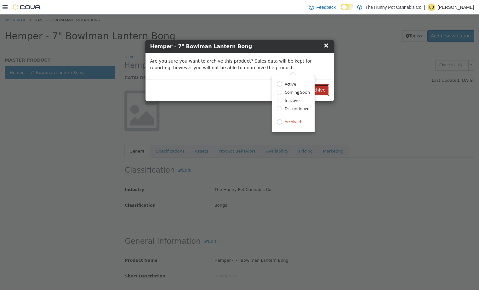
click at [320, 92] on button "Archive" at bounding box center [316, 90] width 23 height 12
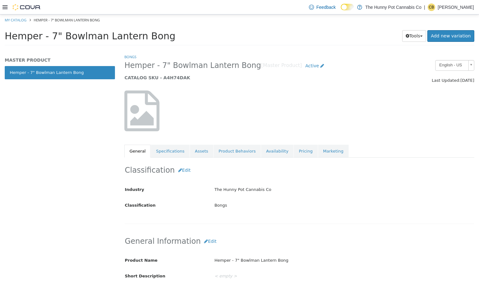
select select "**********"
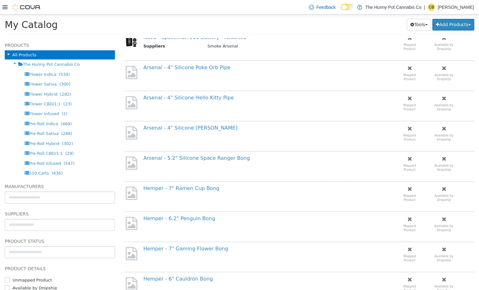
scroll to position [303, 0]
click at [195, 96] on link "Arsenal - 4" Silicone Hello Kitty Pipe" at bounding box center [188, 97] width 90 height 6
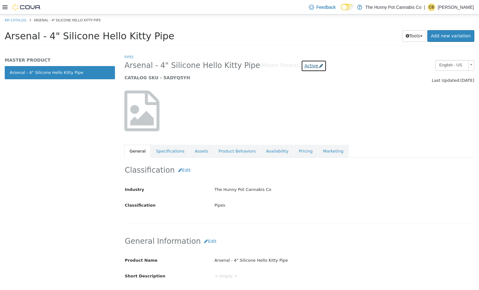
click at [304, 68] on span "Active" at bounding box center [311, 65] width 14 height 5
click at [288, 122] on label "Archived" at bounding box center [292, 122] width 18 height 7
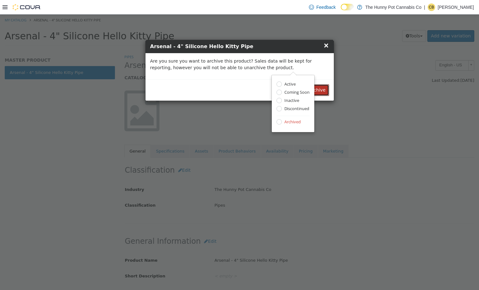
click at [320, 91] on button "Archive" at bounding box center [316, 90] width 23 height 12
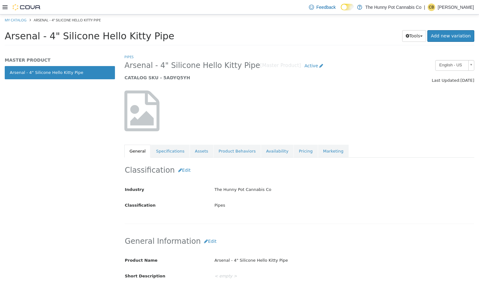
select select "**********"
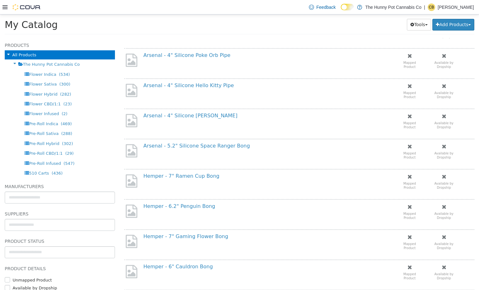
scroll to position [321, 0]
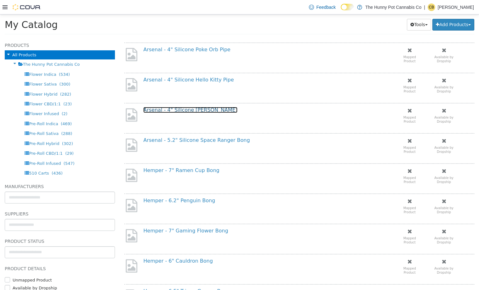
click at [188, 110] on link "Arsenal - 4" Silicone [PERSON_NAME]" at bounding box center [190, 110] width 94 height 6
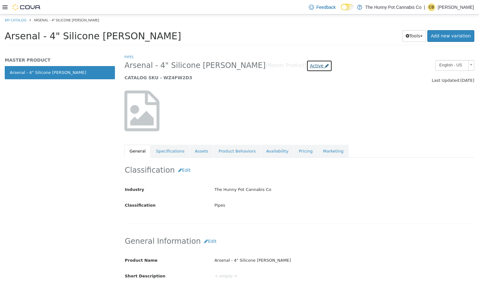
click at [310, 66] on span "Active" at bounding box center [317, 65] width 14 height 5
click at [284, 123] on label "Archived" at bounding box center [285, 122] width 18 height 7
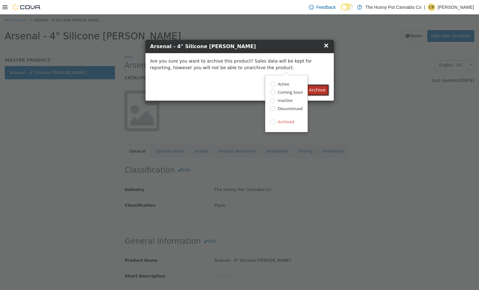
click at [316, 87] on button "Archive" at bounding box center [316, 90] width 23 height 12
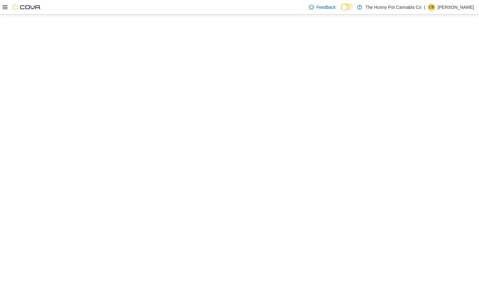
select select "**********"
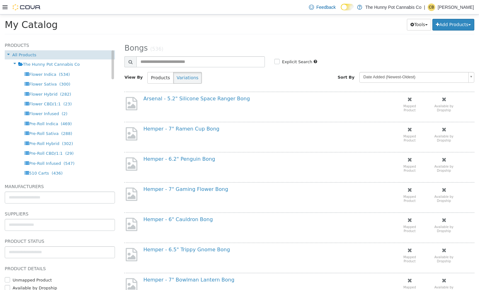
click at [61, 56] on div "All Products" at bounding box center [60, 54] width 110 height 9
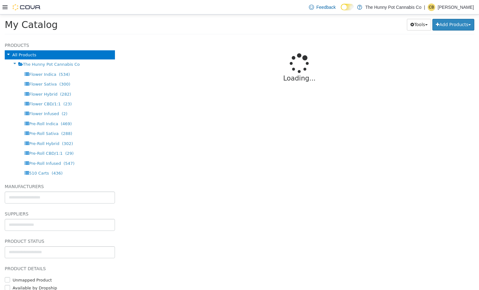
select select "**********"
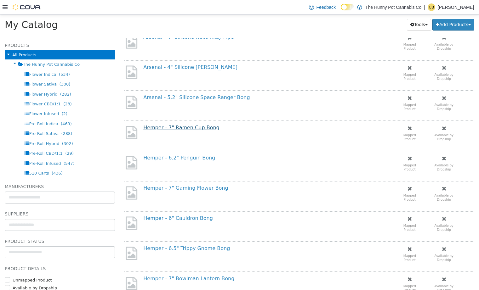
scroll to position [352, 0]
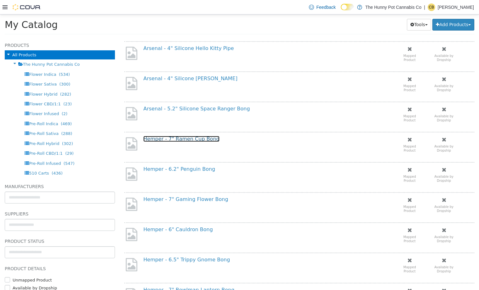
click at [188, 141] on link "Hemper - 7" Ramen Cup Bong" at bounding box center [181, 139] width 76 height 6
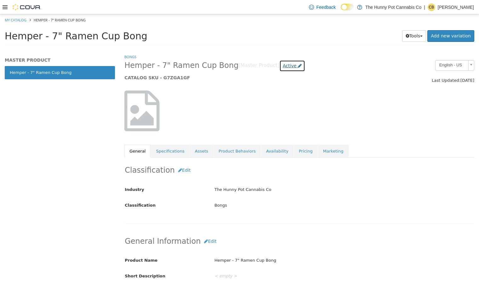
click at [283, 64] on span "Active" at bounding box center [290, 65] width 14 height 5
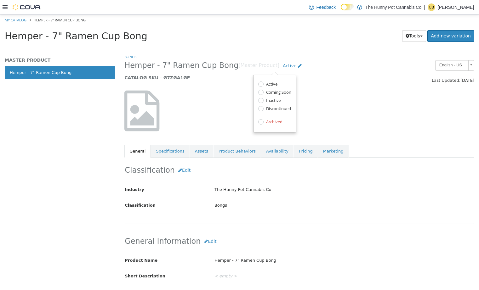
click at [271, 119] on label "Archived" at bounding box center [273, 122] width 18 height 7
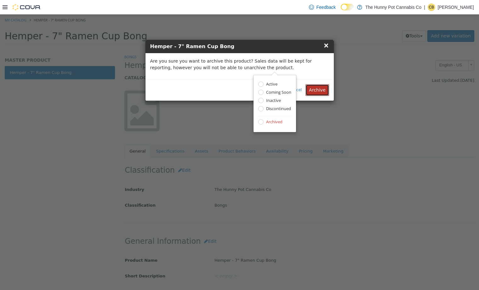
click at [319, 90] on button "Archive" at bounding box center [316, 90] width 23 height 12
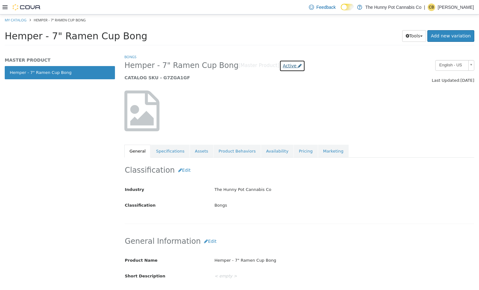
click at [279, 62] on link "Active" at bounding box center [292, 66] width 26 height 12
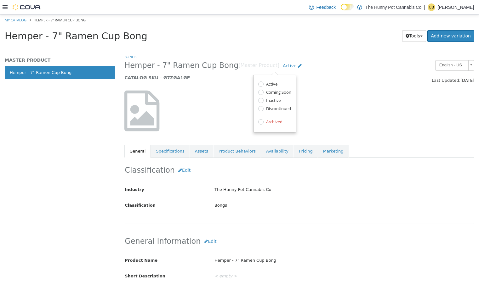
click at [225, 46] on div "Hemper - 7" Ramen Cup Bong Tools Clone Print Labels Add new variation" at bounding box center [239, 38] width 479 height 24
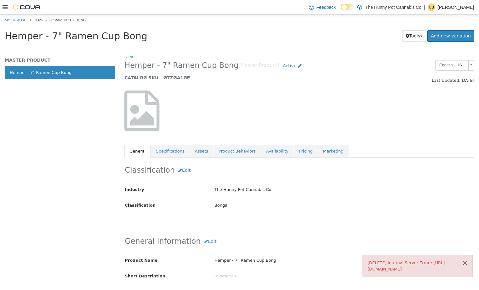
click at [465, 260] on button "×" at bounding box center [465, 263] width 6 height 7
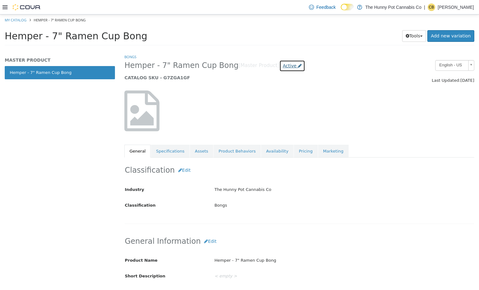
click at [283, 67] on span "Active" at bounding box center [290, 65] width 14 height 5
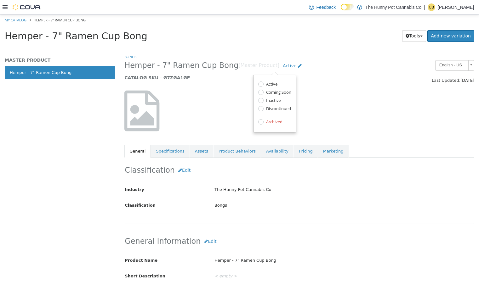
click at [333, 108] on div at bounding box center [299, 111] width 359 height 54
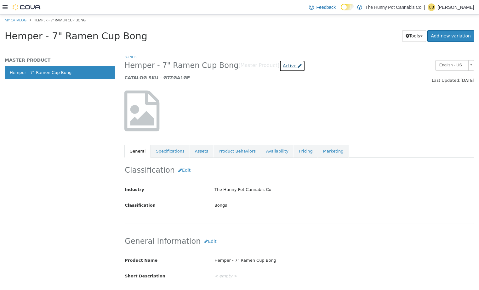
drag, startPoint x: 269, startPoint y: 66, endPoint x: 269, endPoint y: 69, distance: 3.2
click at [283, 66] on span "Active" at bounding box center [290, 65] width 14 height 5
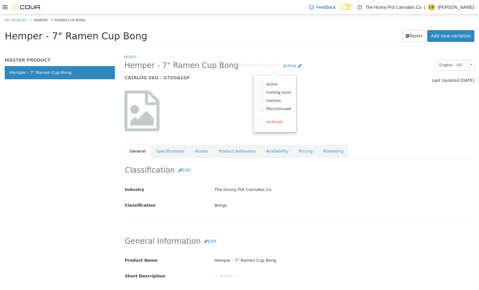
click at [269, 123] on label "Archived" at bounding box center [273, 122] width 18 height 7
click at [358, 104] on div at bounding box center [299, 111] width 359 height 54
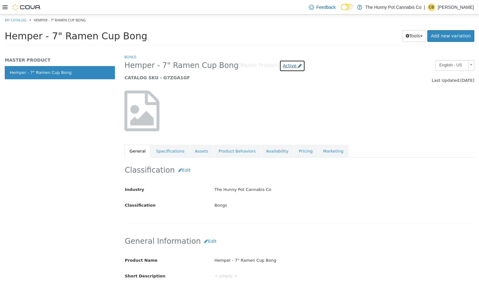
click at [279, 65] on link "Active" at bounding box center [292, 66] width 26 height 12
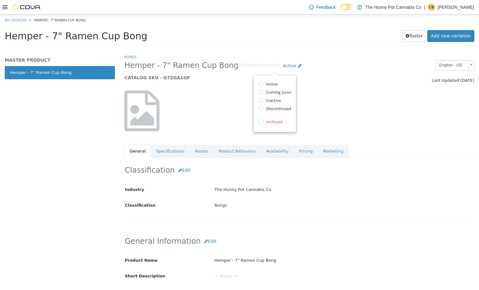
click at [270, 120] on label "Archived" at bounding box center [273, 122] width 18 height 7
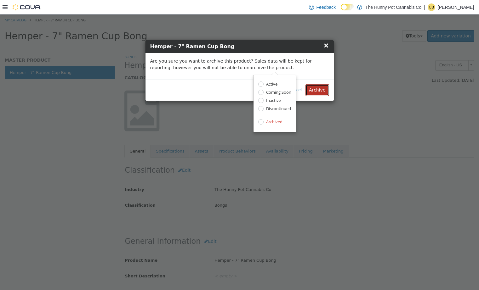
click at [316, 92] on button "Archive" at bounding box center [316, 90] width 23 height 12
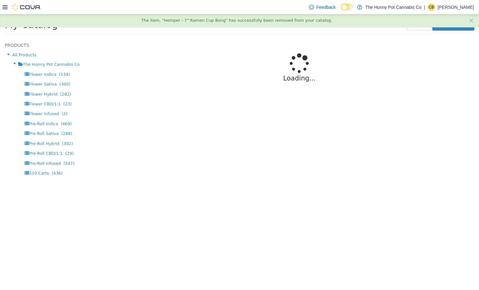
select select "**********"
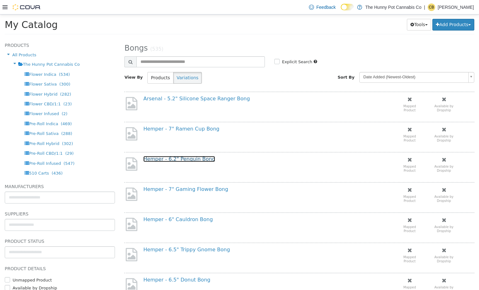
click at [196, 157] on link "Hemper - 6.2" Penguin Bong" at bounding box center [179, 159] width 72 height 6
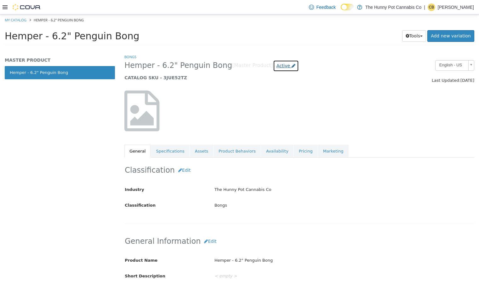
click at [276, 67] on span "Active" at bounding box center [283, 65] width 14 height 5
click at [262, 121] on label "Archived" at bounding box center [268, 122] width 18 height 7
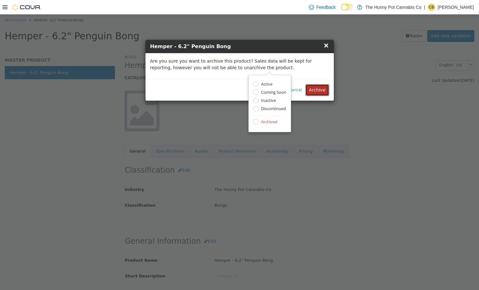
click at [318, 87] on button "Archive" at bounding box center [316, 90] width 23 height 12
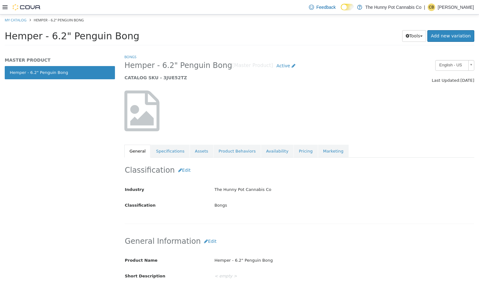
select select "**********"
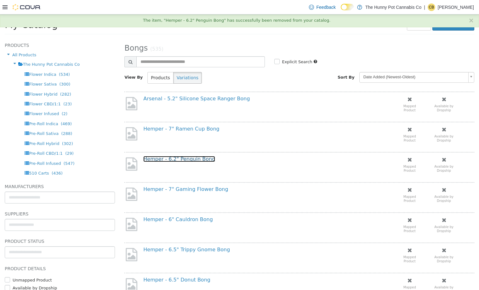
click at [181, 160] on link "Hemper - 6.2" Penguin Bong" at bounding box center [179, 159] width 72 height 6
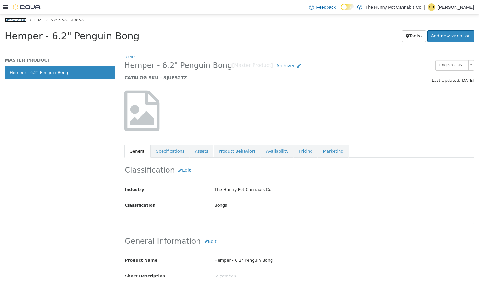
click at [10, 19] on link "My Catalog" at bounding box center [16, 20] width 22 height 5
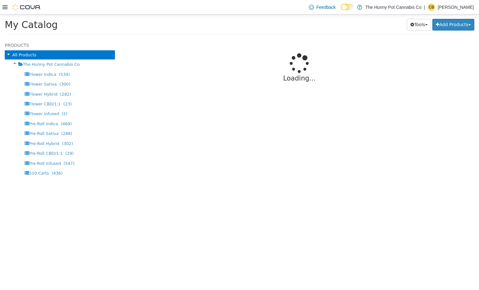
select select "**********"
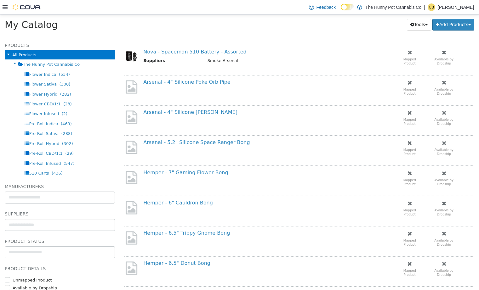
scroll to position [293, 0]
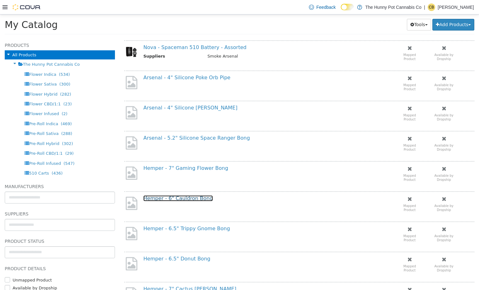
click at [173, 199] on link "Hemper - 6" Cauldron Bong" at bounding box center [178, 198] width 70 height 6
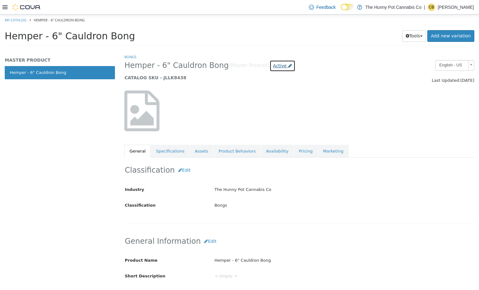
click at [288, 64] on icon at bounding box center [290, 66] width 4 height 4
click at [259, 123] on label "Archived" at bounding box center [265, 122] width 18 height 7
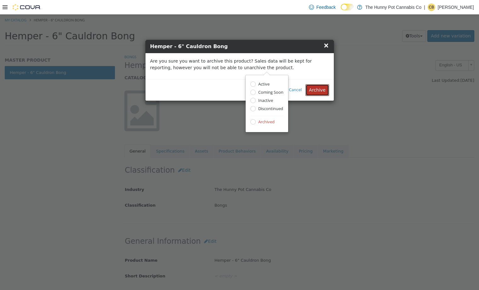
click at [314, 92] on button "Archive" at bounding box center [316, 90] width 23 height 12
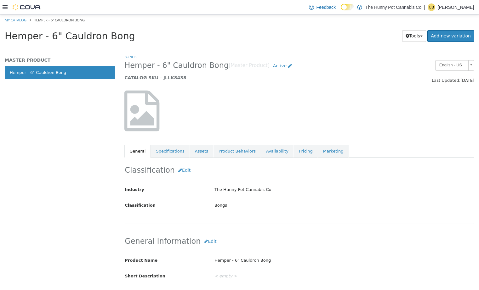
select select "**********"
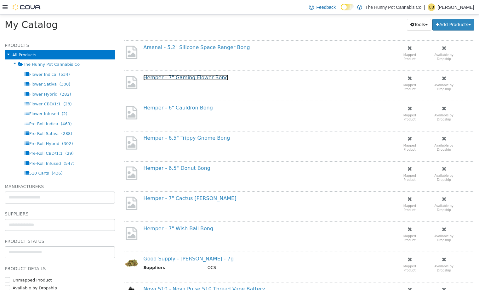
click at [164, 77] on link "Hemper - 7" Gaming Flower Bong" at bounding box center [185, 78] width 85 height 6
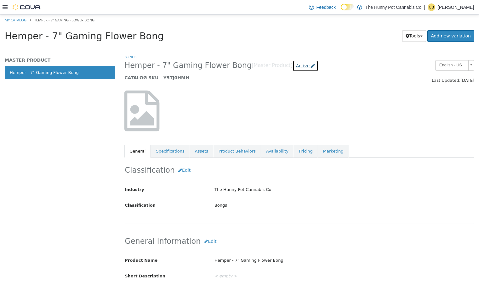
drag, startPoint x: 284, startPoint y: 67, endPoint x: 281, endPoint y: 73, distance: 6.7
click at [296, 67] on span "Active" at bounding box center [303, 65] width 14 height 5
click at [281, 116] on div "Active Coming Soon Inactive Discontinued Archived" at bounding box center [285, 103] width 33 height 44
click at [281, 122] on label "Archived" at bounding box center [284, 122] width 18 height 7
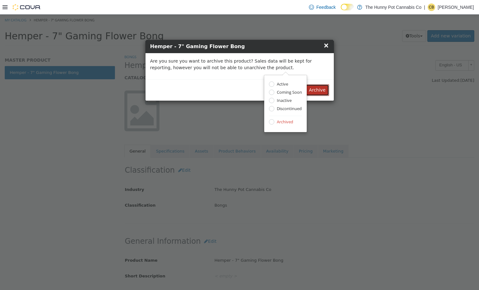
click at [321, 91] on button "Archive" at bounding box center [316, 90] width 23 height 12
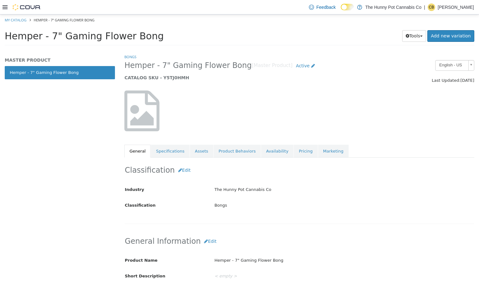
select select "**********"
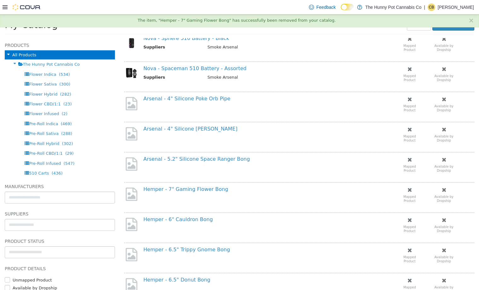
scroll to position [417, 0]
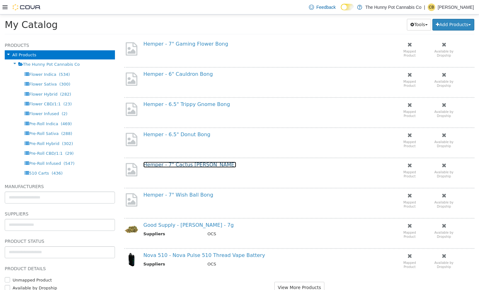
click at [194, 163] on link "Hemper - 7" Cactus Jack Bong" at bounding box center [189, 165] width 93 height 6
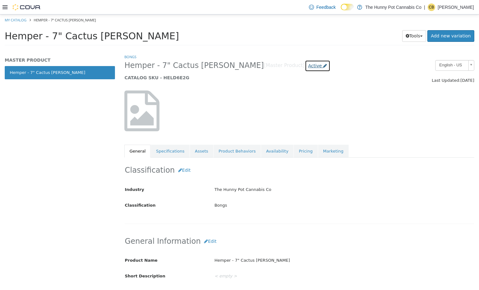
click at [308, 68] on span "Active" at bounding box center [315, 65] width 14 height 5
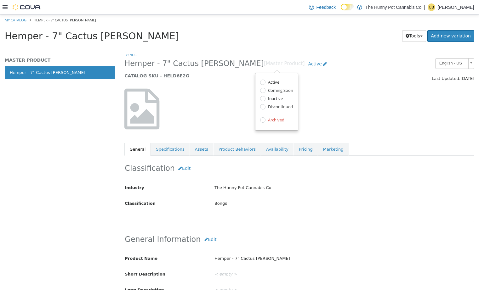
click at [270, 121] on label "Archived" at bounding box center [275, 120] width 18 height 7
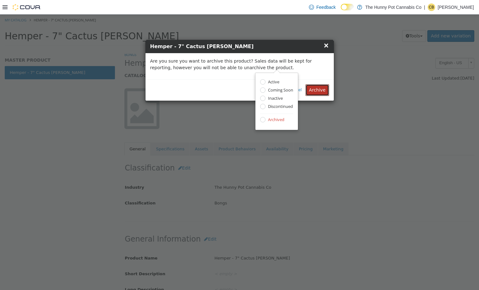
click at [323, 91] on button "Archive" at bounding box center [316, 90] width 23 height 12
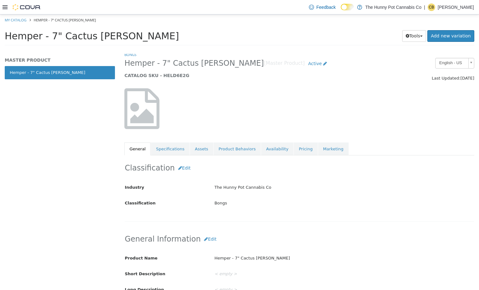
select select "**********"
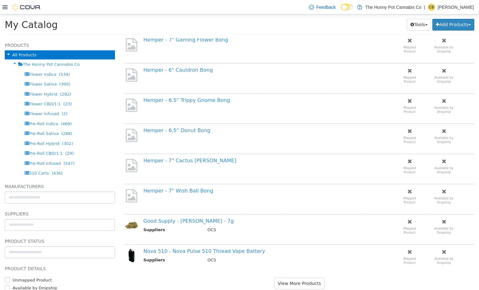
scroll to position [435, 0]
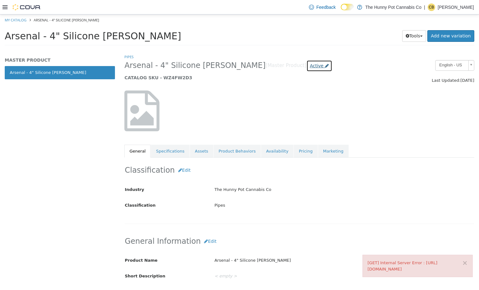
click at [310, 64] on span "Active" at bounding box center [317, 65] width 14 height 5
drag, startPoint x: 281, startPoint y: 118, endPoint x: 276, endPoint y: 119, distance: 5.1
click at [281, 118] on div "Active Coming Soon Inactive Discontinued Archived" at bounding box center [286, 103] width 33 height 44
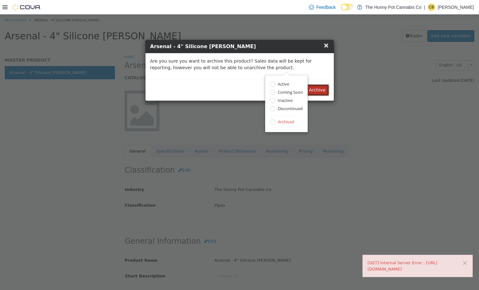
click at [324, 89] on button "Archive" at bounding box center [316, 90] width 23 height 12
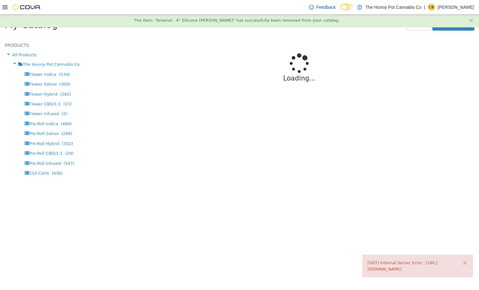
select select "**********"
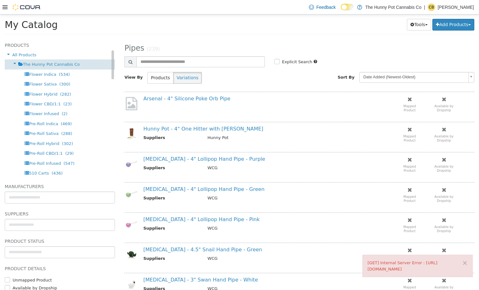
click at [67, 64] on span "The Hunny Pot Cannabis Co" at bounding box center [51, 64] width 57 height 5
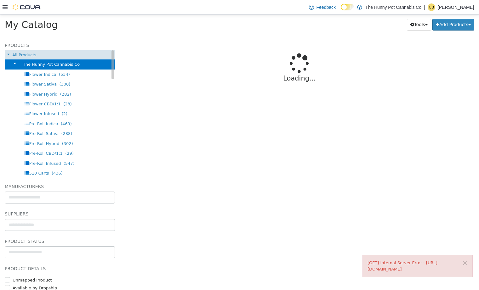
select select "**********"
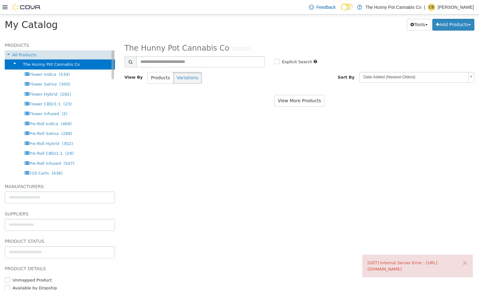
click at [44, 54] on div "All Products" at bounding box center [60, 54] width 110 height 9
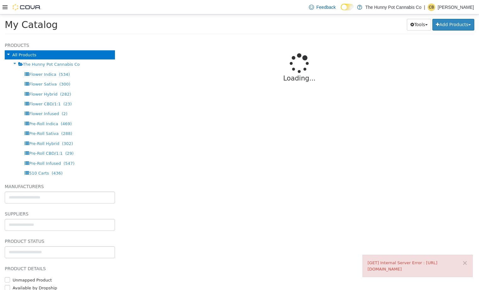
select select "**********"
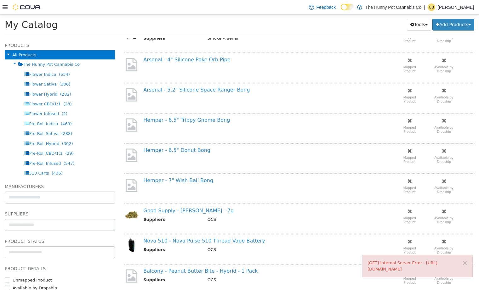
scroll to position [316, 0]
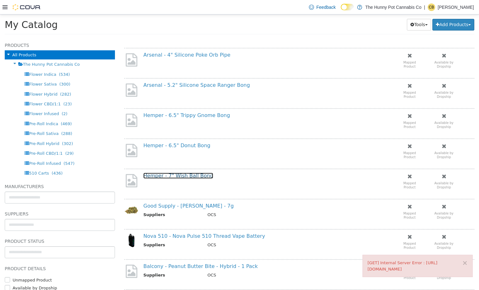
click at [195, 176] on link "Hemper - 7" Wish Ball Bong" at bounding box center [178, 176] width 70 height 6
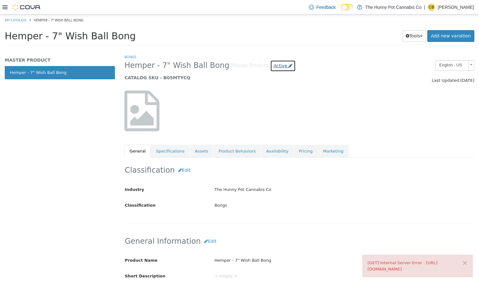
click at [273, 67] on span "Active" at bounding box center [280, 65] width 14 height 5
click at [261, 119] on div "Active Coming Soon Inactive Discontinued Archived" at bounding box center [266, 103] width 33 height 44
click at [256, 120] on div "Archived" at bounding box center [266, 122] width 33 height 7
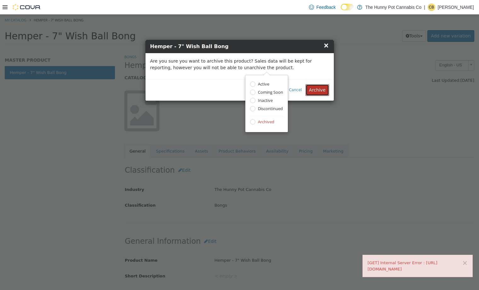
click at [325, 91] on button "Archive" at bounding box center [316, 90] width 23 height 12
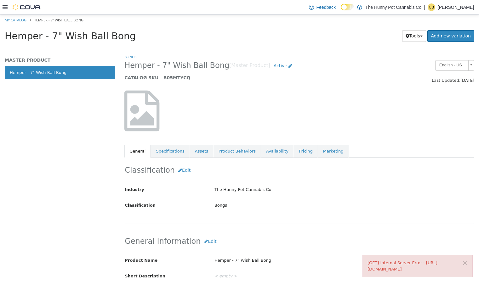
select select "**********"
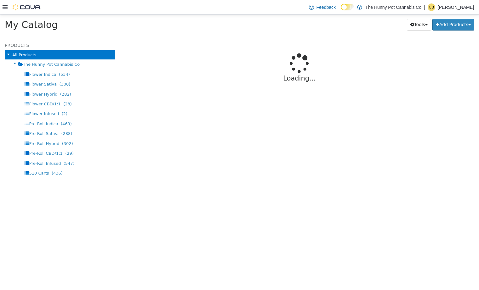
select select "**********"
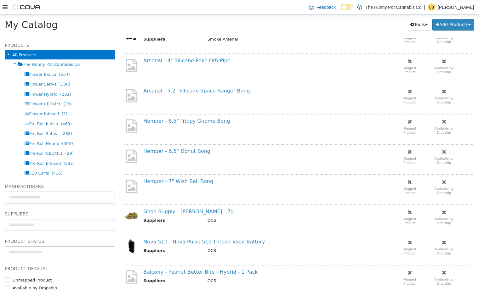
scroll to position [311, 0]
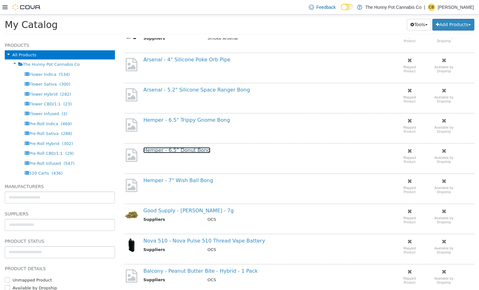
click at [185, 151] on link "Hemper - 6.5" Donut Bong" at bounding box center [176, 150] width 67 height 6
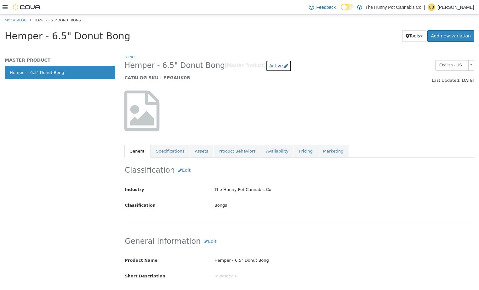
click at [284, 65] on icon at bounding box center [286, 66] width 4 height 4
click at [257, 120] on label "Archived" at bounding box center [262, 122] width 18 height 7
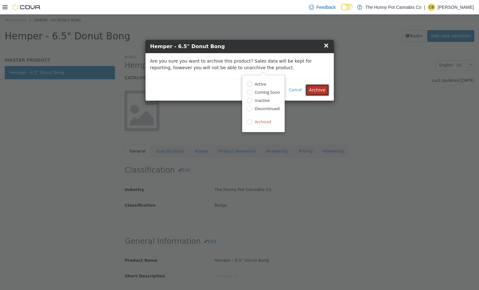
click at [319, 95] on button "Archive" at bounding box center [316, 90] width 23 height 12
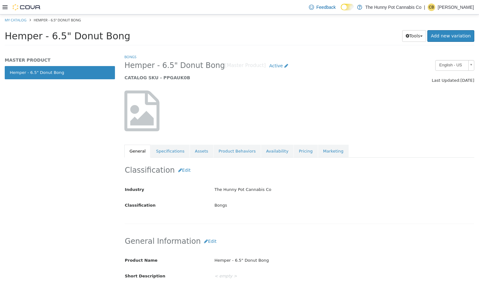
select select "**********"
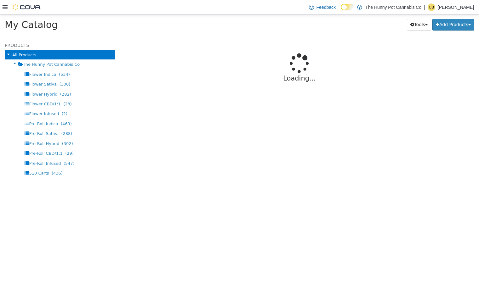
select select "**********"
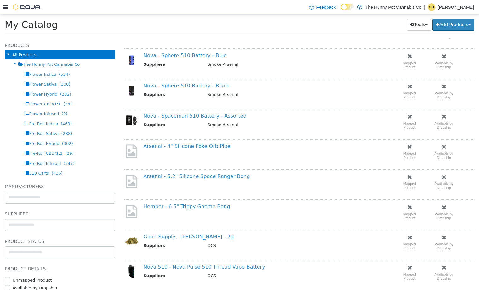
scroll to position [247, 0]
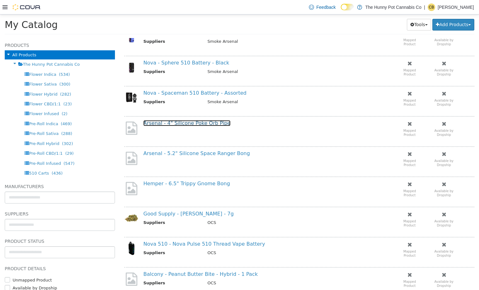
click at [178, 124] on link "Arsenal - 4" Silicone Poke Orb Pipe" at bounding box center [186, 123] width 87 height 6
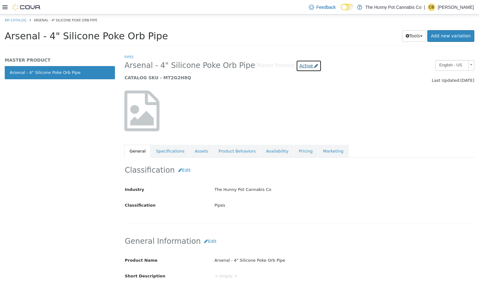
click at [299, 66] on span "Active" at bounding box center [306, 65] width 14 height 5
click at [291, 121] on label "Archived" at bounding box center [288, 122] width 18 height 7
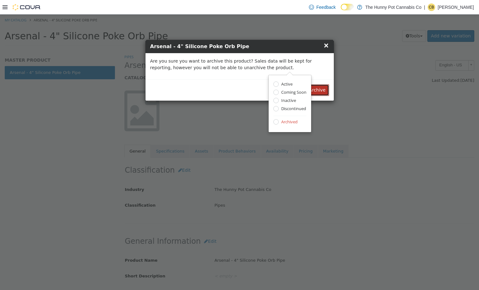
click at [323, 87] on button "Archive" at bounding box center [316, 90] width 23 height 12
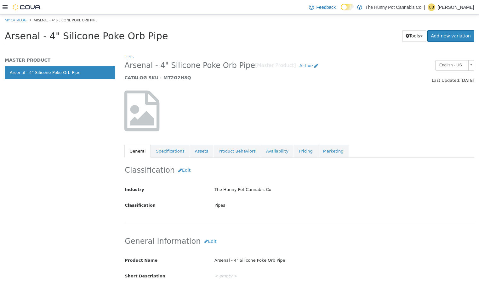
select select "**********"
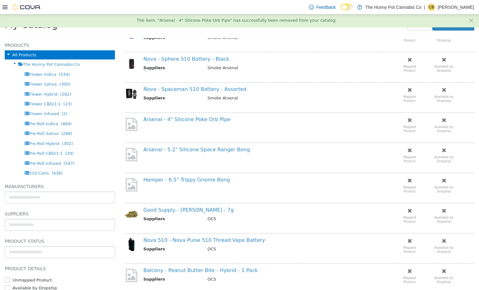
scroll to position [255, 0]
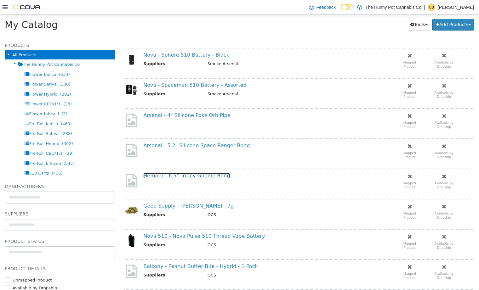
click at [184, 173] on link "Hemper - 6.5" Trippy Gnome Bong" at bounding box center [186, 176] width 87 height 6
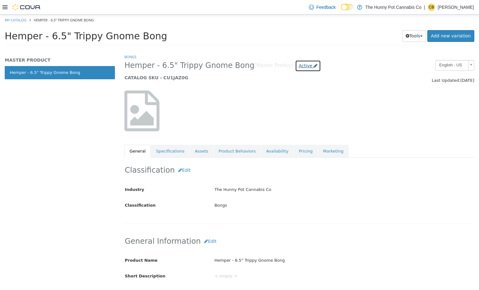
drag, startPoint x: 287, startPoint y: 65, endPoint x: 276, endPoint y: 73, distance: 13.4
click at [298, 65] on span "Active" at bounding box center [305, 65] width 14 height 5
click at [278, 123] on label "Archived" at bounding box center [287, 122] width 18 height 7
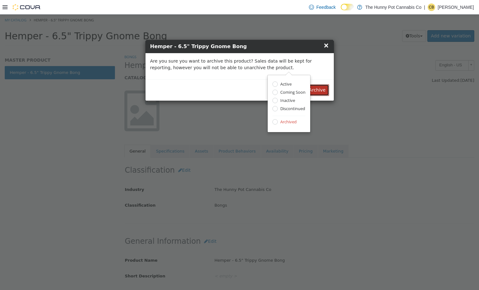
click at [320, 93] on button "Archive" at bounding box center [316, 90] width 23 height 12
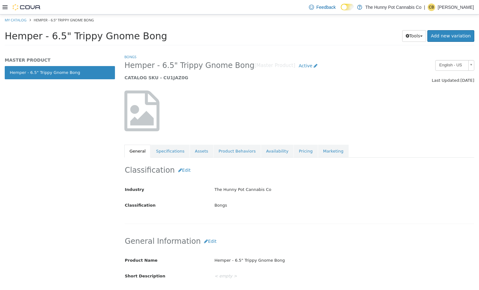
select select "**********"
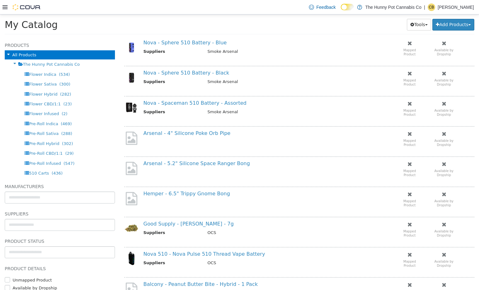
scroll to position [245, 0]
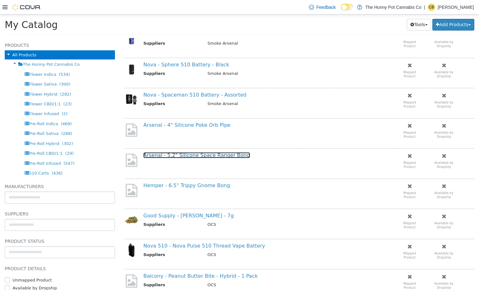
click at [194, 156] on link "Arsenal - 5.2" Silicone Space Ranger Bong" at bounding box center [196, 155] width 106 height 6
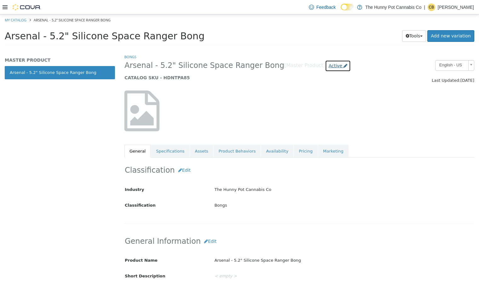
click at [328, 67] on span "Active" at bounding box center [335, 65] width 14 height 5
click at [308, 124] on label "Archived" at bounding box center [313, 122] width 18 height 7
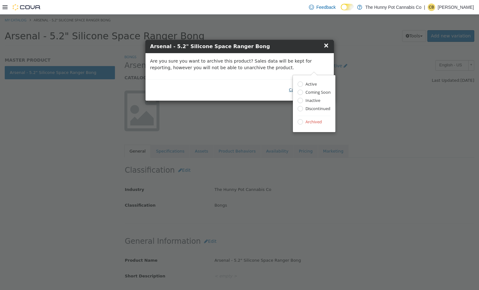
drag, startPoint x: 269, startPoint y: 89, endPoint x: 291, endPoint y: 88, distance: 22.0
click at [269, 89] on div "Cancel Archive" at bounding box center [239, 89] width 188 height 21
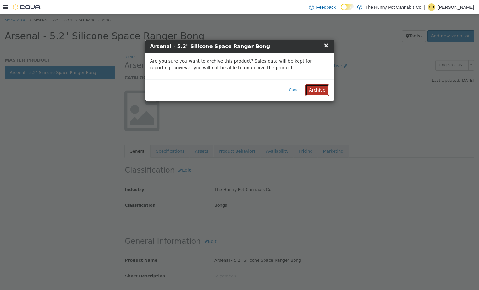
click at [322, 91] on button "Archive" at bounding box center [316, 90] width 23 height 12
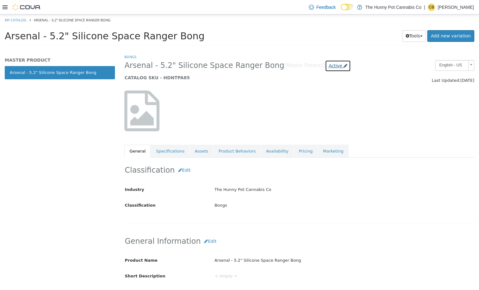
click at [328, 66] on span "Active" at bounding box center [335, 65] width 14 height 5
click at [307, 122] on label "Archived" at bounding box center [313, 122] width 18 height 7
click at [237, 96] on div at bounding box center [180, 114] width 120 height 47
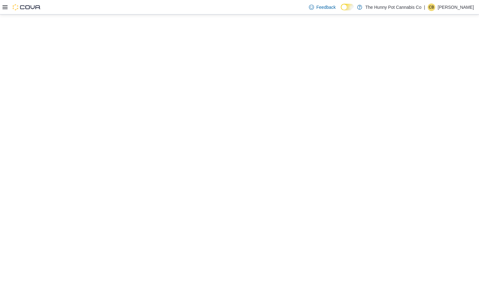
select select "**********"
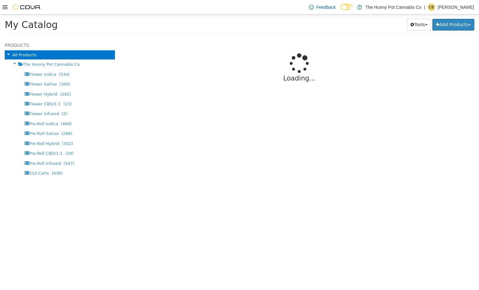
select select "**********"
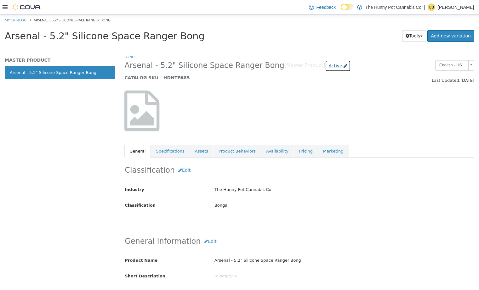
click at [325, 67] on link "Active" at bounding box center [338, 66] width 26 height 12
click at [314, 121] on label "Archived" at bounding box center [313, 122] width 18 height 7
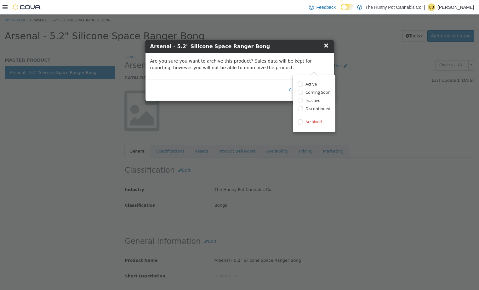
click at [251, 88] on div "Cancel Archive" at bounding box center [239, 89] width 188 height 21
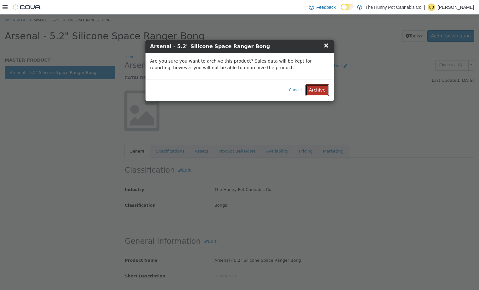
drag, startPoint x: 317, startPoint y: 90, endPoint x: 319, endPoint y: 93, distance: 3.8
click at [317, 90] on button "Archive" at bounding box center [316, 90] width 23 height 12
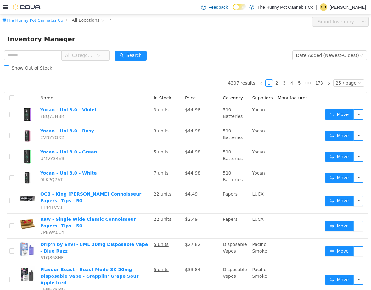
drag, startPoint x: 27, startPoint y: 67, endPoint x: 32, endPoint y: 69, distance: 5.0
click at [27, 67] on span "Show Out of Stock" at bounding box center [32, 67] width 46 height 5
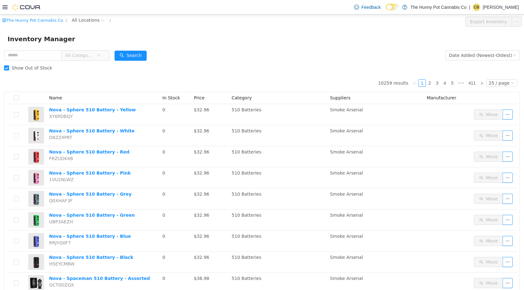
click at [8, 8] on div at bounding box center [22, 7] width 38 height 6
click at [5, 8] on icon at bounding box center [5, 7] width 5 height 5
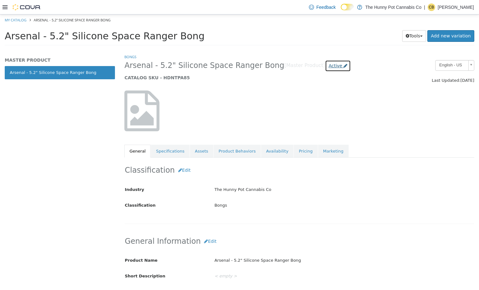
drag, startPoint x: 318, startPoint y: 66, endPoint x: 320, endPoint y: 74, distance: 7.7
click at [343, 66] on icon at bounding box center [345, 66] width 4 height 4
click at [313, 122] on label "Archived" at bounding box center [313, 122] width 18 height 7
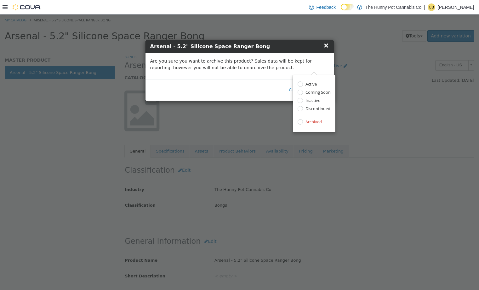
drag, startPoint x: 272, startPoint y: 92, endPoint x: 317, endPoint y: 98, distance: 45.1
click at [272, 92] on div "Cancel Archive" at bounding box center [239, 89] width 188 height 21
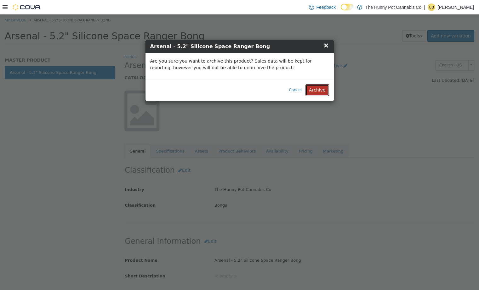
click at [324, 91] on button "Archive" at bounding box center [316, 90] width 23 height 12
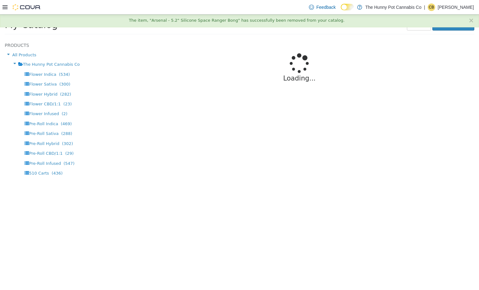
select select "**********"
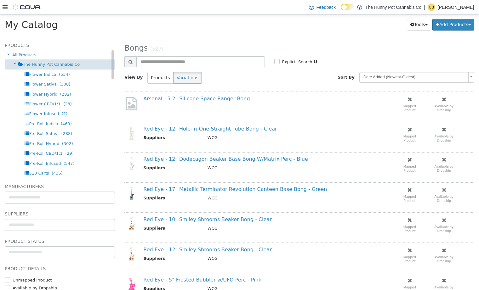
click at [60, 63] on span "The Hunny Pot Cannabis Co" at bounding box center [51, 64] width 57 height 5
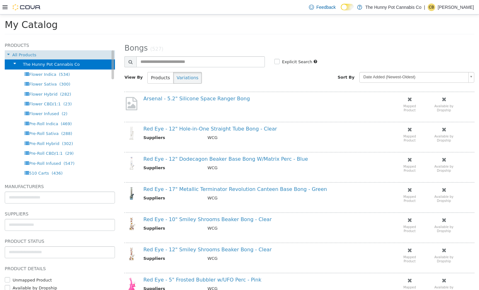
click at [41, 53] on div "All Products" at bounding box center [60, 54] width 110 height 9
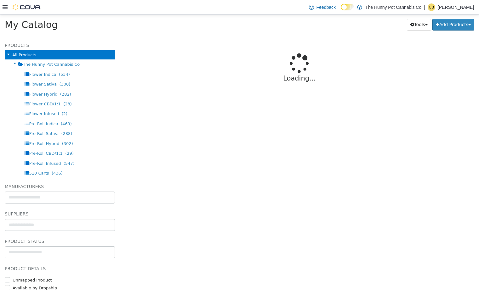
select select "**********"
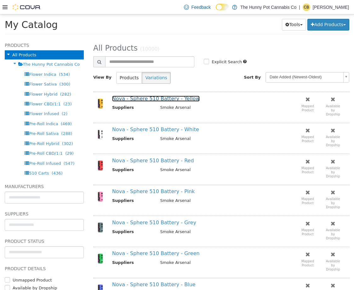
click at [139, 98] on link "Nova - Sphere 510 Battery - Yellow" at bounding box center [155, 99] width 87 height 6
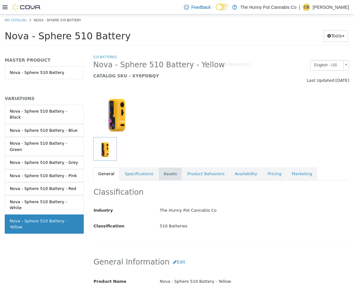
click at [171, 172] on link "Assets" at bounding box center [169, 173] width 23 height 13
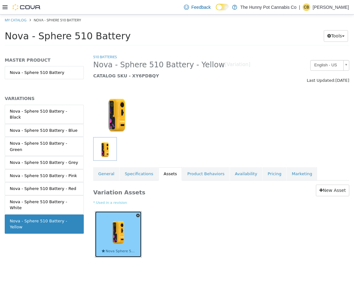
click at [118, 235] on img at bounding box center [118, 231] width 33 height 33
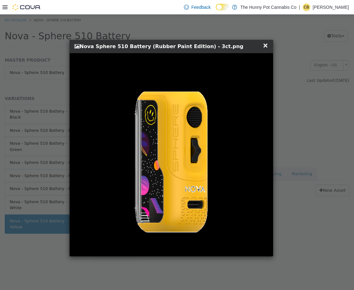
click at [267, 47] on span "×" at bounding box center [265, 46] width 6 height 8
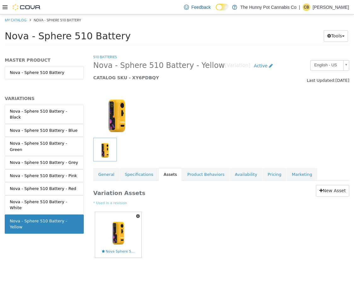
scroll to position [0, 5]
click at [17, 19] on link "My Catalog" at bounding box center [16, 20] width 22 height 5
select select "**********"
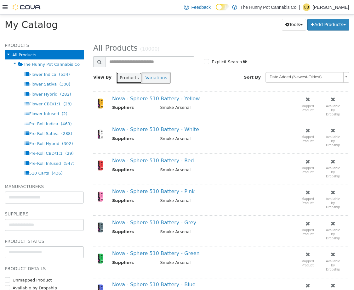
drag, startPoint x: 138, startPoint y: 78, endPoint x: 131, endPoint y: 78, distance: 6.6
click at [137, 78] on button "Products" at bounding box center [129, 78] width 26 height 12
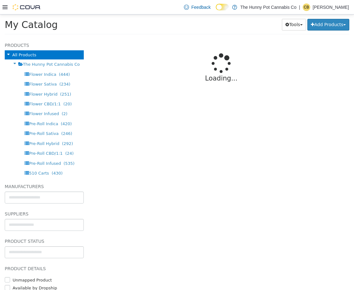
select select "**********"
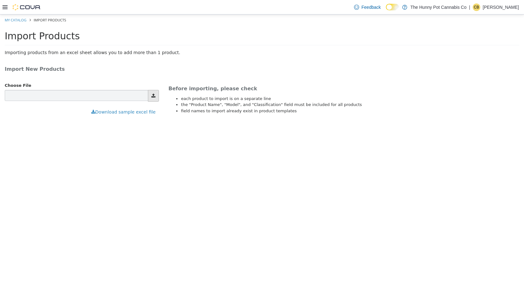
type input "**********"
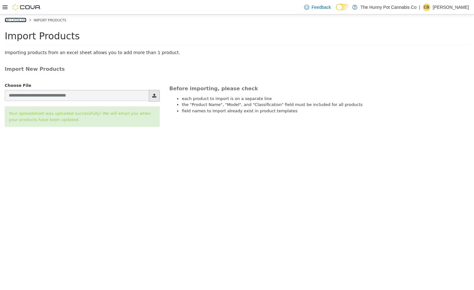
click at [14, 20] on link "My Catalog" at bounding box center [16, 20] width 22 height 5
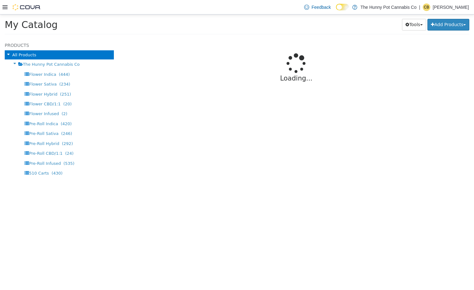
select select "**********"
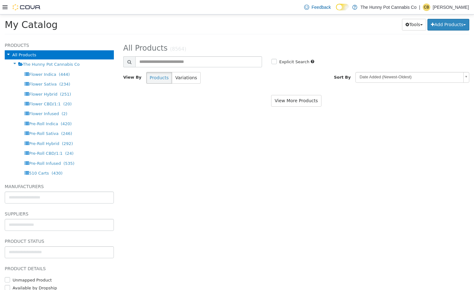
click at [6, 8] on icon at bounding box center [5, 7] width 5 height 5
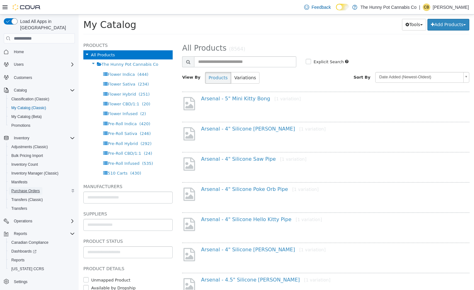
click at [37, 188] on span "Purchase Orders" at bounding box center [25, 190] width 29 height 5
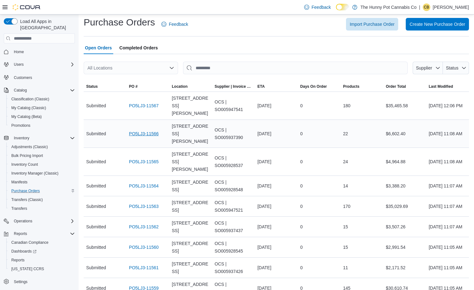
scroll to position [7, 0]
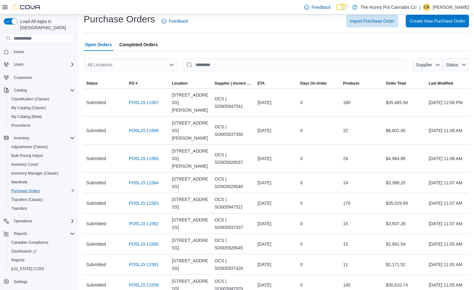
click at [141, 66] on div "All Locations" at bounding box center [131, 65] width 94 height 13
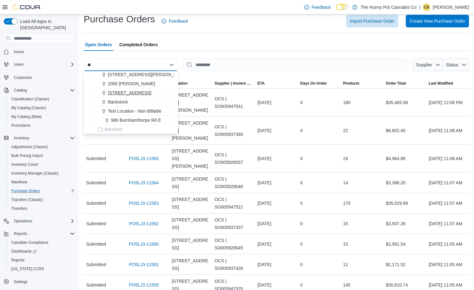
scroll to position [0, 0]
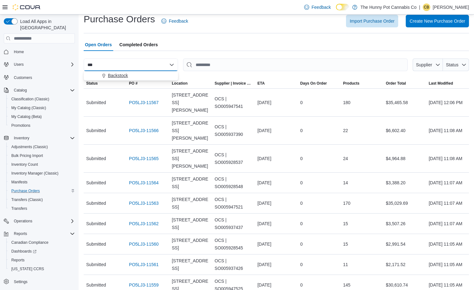
type input "***"
click at [128, 77] on span "Backstock" at bounding box center [118, 75] width 20 height 6
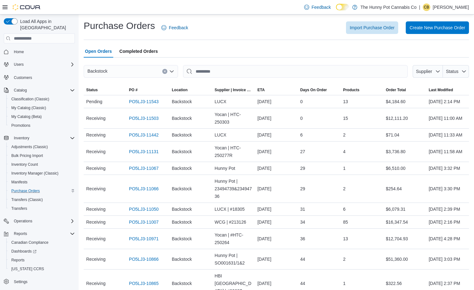
click at [220, 48] on div "Open Orders Completed Orders" at bounding box center [276, 51] width 385 height 13
click at [140, 105] on link "PO5LJ3-11543" at bounding box center [144, 102] width 30 height 8
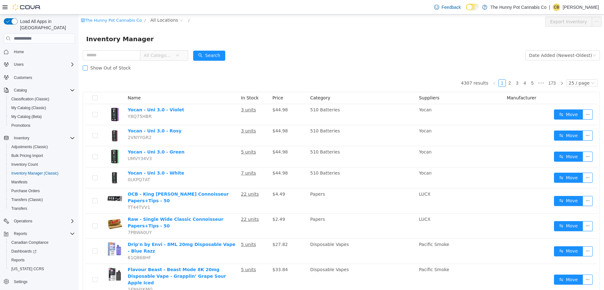
click at [92, 69] on span "Show Out of Stock" at bounding box center [111, 67] width 46 height 5
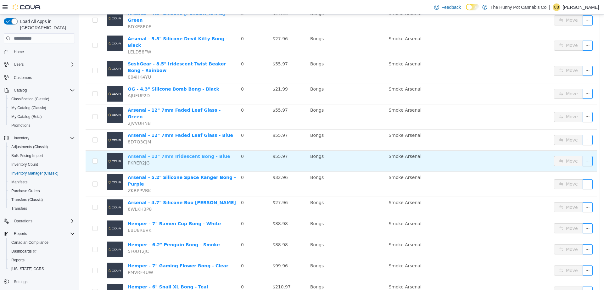
scroll to position [367, 0]
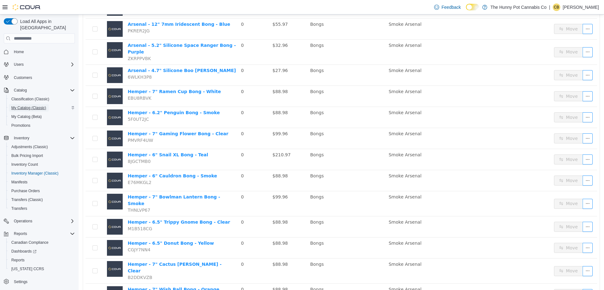
click at [37, 105] on span "My Catalog (Classic)" at bounding box center [28, 107] width 35 height 5
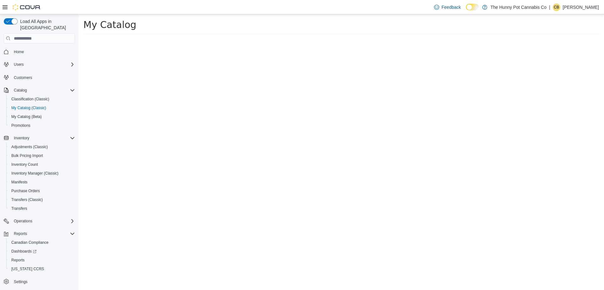
click at [3, 7] on icon at bounding box center [5, 7] width 5 height 4
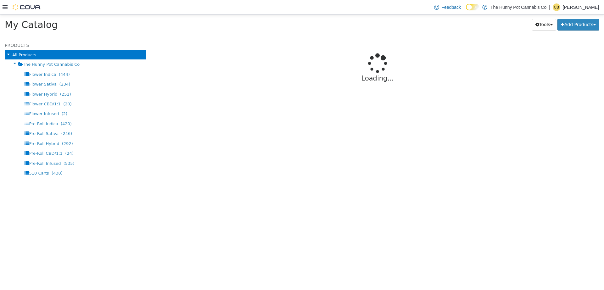
select select "**********"
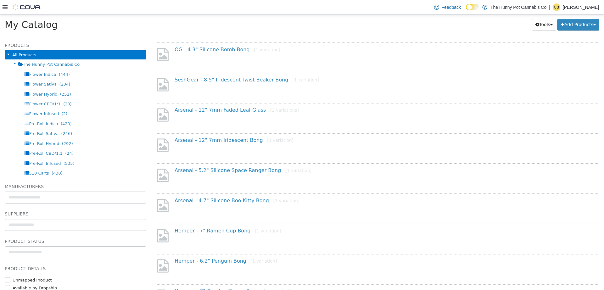
scroll to position [435, 0]
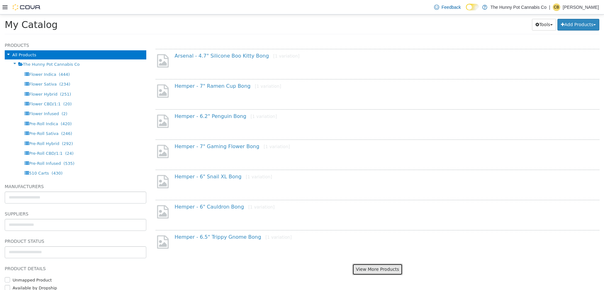
click at [376, 270] on button "View More Products" at bounding box center [377, 270] width 50 height 12
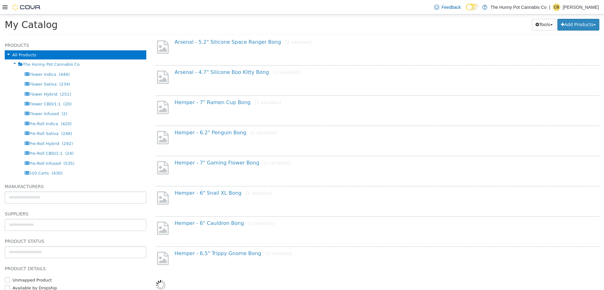
select select "**********"
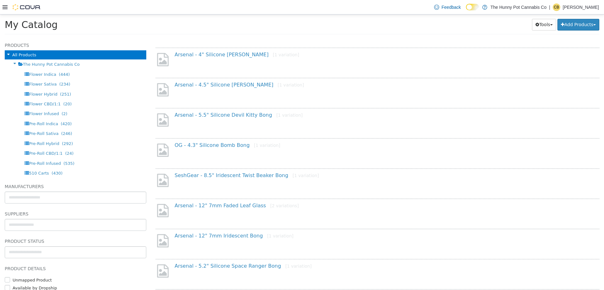
scroll to position [187, 0]
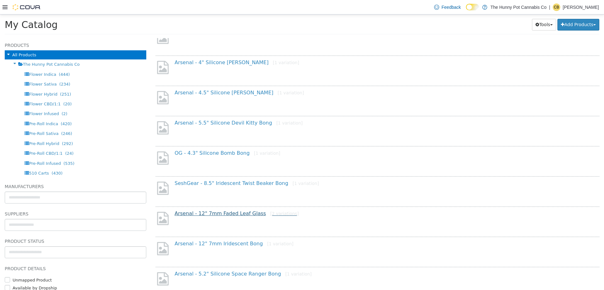
drag, startPoint x: 235, startPoint y: 208, endPoint x: 238, endPoint y: 215, distance: 7.5
click at [235, 208] on div "Arsenal - 12" 7mm Faded Leaf Glass [2 variations]" at bounding box center [378, 219] width 444 height 27
click at [238, 214] on link "Arsenal - 12" 7mm Faded Leaf Glass [2 variations]" at bounding box center [237, 214] width 124 height 6
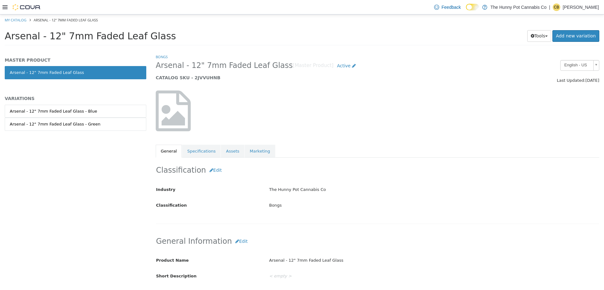
select select "**********"
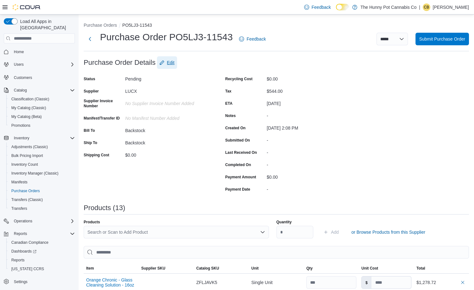
click at [167, 61] on span "Edit" at bounding box center [171, 62] width 8 height 6
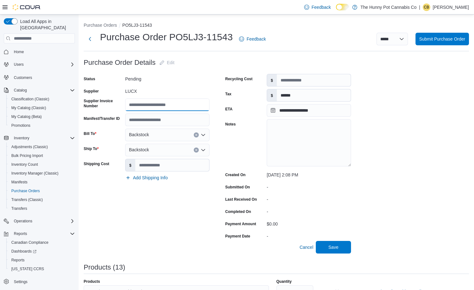
click at [160, 106] on input "Supplier Invoice Number" at bounding box center [167, 104] width 84 height 13
paste input "*****"
type input "*****"
drag, startPoint x: 329, startPoint y: 245, endPoint x: 295, endPoint y: 226, distance: 38.3
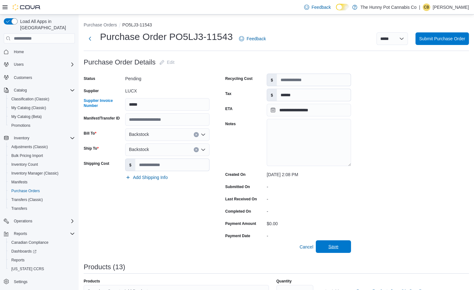
click at [329, 245] on span "Save" at bounding box center [334, 247] width 10 height 6
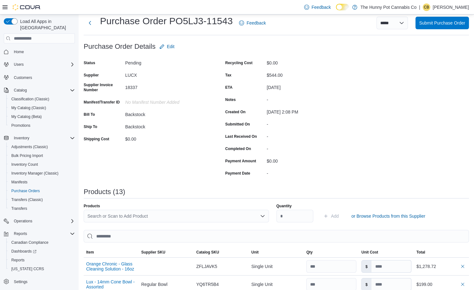
scroll to position [0, 0]
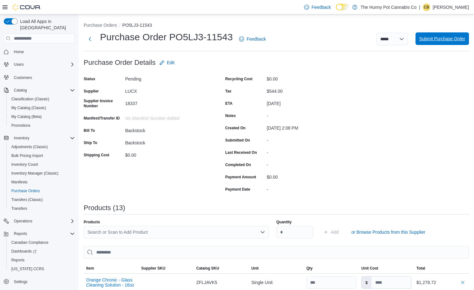
click at [426, 34] on span "Submit Purchase Order" at bounding box center [442, 38] width 46 height 13
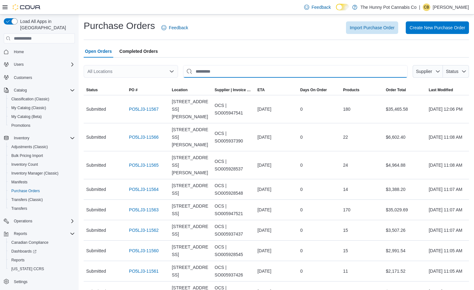
click at [210, 71] on input "This is a search bar. After typing your query, hit enter to filter the results …" at bounding box center [295, 71] width 225 height 13
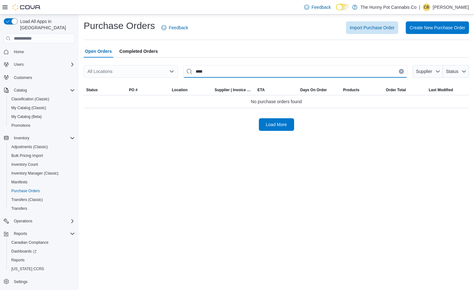
drag, startPoint x: 198, startPoint y: 72, endPoint x: 184, endPoint y: 72, distance: 14.2
click at [184, 72] on input "****" at bounding box center [295, 71] width 225 height 13
type input "****"
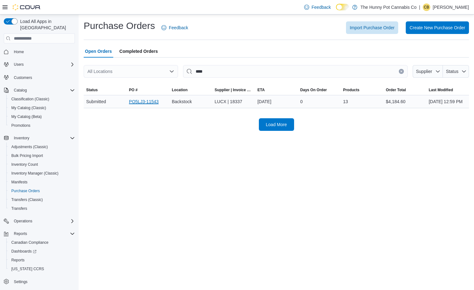
click at [146, 105] on link "PO5LJ3-11543" at bounding box center [144, 102] width 30 height 8
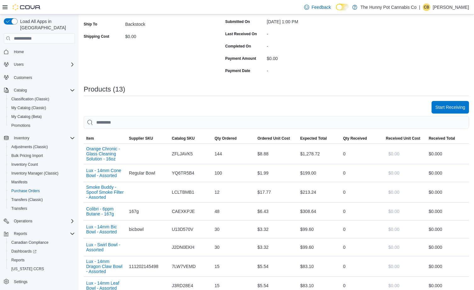
scroll to position [133, 0]
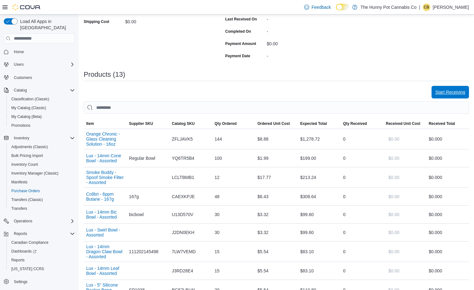
click at [460, 96] on span "Start Receiving" at bounding box center [450, 92] width 30 height 13
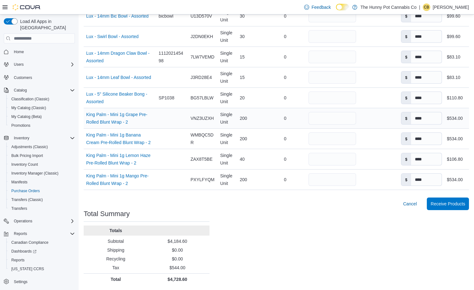
scroll to position [294, 0]
click at [439, 205] on span "Receive Products" at bounding box center [448, 203] width 35 height 6
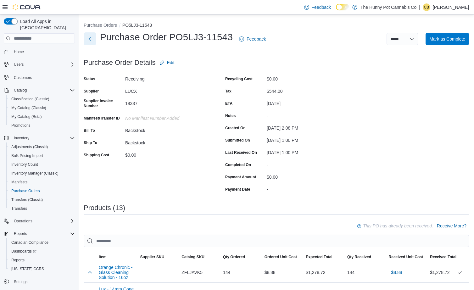
click at [91, 40] on button "Next" at bounding box center [90, 38] width 13 height 13
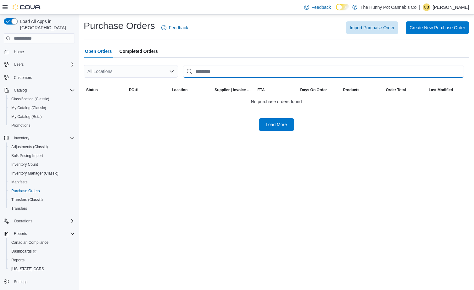
click at [224, 71] on input "This is a search bar. After typing your query, hit enter to filter the results …" at bounding box center [323, 71] width 281 height 13
type input "****"
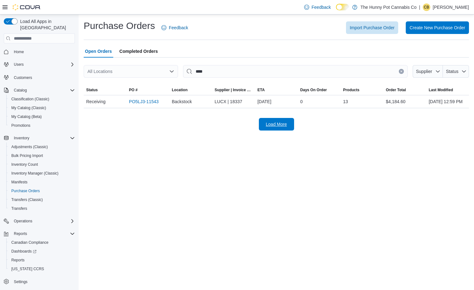
click at [267, 127] on span "Load More" at bounding box center [276, 124] width 21 height 6
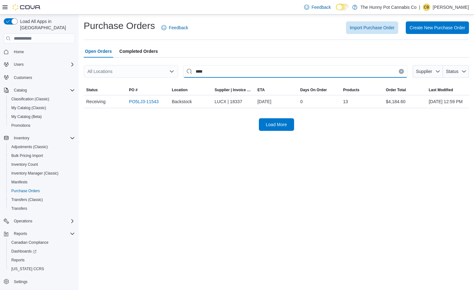
click at [224, 70] on input "****" at bounding box center [295, 71] width 225 height 13
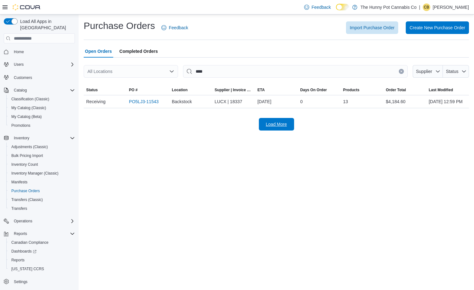
click at [276, 127] on span "Load More" at bounding box center [276, 124] width 21 height 6
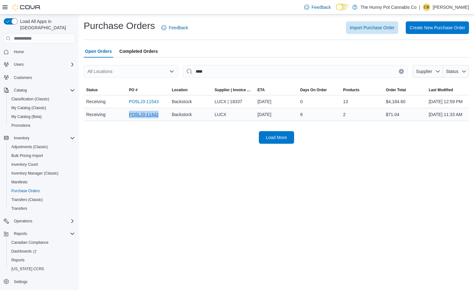
drag, startPoint x: 164, startPoint y: 127, endPoint x: 129, endPoint y: 126, distance: 34.9
click at [129, 121] on div "PO5LJ3-11442" at bounding box center [147, 114] width 43 height 13
copy link "PO5LJ3-11442"
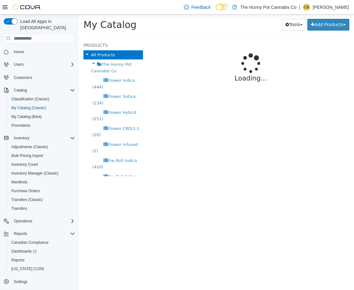
select select "**********"
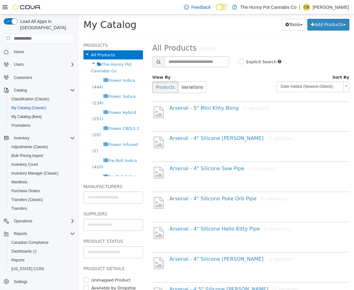
click at [4, 9] on icon at bounding box center [5, 7] width 5 height 5
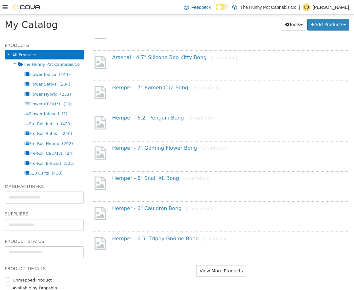
scroll to position [435, 0]
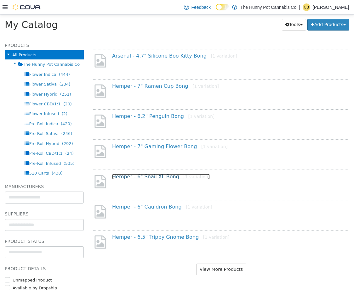
click at [157, 179] on link "Hemper - 6" Snail XL Bong [1 variation]" at bounding box center [161, 177] width 98 height 6
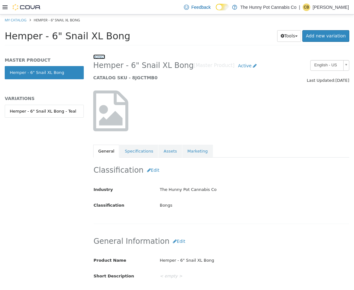
click at [95, 54] on link "Bongs" at bounding box center [99, 56] width 12 height 5
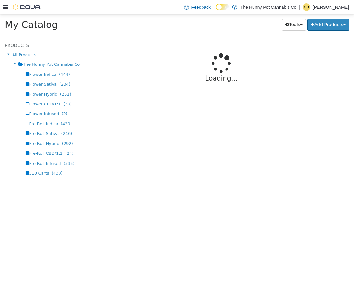
select select "**********"
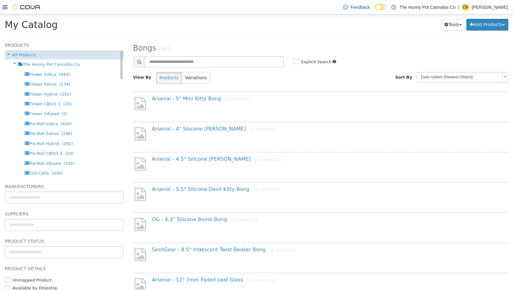
click at [33, 53] on span "All Products" at bounding box center [24, 55] width 24 height 5
select select "**********"
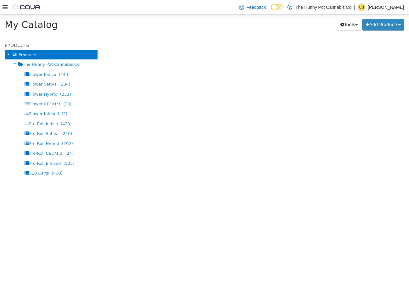
select select "**********"
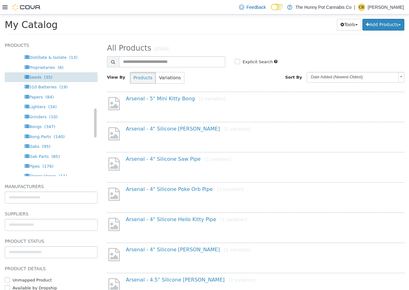
scroll to position [250, 0]
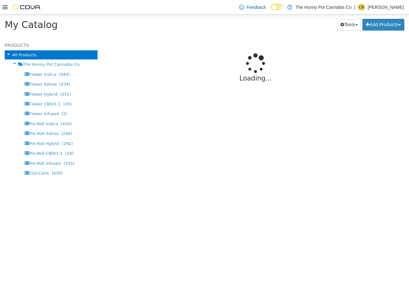
select select "**********"
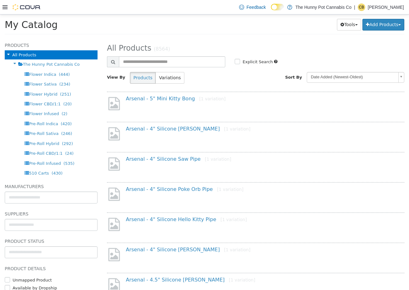
click at [187, 26] on div "Tools Merge Products Map Private Products Bulk Product Editor Export Add Produc…" at bounding box center [291, 25] width 225 height 12
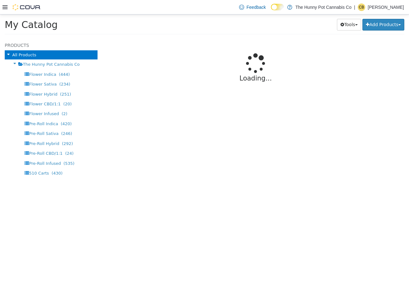
select select "**********"
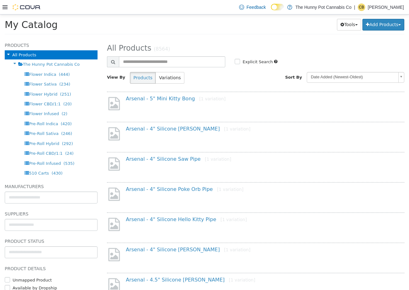
click at [120, 33] on div "My Catalog Tools Merge Products Map Private Products Bulk Product Editor Export…" at bounding box center [205, 27] width 400 height 16
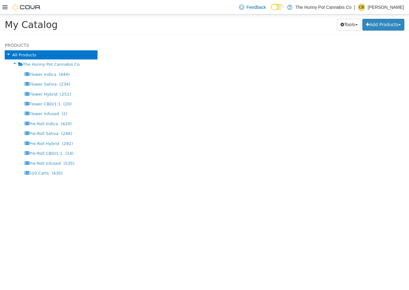
select select "**********"
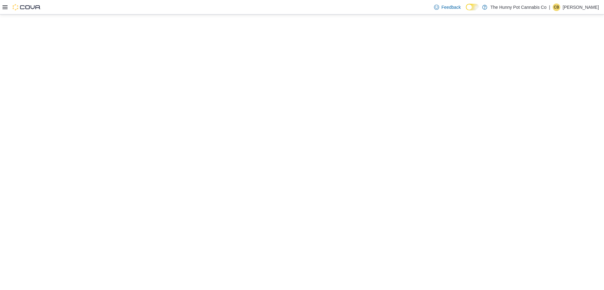
click at [6, 7] on icon at bounding box center [5, 7] width 5 height 4
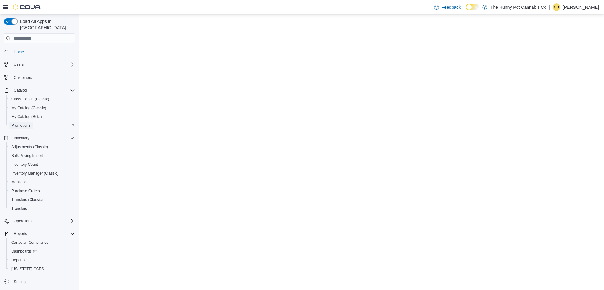
click at [25, 123] on span "Promotions" at bounding box center [20, 125] width 19 height 5
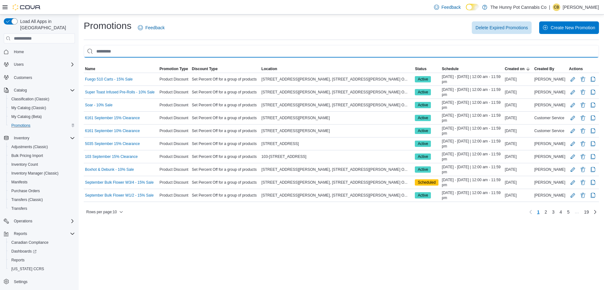
click at [183, 50] on input "This is a search bar. As you type, the results lower in the page will automatic…" at bounding box center [341, 51] width 515 height 13
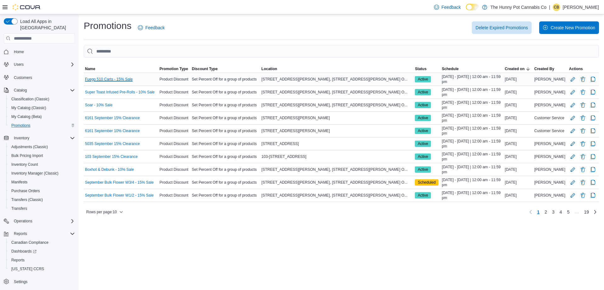
click at [132, 78] on link "Fuego 510 Carts - 15% Sale" at bounding box center [109, 79] width 48 height 5
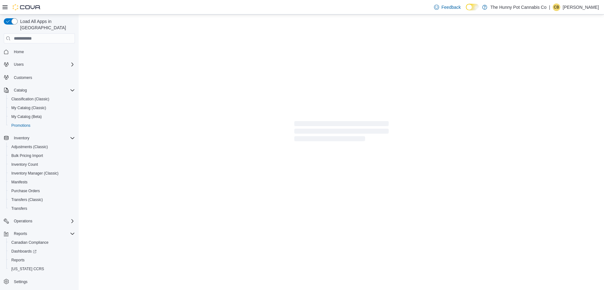
click at [7, 9] on icon at bounding box center [5, 7] width 5 height 5
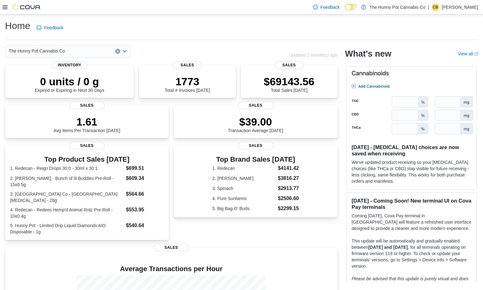
click at [5, 11] on div at bounding box center [22, 7] width 38 height 14
click at [5, 8] on icon at bounding box center [5, 7] width 5 height 4
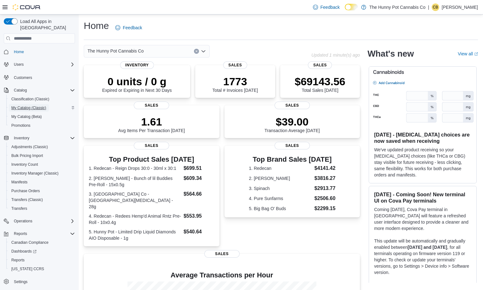
click at [30, 104] on span "My Catalog (Classic)" at bounding box center [28, 108] width 35 height 8
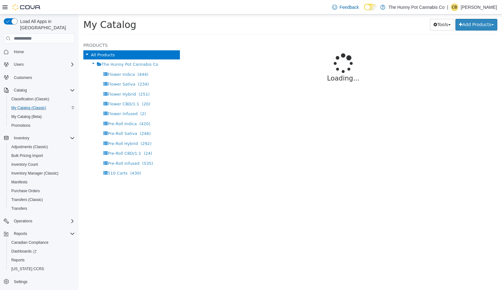
select select "**********"
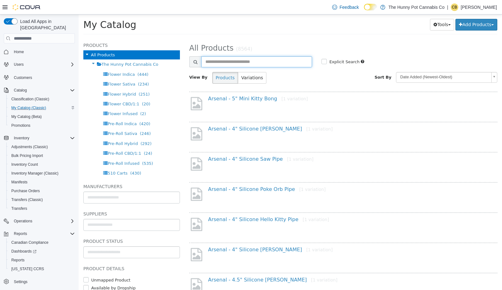
click at [221, 59] on input "text" at bounding box center [256, 61] width 111 height 11
type input "*****"
select select "**********"
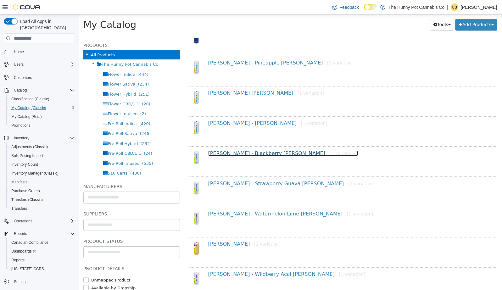
scroll to position [96, 0]
click at [252, 155] on link "[PERSON_NAME] - Blackberry [PERSON_NAME] [2 variations]" at bounding box center [283, 154] width 150 height 6
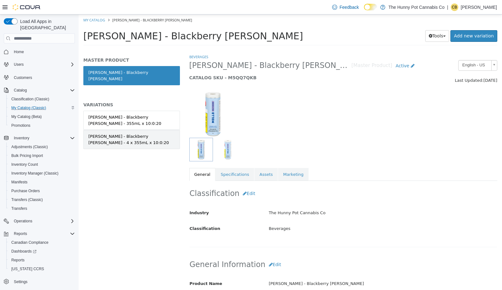
click at [142, 133] on div "[PERSON_NAME] - Blackberry [PERSON_NAME] - 4 x 355mL x 10:0:20" at bounding box center [131, 139] width 87 height 12
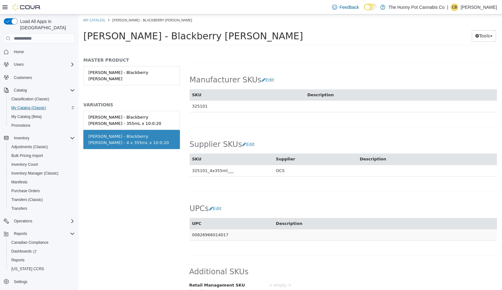
scroll to position [355, 0]
click at [209, 231] on td "00826966014017" at bounding box center [232, 236] width 84 height 12
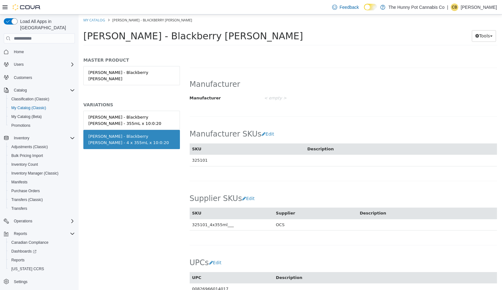
scroll to position [303, 0]
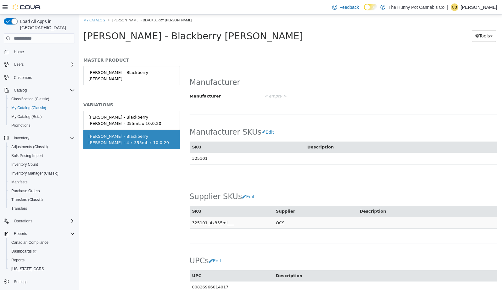
click at [221, 218] on td "325101_4x355ml___" at bounding box center [232, 223] width 84 height 12
copy td "325101_4x355ml___"
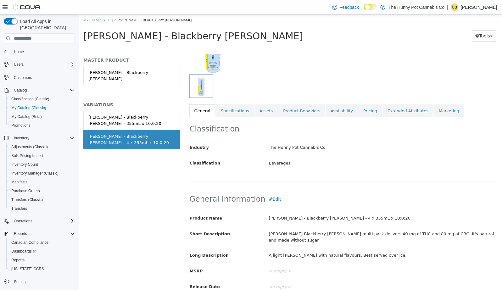
scroll to position [63, 0]
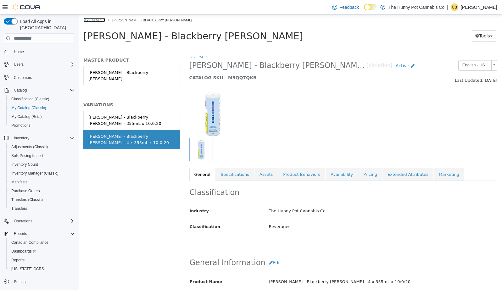
click at [95, 19] on link "My Catalog" at bounding box center [94, 20] width 22 height 5
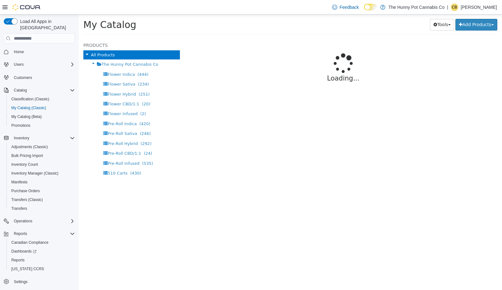
select select "**********"
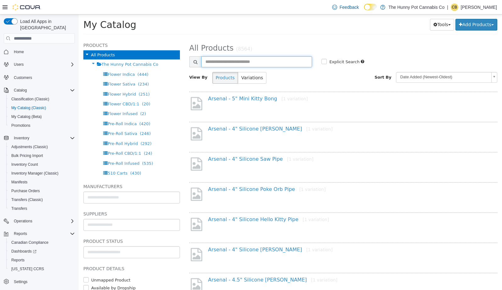
click at [223, 59] on input "text" at bounding box center [256, 61] width 111 height 11
paste input "**********"
type input "**********"
select select "**********"
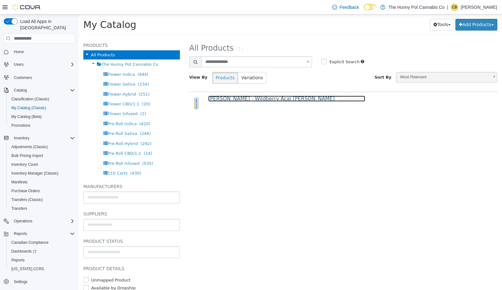
click at [250, 100] on link "[PERSON_NAME] - Wildberry Acai [PERSON_NAME] [1 variation]" at bounding box center [286, 99] width 157 height 6
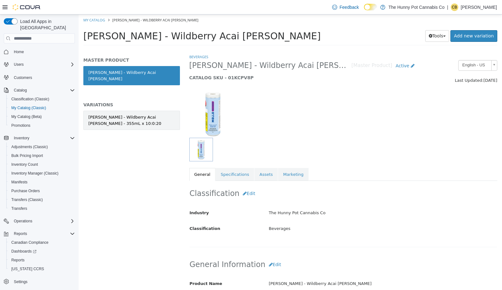
click at [152, 111] on link "[PERSON_NAME] - Wildberry Acai [PERSON_NAME] - 355mL x 10:0:20" at bounding box center [131, 120] width 97 height 19
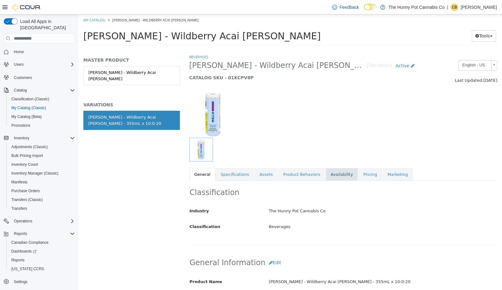
click at [345, 172] on link "Availability" at bounding box center [342, 174] width 32 height 13
